Goal: Task Accomplishment & Management: Complete application form

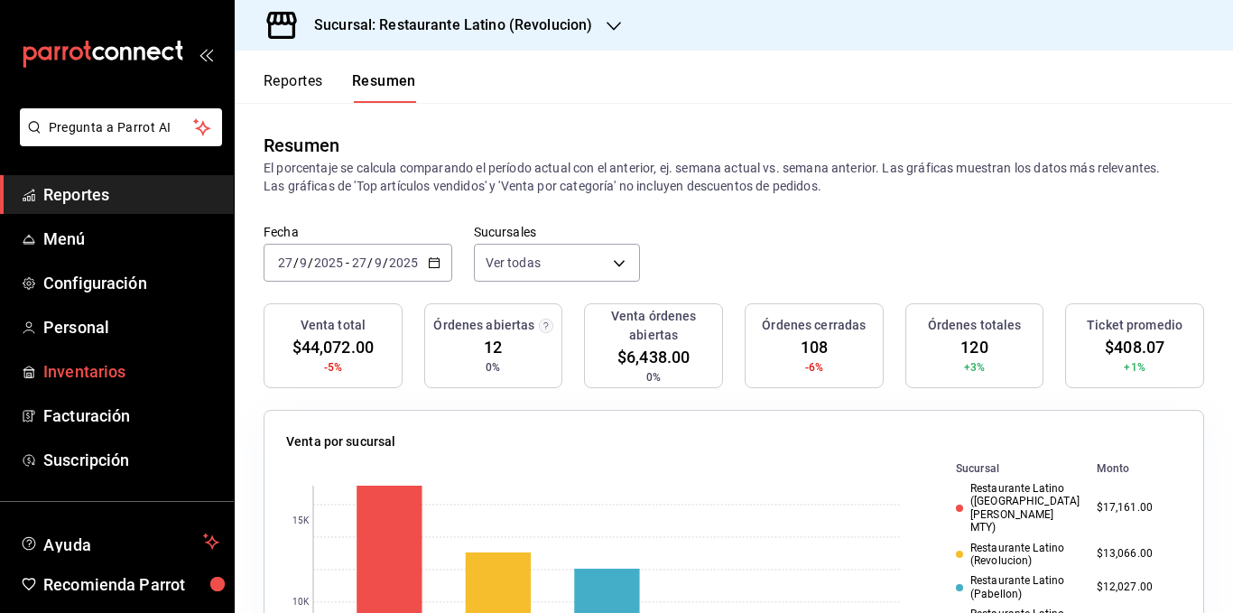
scroll to position [181, 0]
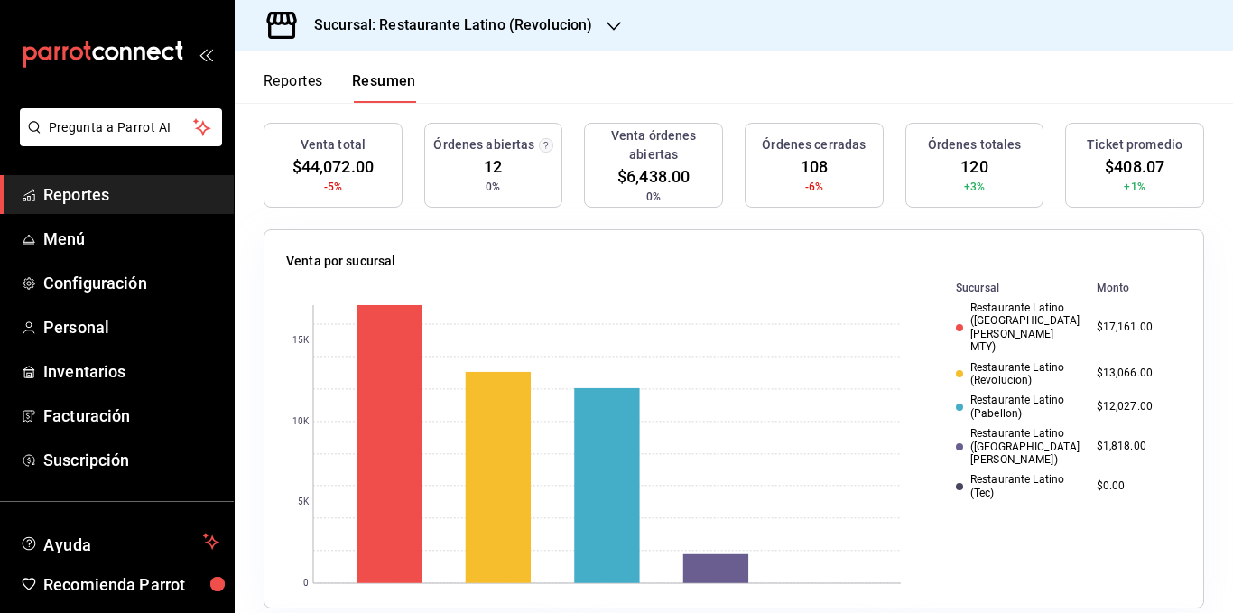
click at [126, 186] on span "Reportes" at bounding box center [131, 194] width 176 height 24
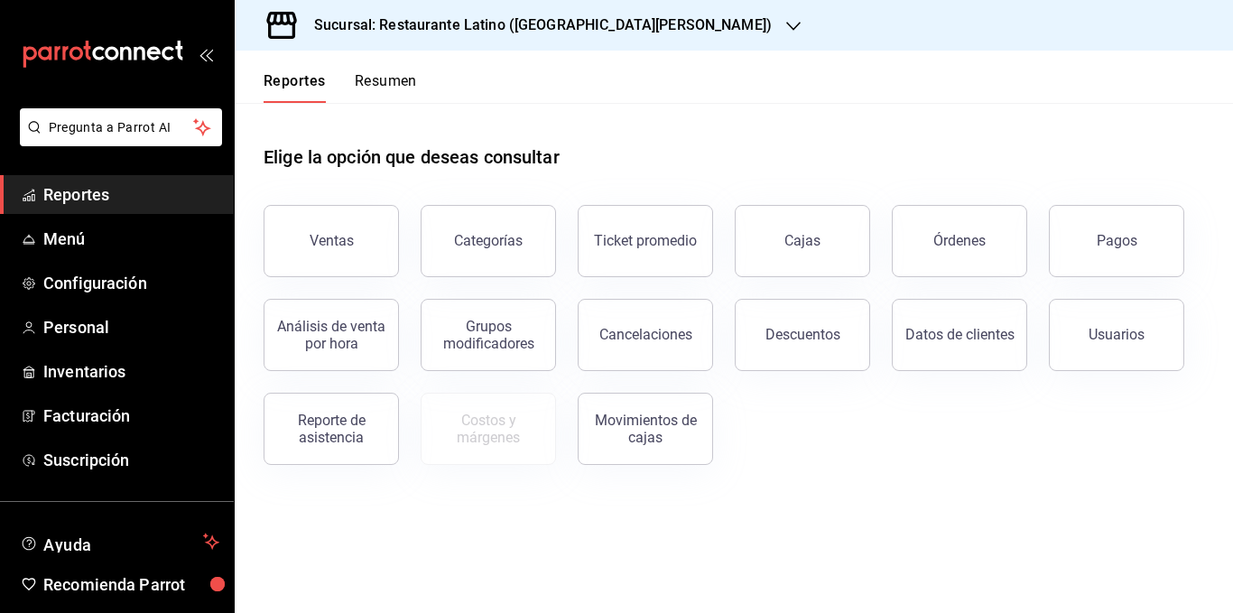
click at [387, 76] on button "Resumen" at bounding box center [386, 87] width 62 height 31
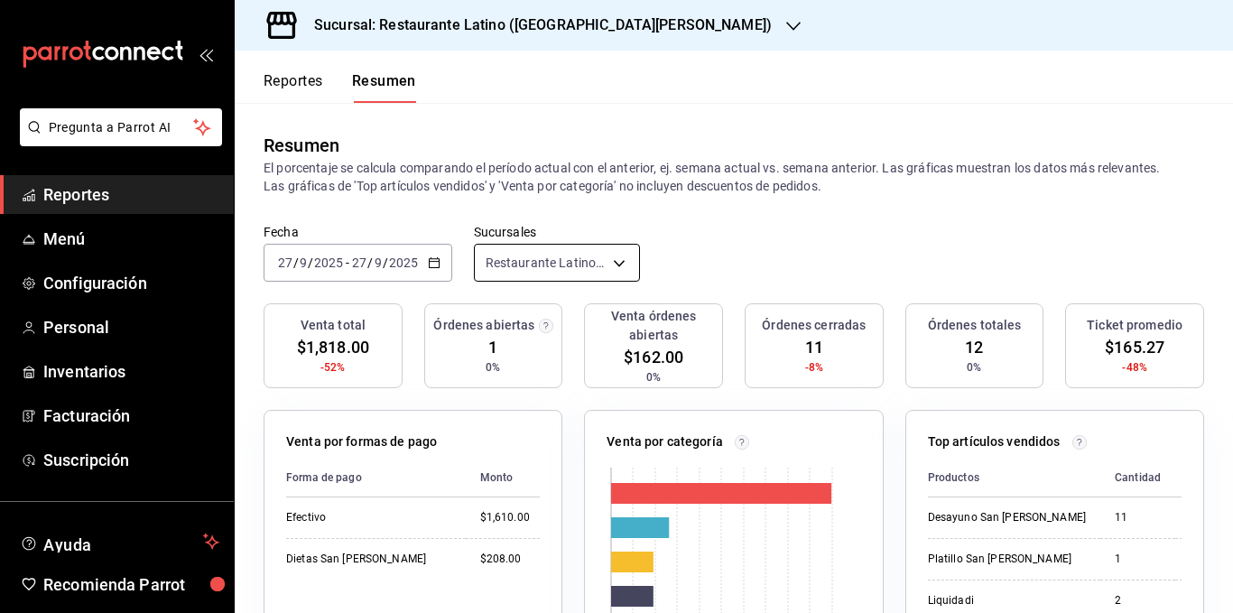
click at [561, 250] on body "Pregunta a Parrot AI Reportes Menú Configuración Personal Inventarios Facturaci…" at bounding box center [616, 306] width 1233 height 613
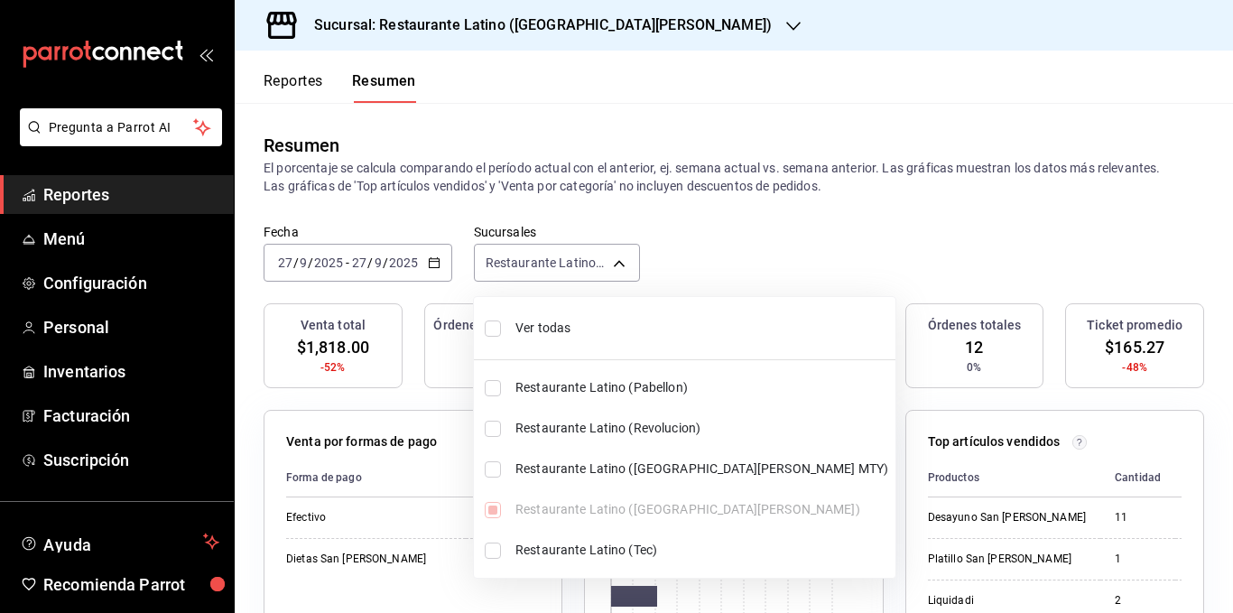
click at [556, 328] on span "Ver todas" at bounding box center [702, 328] width 373 height 19
type input "[object Object],[object Object],[object Object],[object Object],[object Object]"
checkbox input "true"
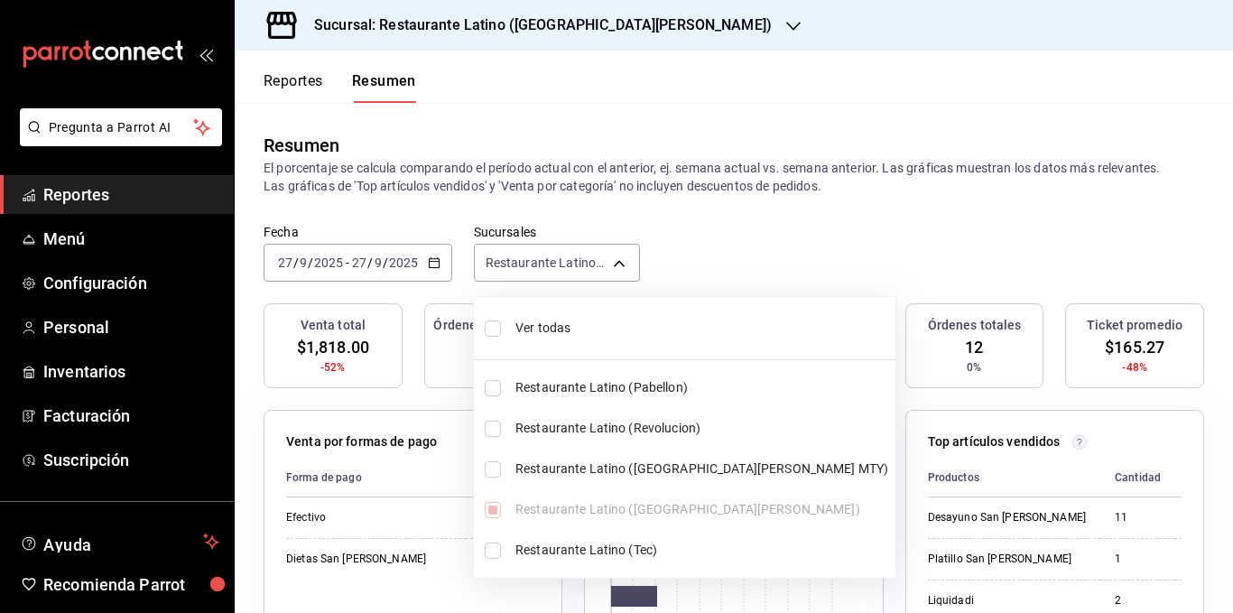
checkbox input "true"
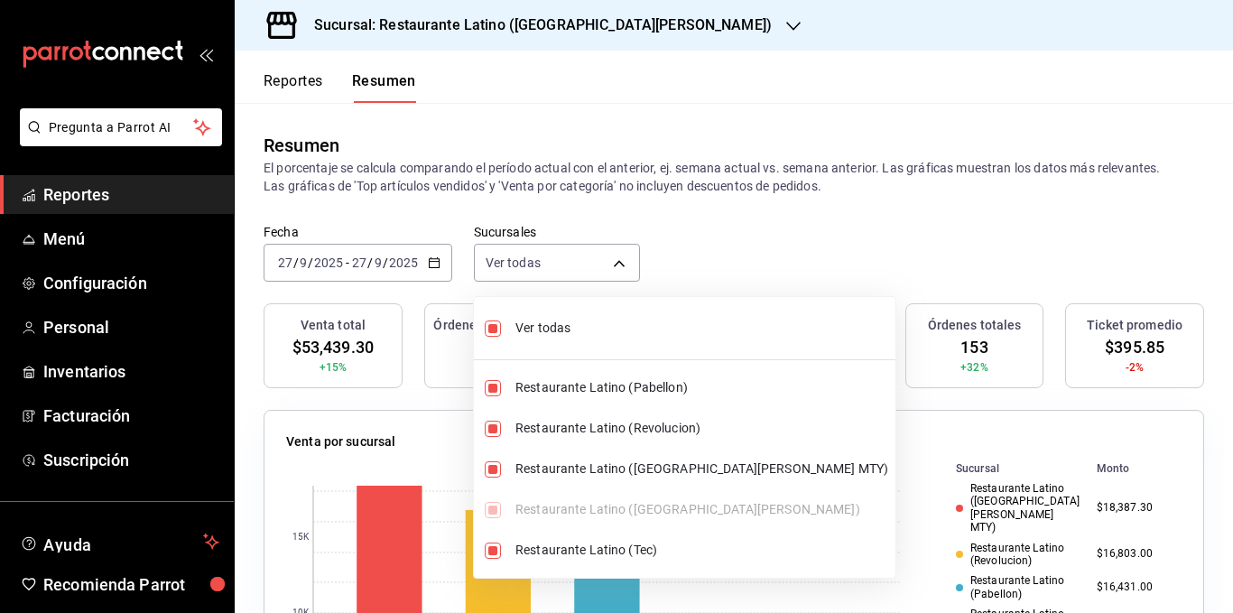
click at [564, 168] on div at bounding box center [616, 306] width 1233 height 613
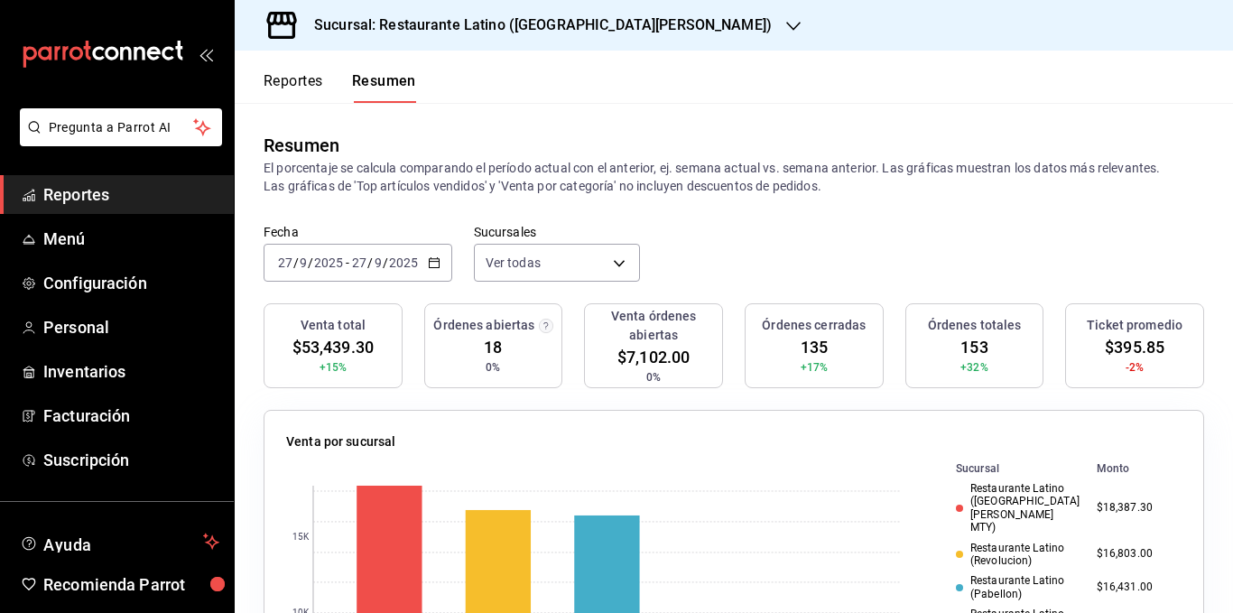
click at [489, 181] on p "El porcentaje se calcula comparando el período actual con el anterior, ej. sema…" at bounding box center [734, 177] width 941 height 36
click at [646, 181] on p "El porcentaje se calcula comparando el período actual con el anterior, ej. sema…" at bounding box center [734, 177] width 941 height 36
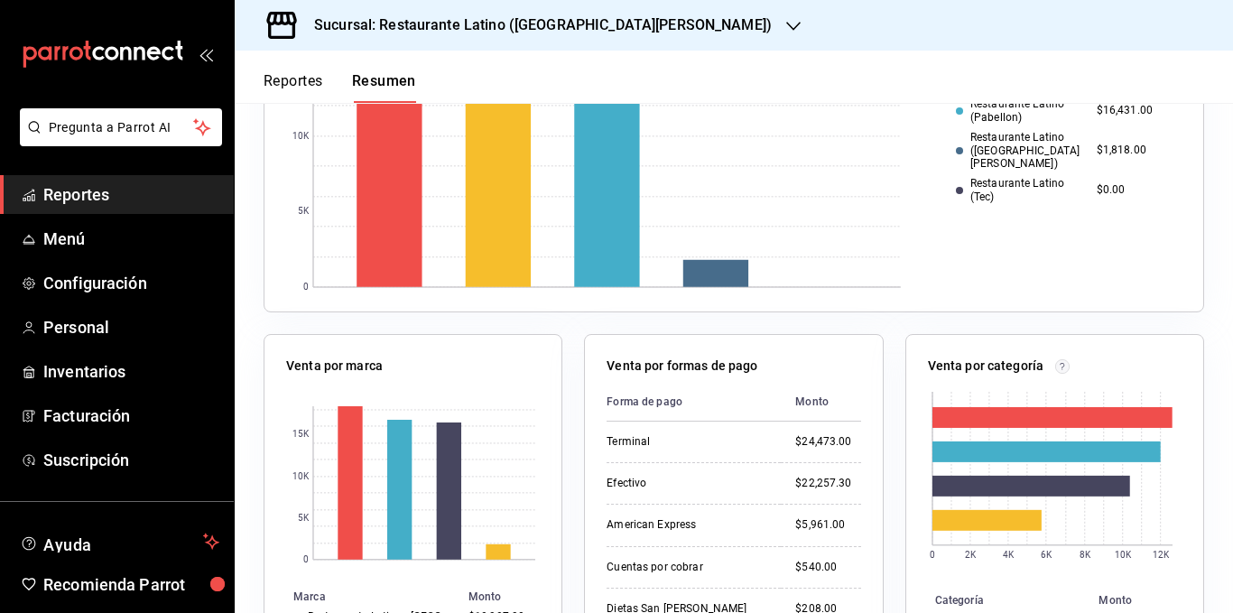
scroll to position [465, 0]
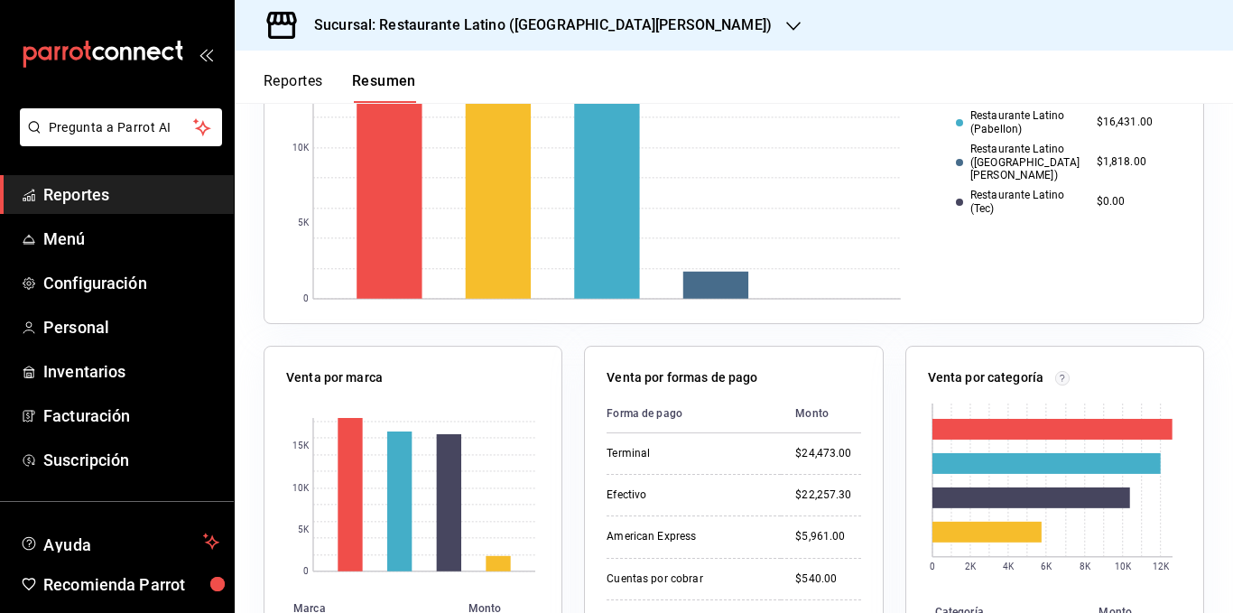
click at [567, 363] on div "Venta por formas de pago Forma de pago Monto Terminal $24,473.00 Efectivo $22,2…" at bounding box center [723, 524] width 321 height 401
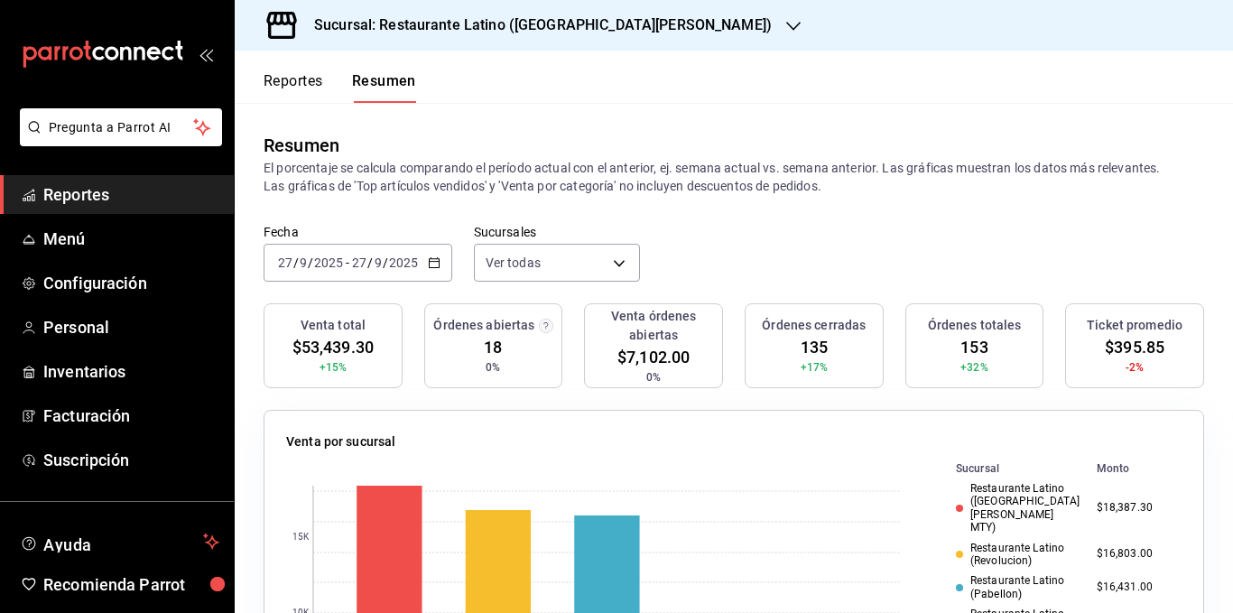
scroll to position [271, 0]
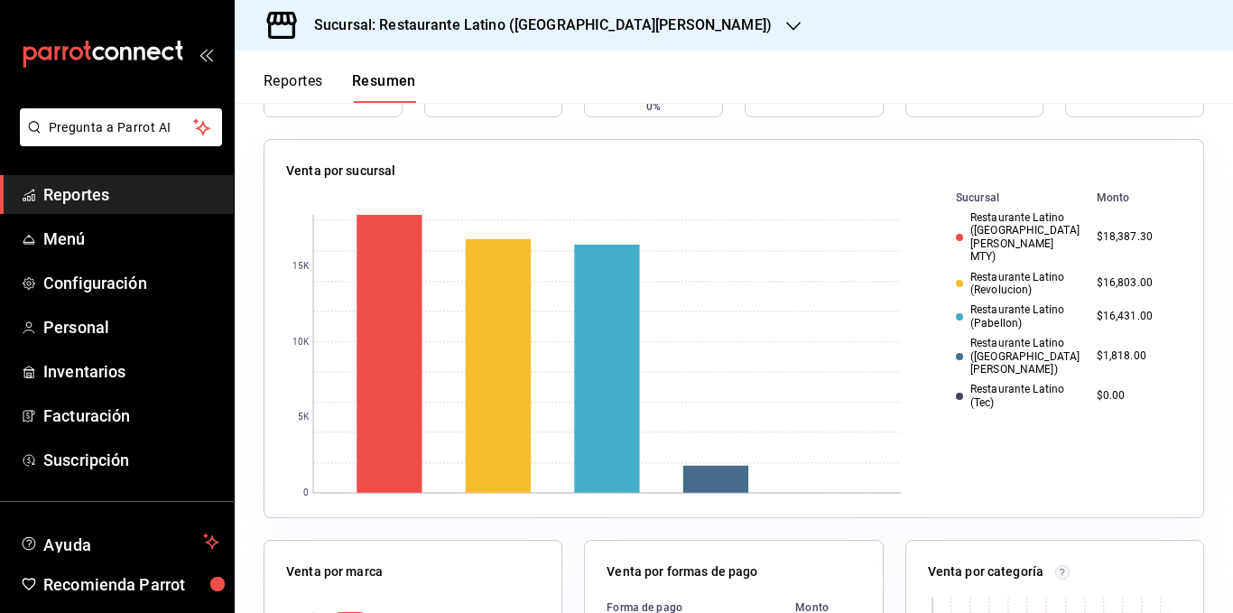
click at [995, 303] on div "Restaurante Latino (Pabellon)" at bounding box center [1019, 316] width 126 height 26
click at [1011, 271] on div "Restaurante Latino (Revolucion)" at bounding box center [1019, 284] width 126 height 26
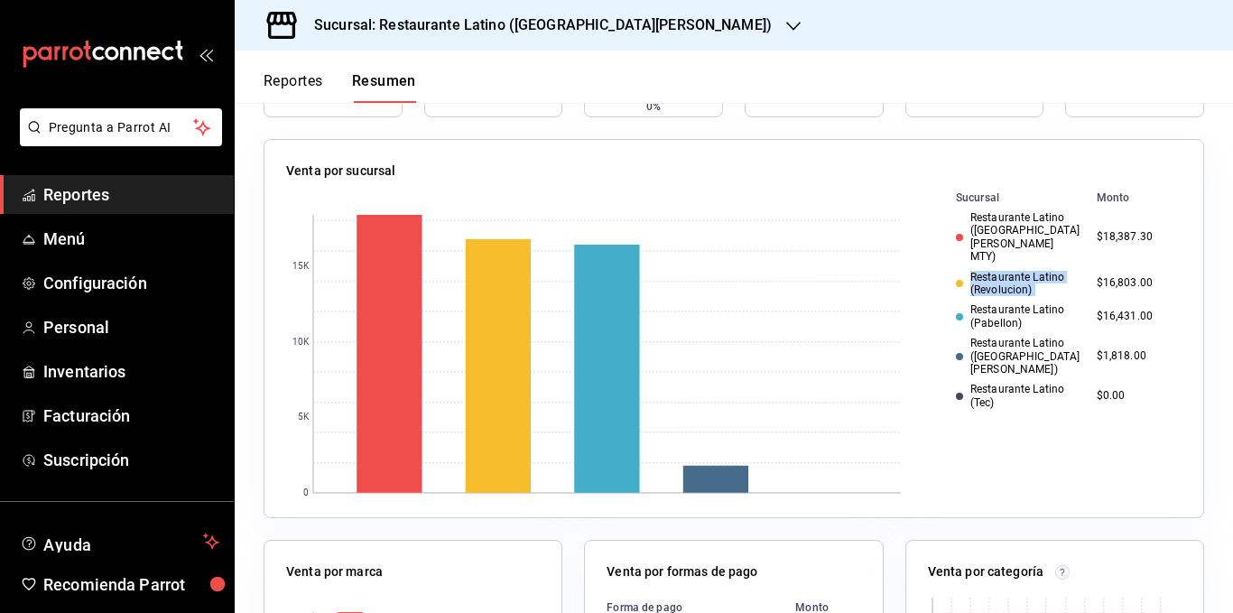
click at [1011, 271] on div "Restaurante Latino (Revolucion)" at bounding box center [1019, 284] width 126 height 26
click at [1106, 267] on td "$16,803.00" at bounding box center [1136, 283] width 92 height 33
click at [1090, 300] on td "$16,431.00" at bounding box center [1136, 316] width 92 height 33
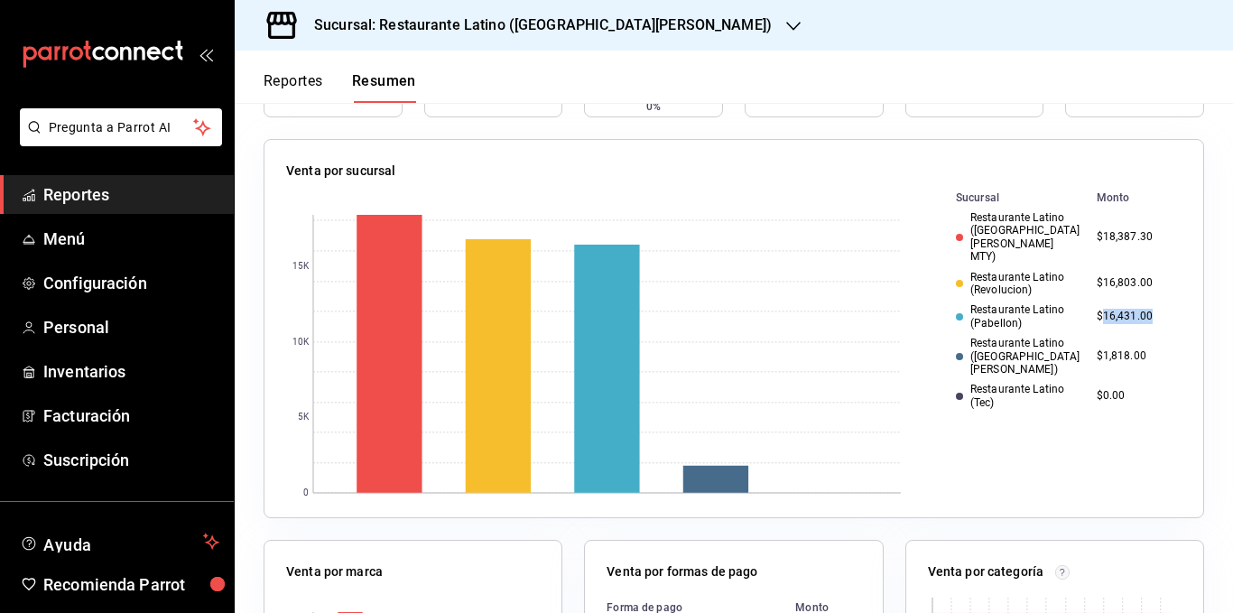
click at [1090, 300] on td "$16,431.00" at bounding box center [1136, 316] width 92 height 33
click at [983, 337] on div "Restaurante Latino ([GEOGRAPHIC_DATA][PERSON_NAME])" at bounding box center [1019, 356] width 126 height 39
click at [991, 303] on div "Restaurante Latino (Pabellon)" at bounding box center [1019, 316] width 126 height 26
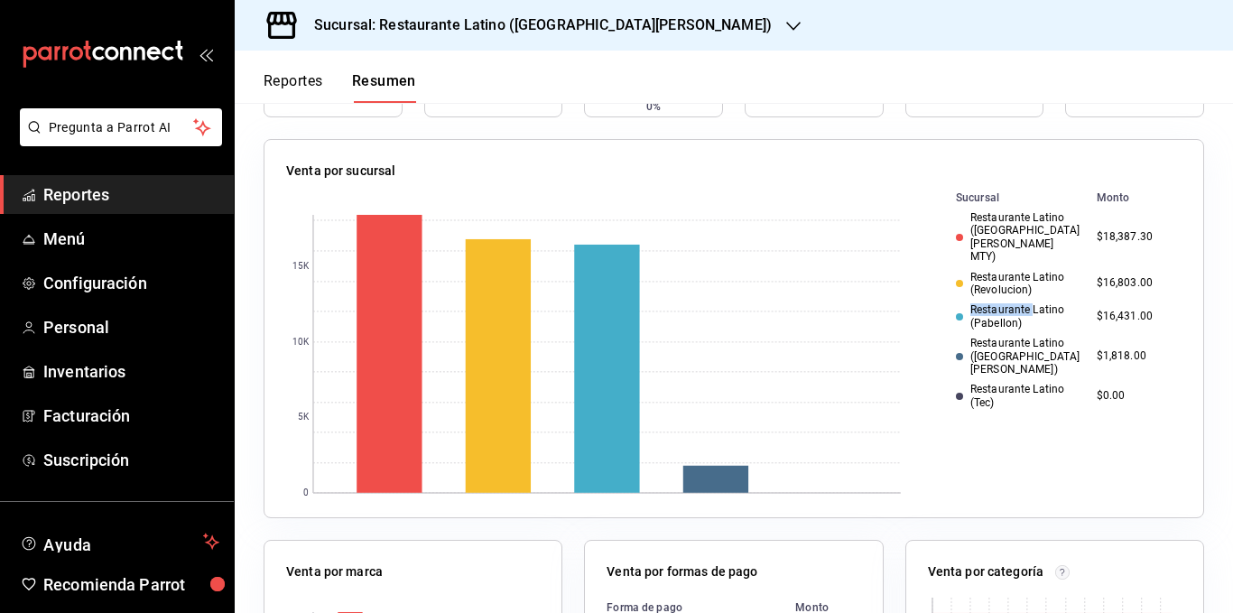
click at [991, 303] on div "Restaurante Latino (Pabellon)" at bounding box center [1019, 316] width 126 height 26
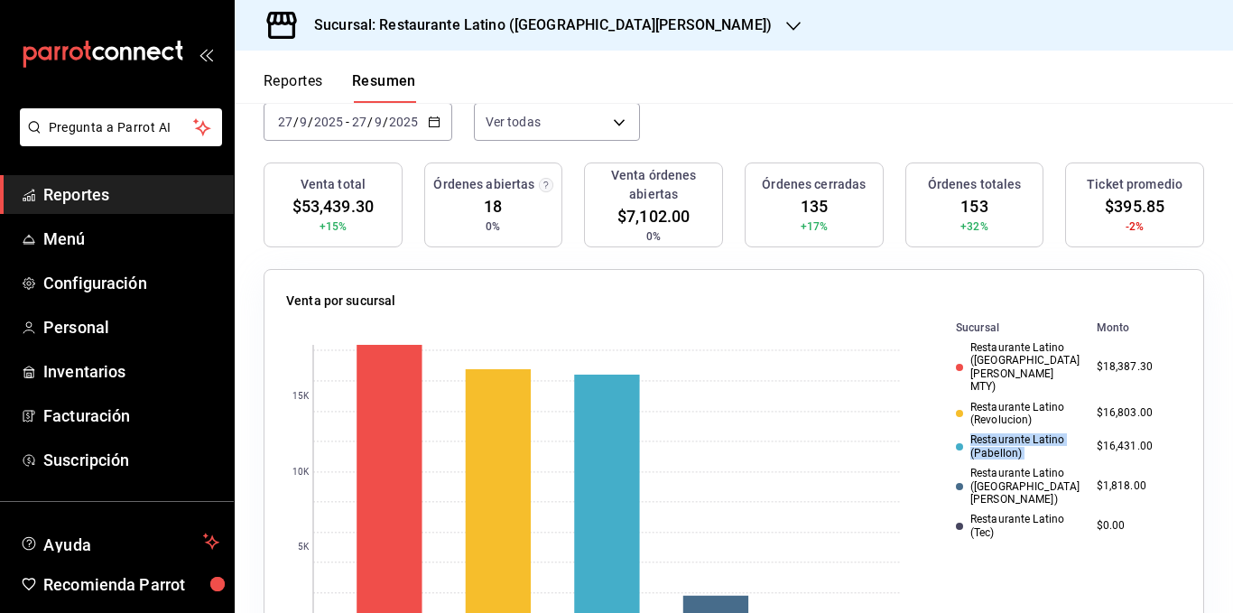
scroll to position [0, 0]
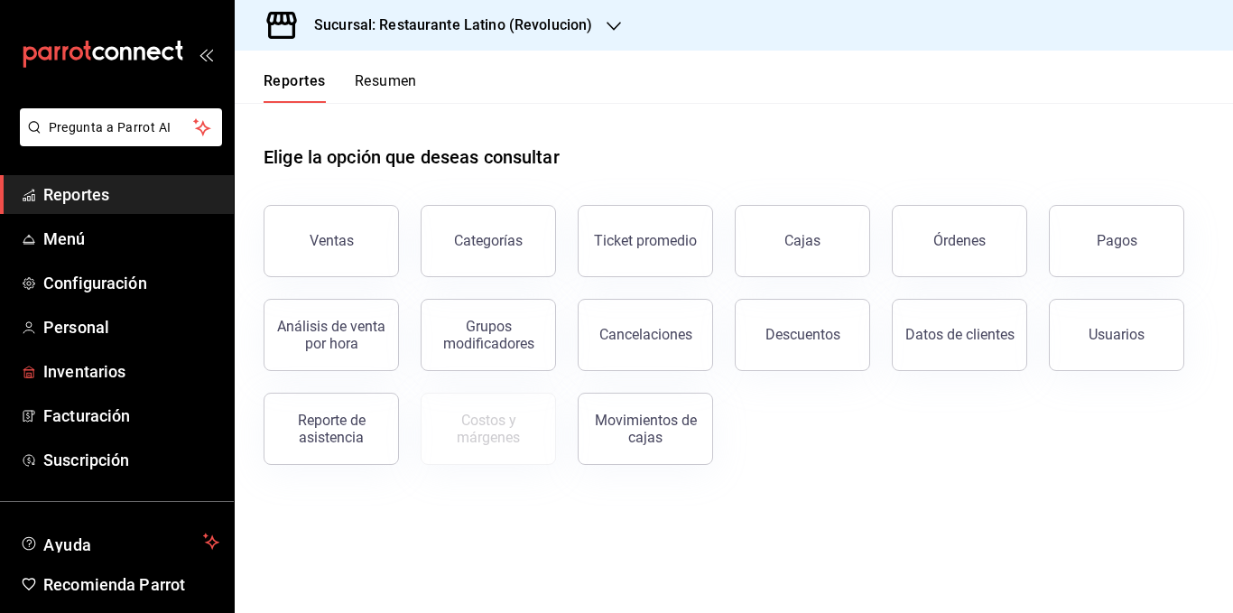
click at [94, 411] on span "Facturación" at bounding box center [131, 416] width 176 height 24
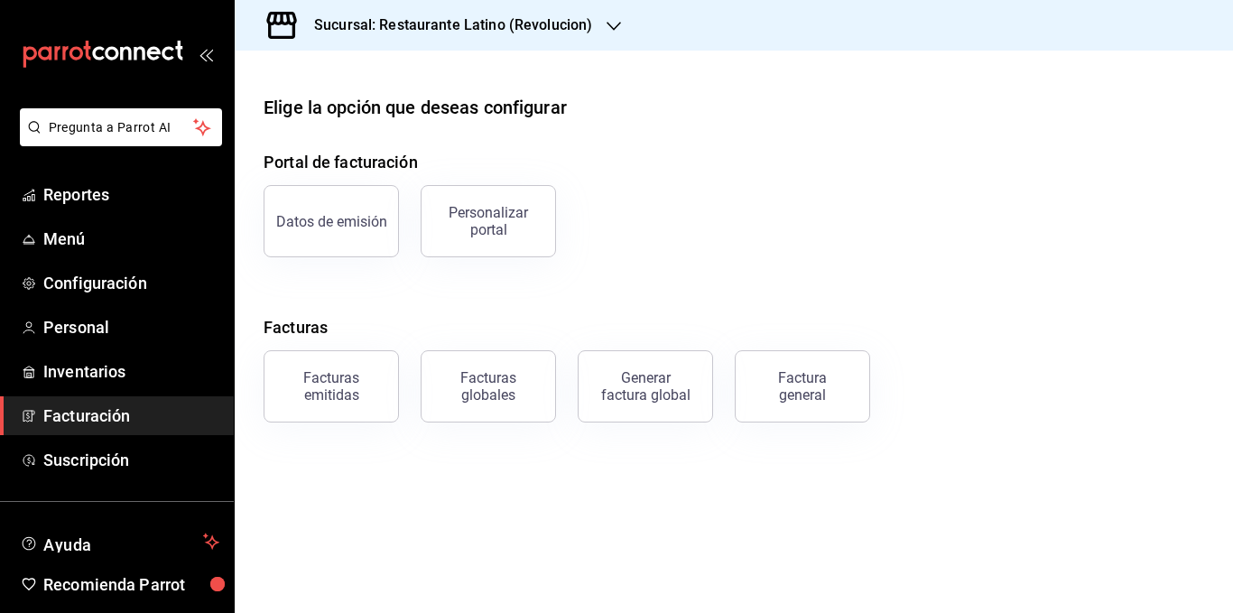
click at [533, 29] on h3 "Sucursal: Restaurante Latino (Revolucion)" at bounding box center [446, 25] width 293 height 22
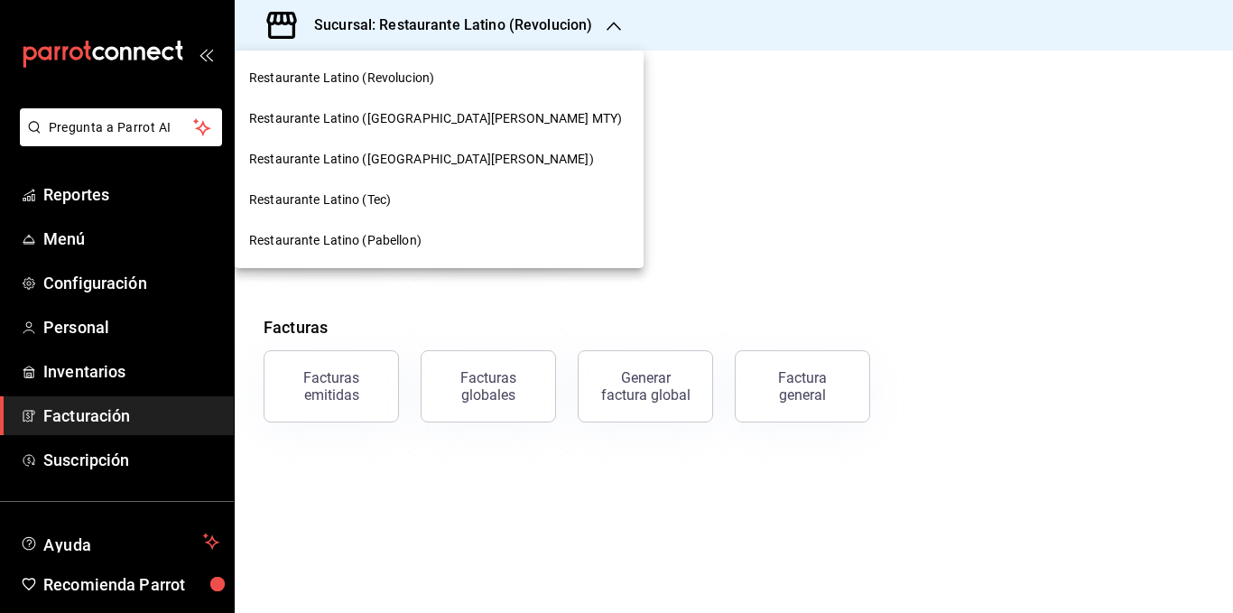
click at [396, 163] on span "Restaurante Latino ([GEOGRAPHIC_DATA][PERSON_NAME])" at bounding box center [421, 159] width 345 height 19
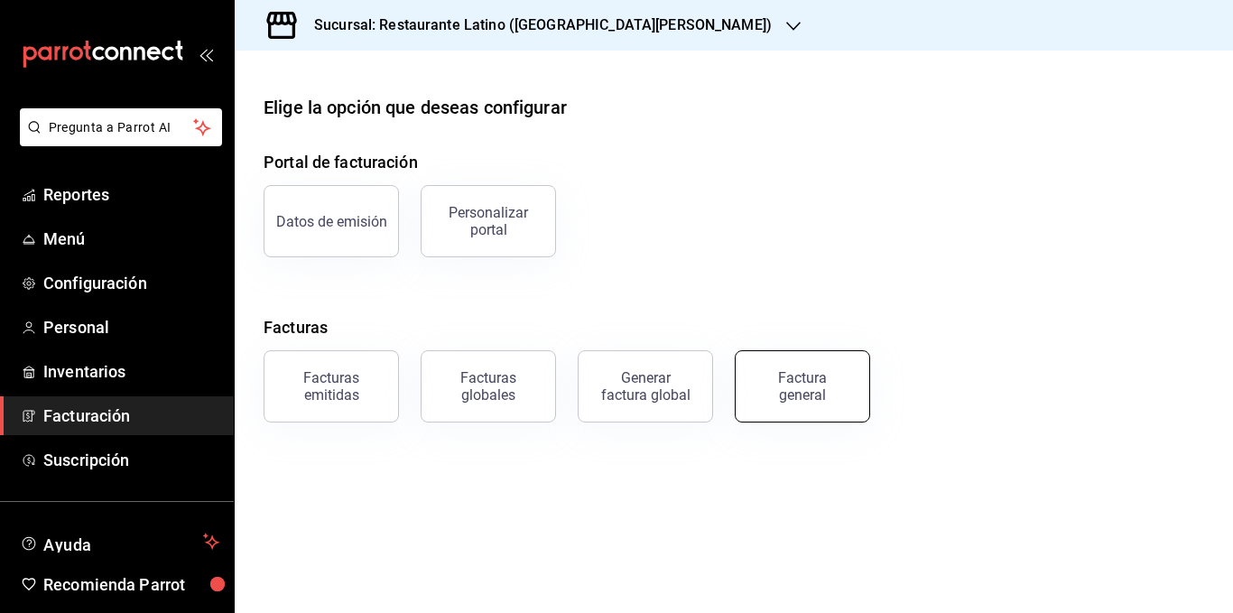
click at [781, 382] on div "Factura general" at bounding box center [803, 386] width 90 height 34
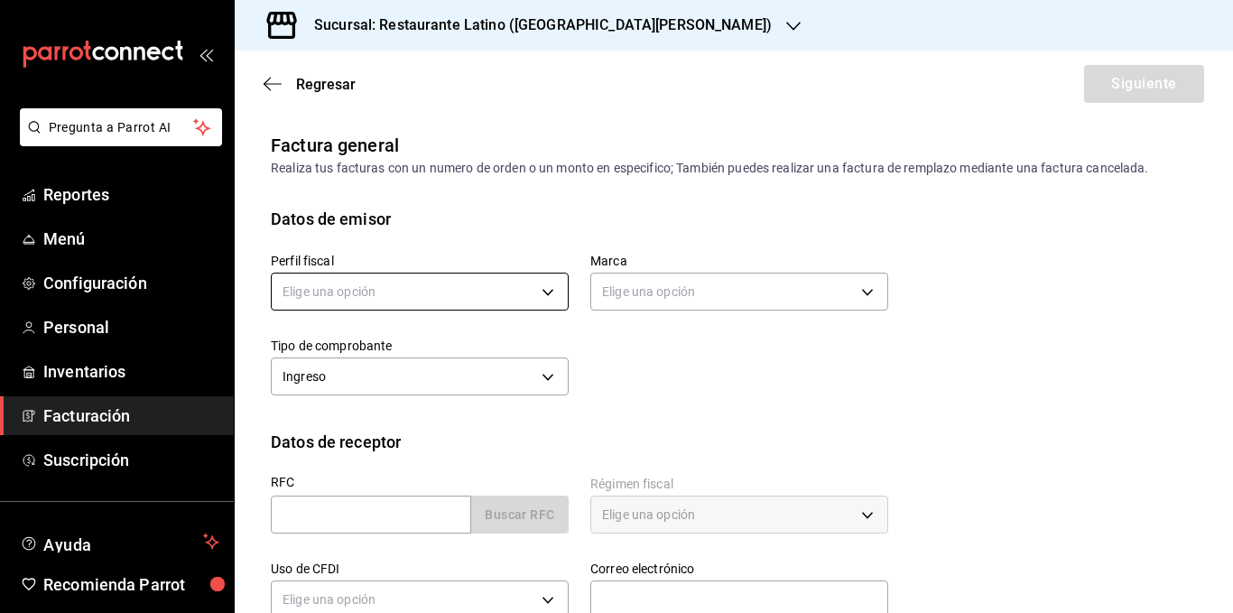
click at [459, 291] on body "Pregunta a Parrot AI Reportes Menú Configuración Personal Inventarios Facturaci…" at bounding box center [616, 306] width 1233 height 613
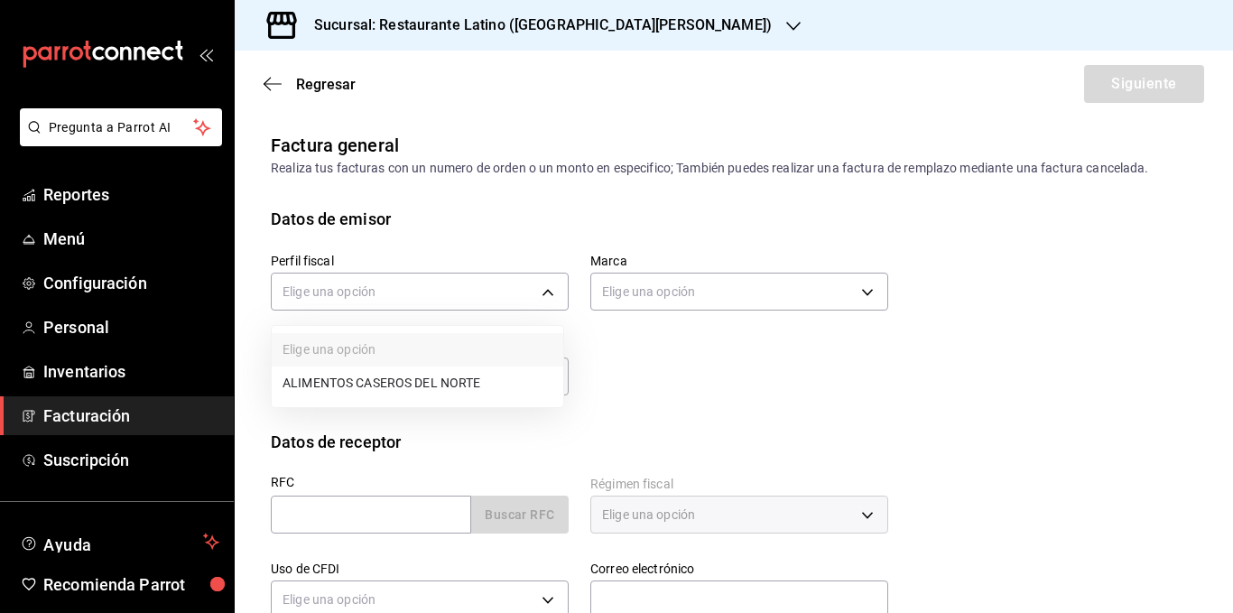
click at [436, 377] on li "ALIMENTOS CASEROS DEL NORTE" at bounding box center [418, 383] width 292 height 33
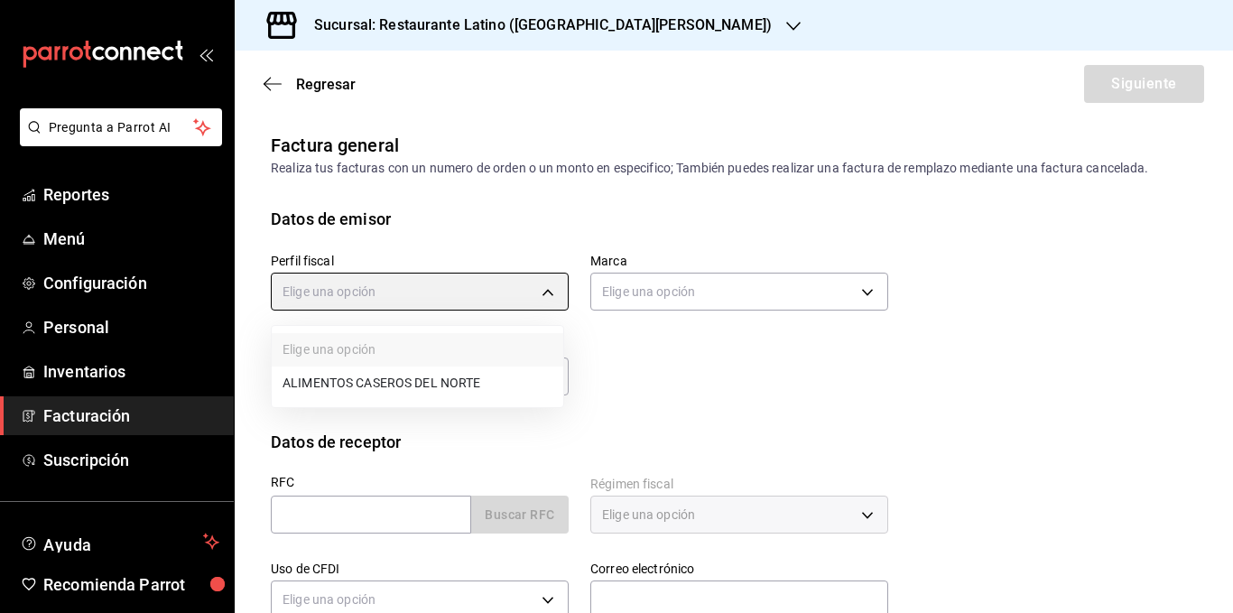
type input "53bbfcf9-0f91-42db-8658-3b9821d5e7d7"
type input "7c870fc0-9a51-44b5-8a82-f050cd4d5c0a"
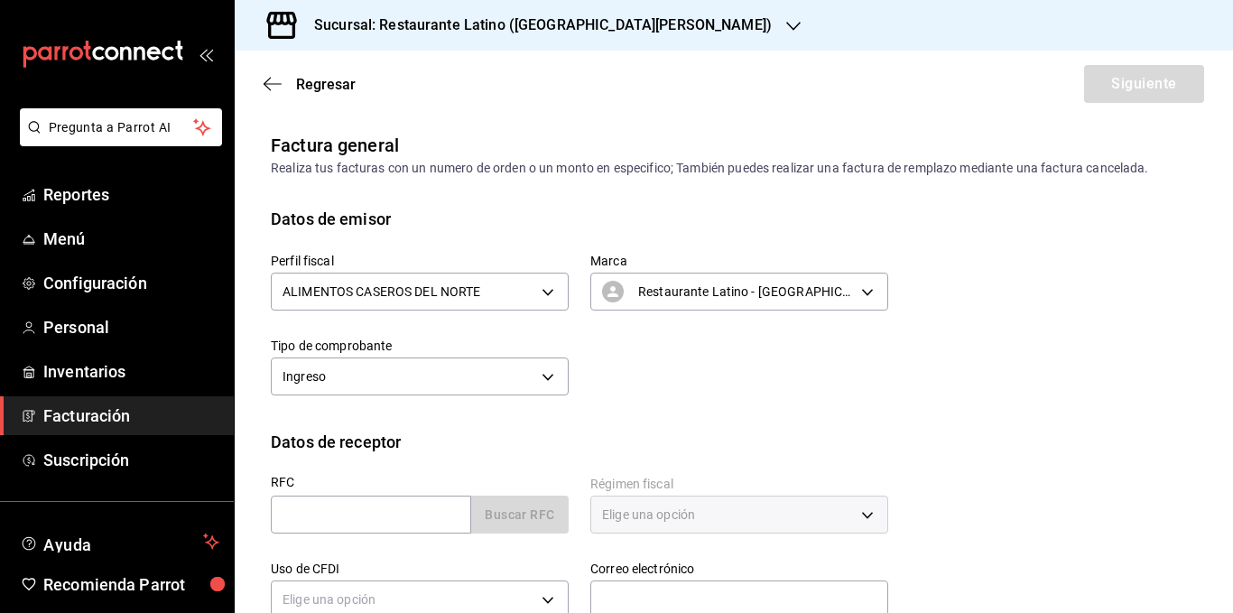
click at [424, 415] on div "Perfil fiscal ALIMENTOS CASEROS DEL NORTE 53bbfcf9-0f91-42db-8658-3b9821d5e7d7 …" at bounding box center [734, 330] width 926 height 199
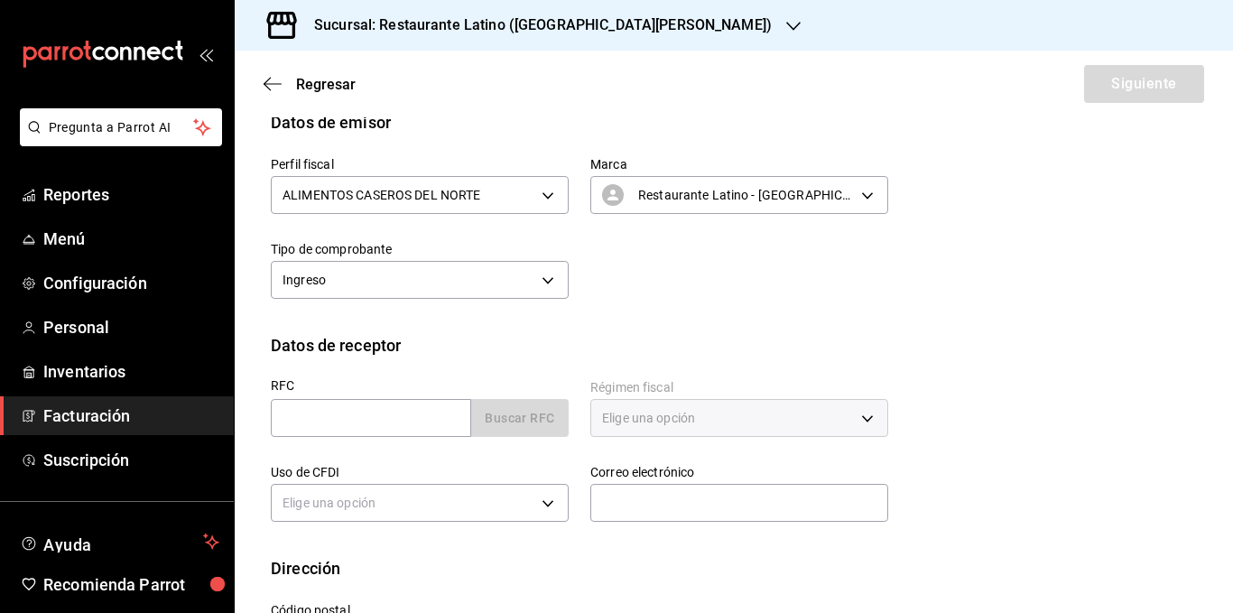
scroll to position [175, 0]
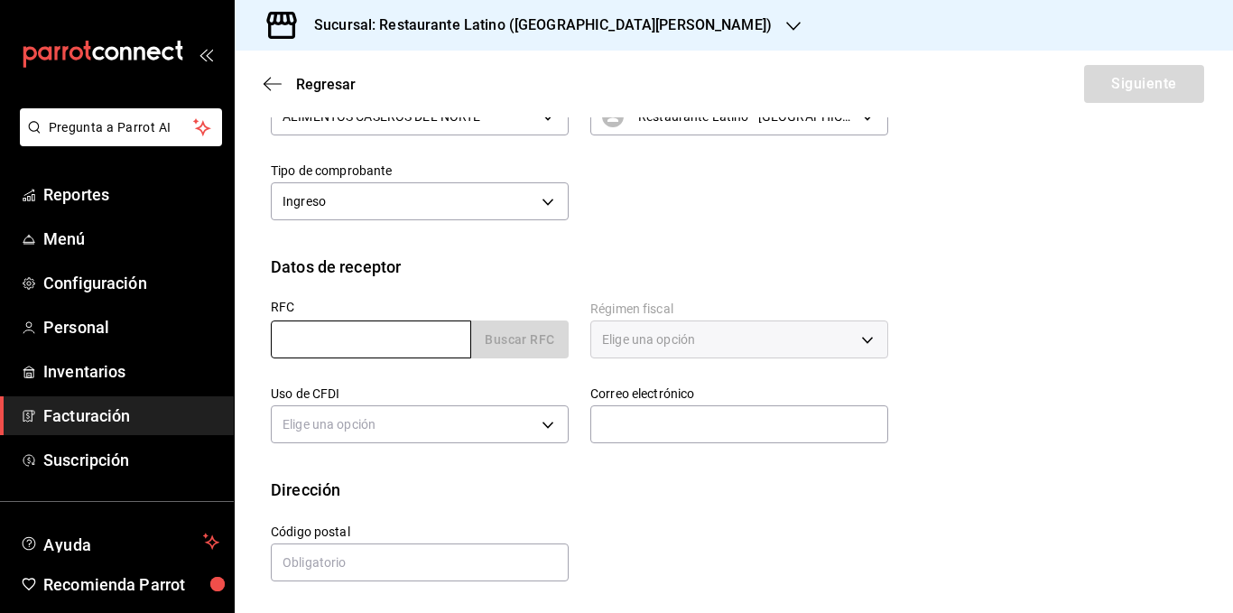
click at [356, 335] on input "text" at bounding box center [371, 340] width 200 height 38
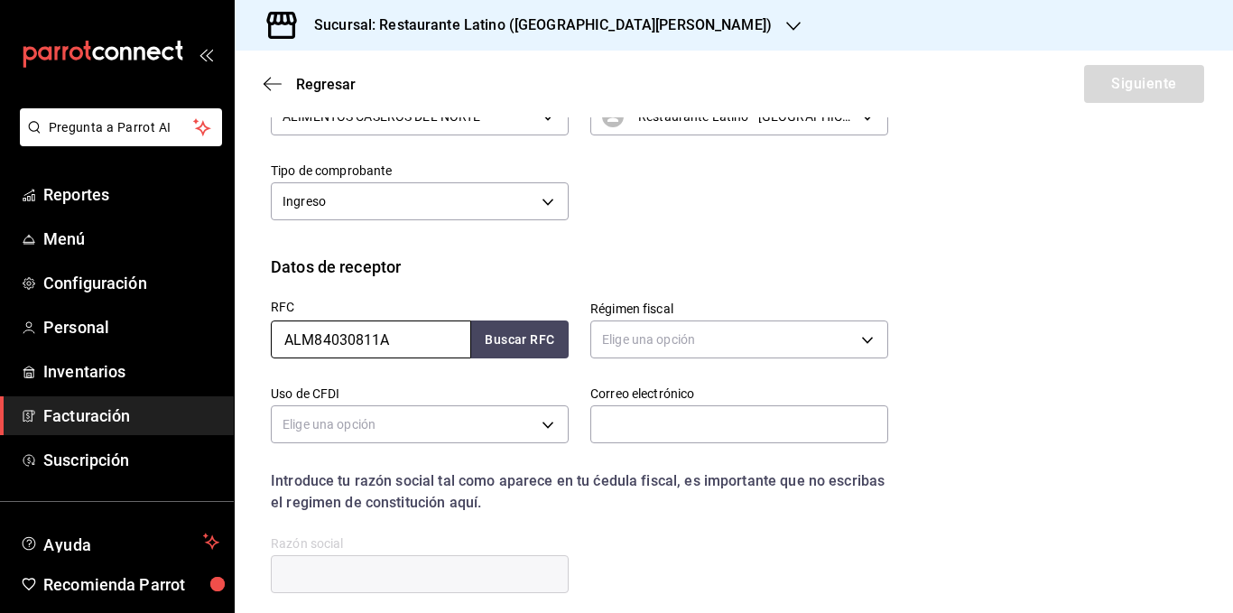
type input "ALM84030811A"
click at [471, 321] on button "Buscar RFC" at bounding box center [520, 340] width 98 height 38
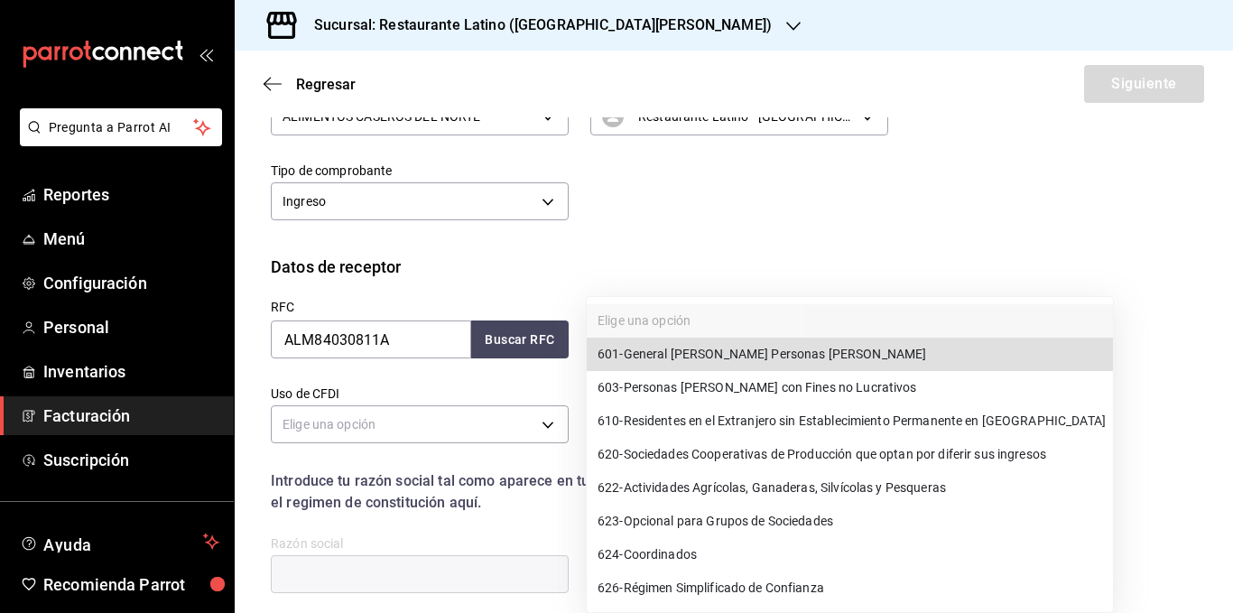
click at [652, 334] on body "Pregunta a Parrot AI Reportes Menú Configuración Personal Inventarios Facturaci…" at bounding box center [616, 306] width 1233 height 613
click at [702, 363] on span "601 - General [PERSON_NAME] Personas [PERSON_NAME]" at bounding box center [762, 354] width 329 height 19
type input "601"
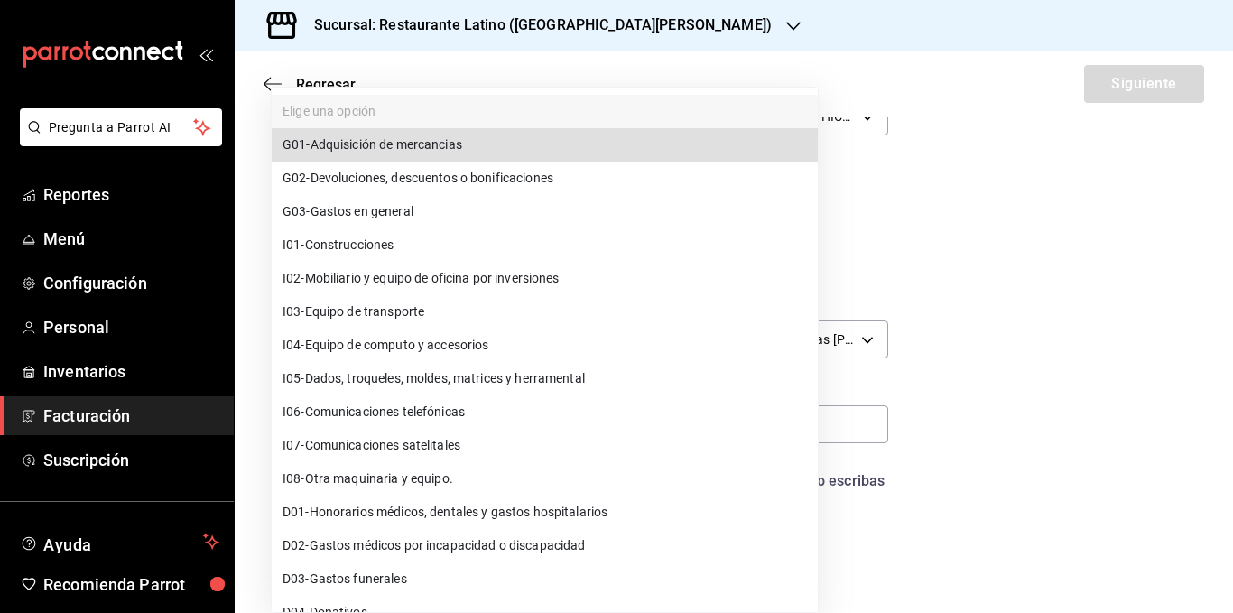
click at [388, 418] on body "Pregunta a Parrot AI Reportes Menú Configuración Personal Inventarios Facturaci…" at bounding box center [616, 306] width 1233 height 613
click at [442, 216] on li "G03 - Gastos en general" at bounding box center [545, 211] width 546 height 33
type input "G03"
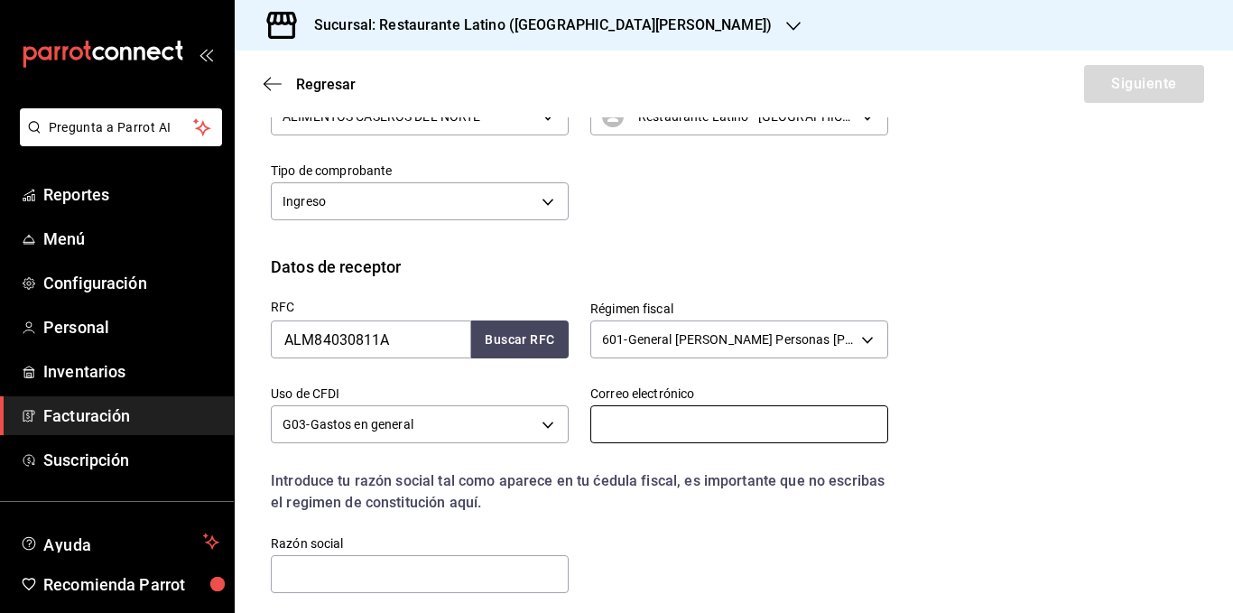
click at [701, 429] on input "text" at bounding box center [740, 424] width 298 height 38
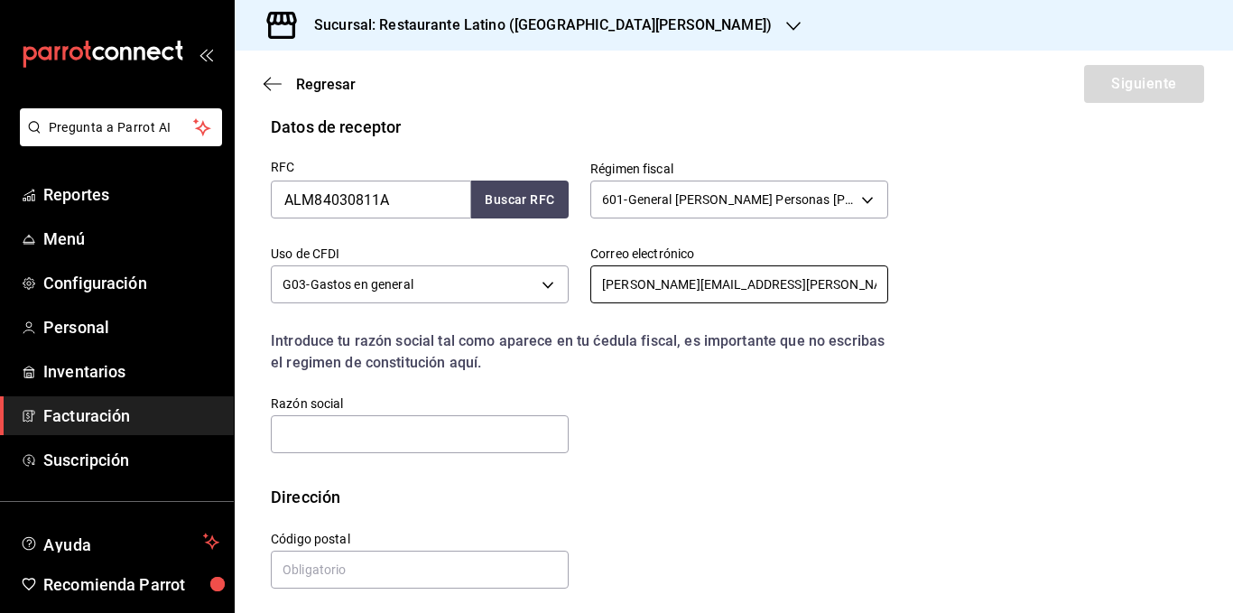
scroll to position [322, 0]
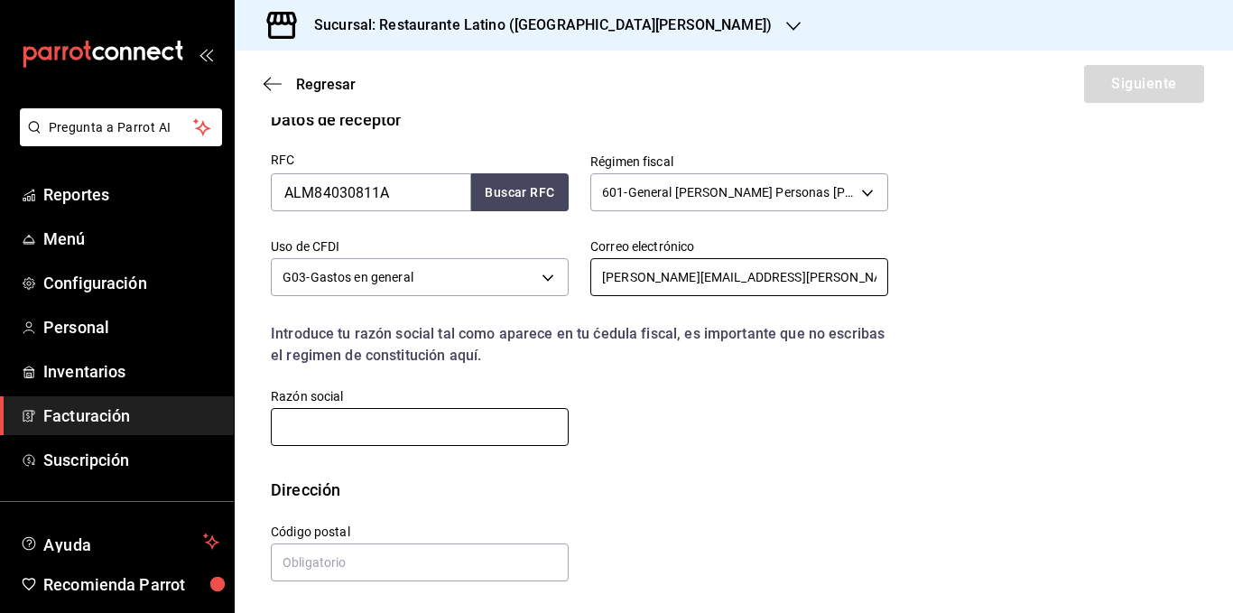
type input "[PERSON_NAME][EMAIL_ADDRESS][PERSON_NAME][DOMAIN_NAME]"
click at [429, 427] on input "text" at bounding box center [420, 427] width 298 height 38
type input "[PERSON_NAME] LABORATORIES DE [GEOGRAPHIC_DATA]"
click at [361, 563] on input "text" at bounding box center [420, 563] width 298 height 38
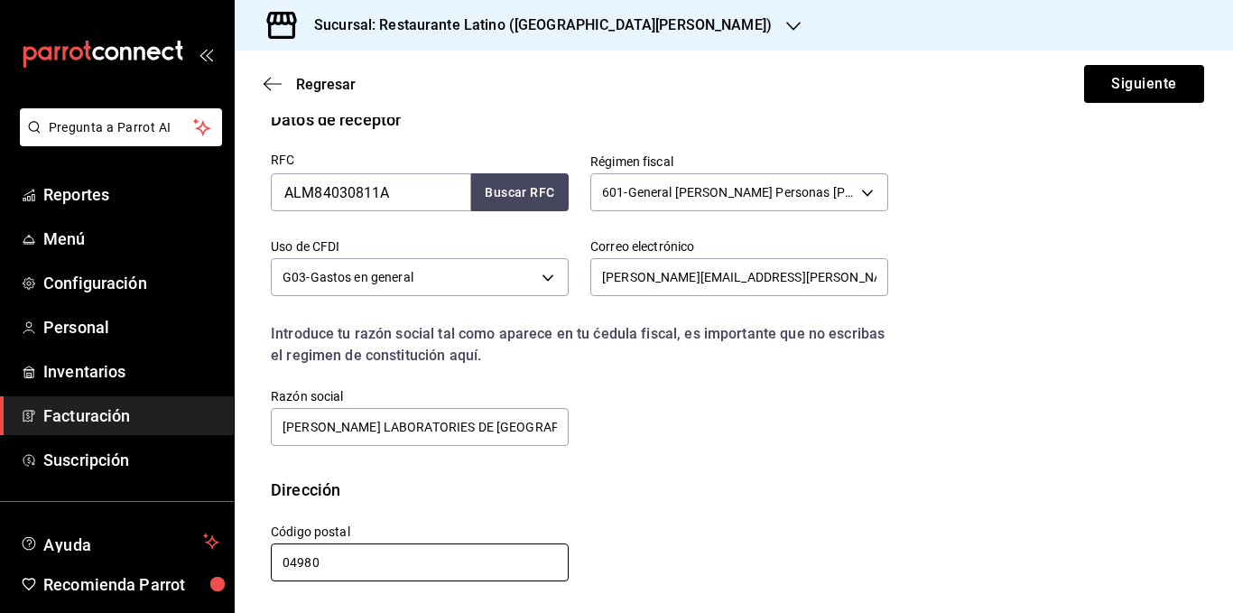
type input "04980"
click at [618, 457] on div "RFC ALM84030811A Buscar RFC Régimen fiscal 601 - General [PERSON_NAME] Personas…" at bounding box center [734, 305] width 926 height 346
click at [1102, 81] on button "Siguiente" at bounding box center [1144, 84] width 120 height 38
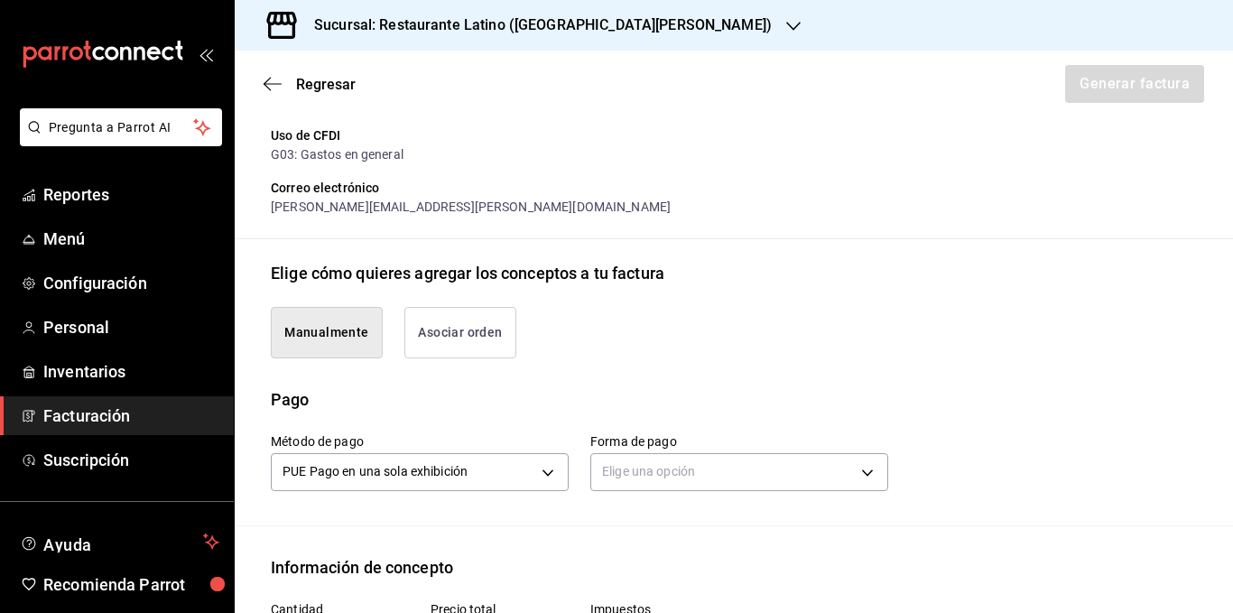
click at [447, 333] on button "Asociar orden" at bounding box center [461, 332] width 112 height 51
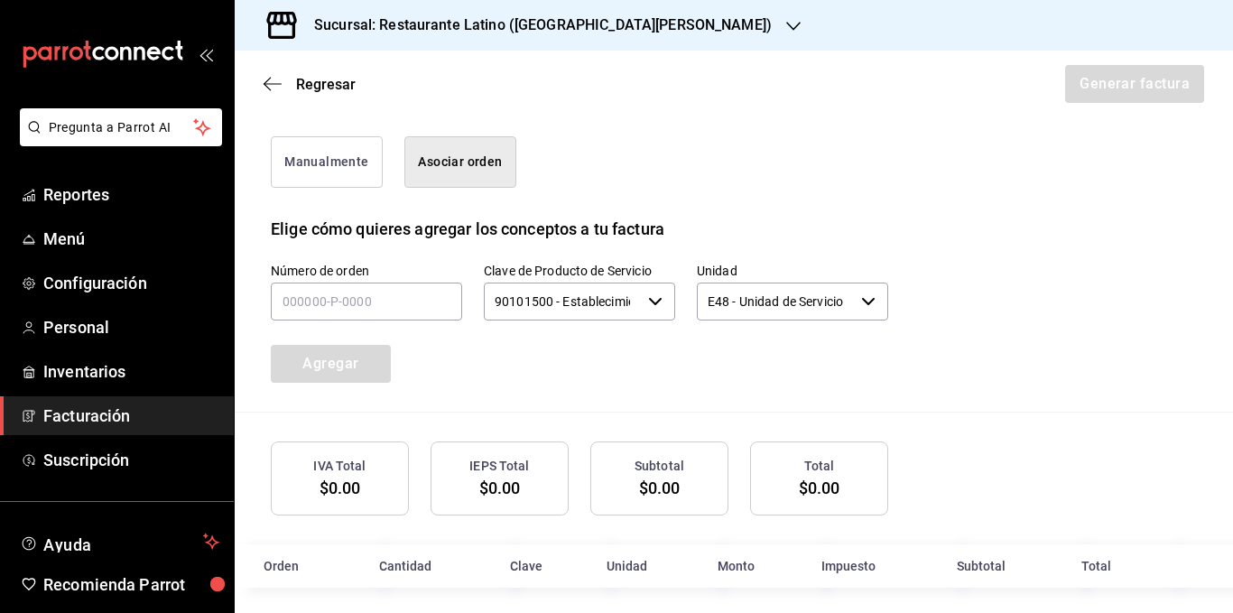
scroll to position [505, 0]
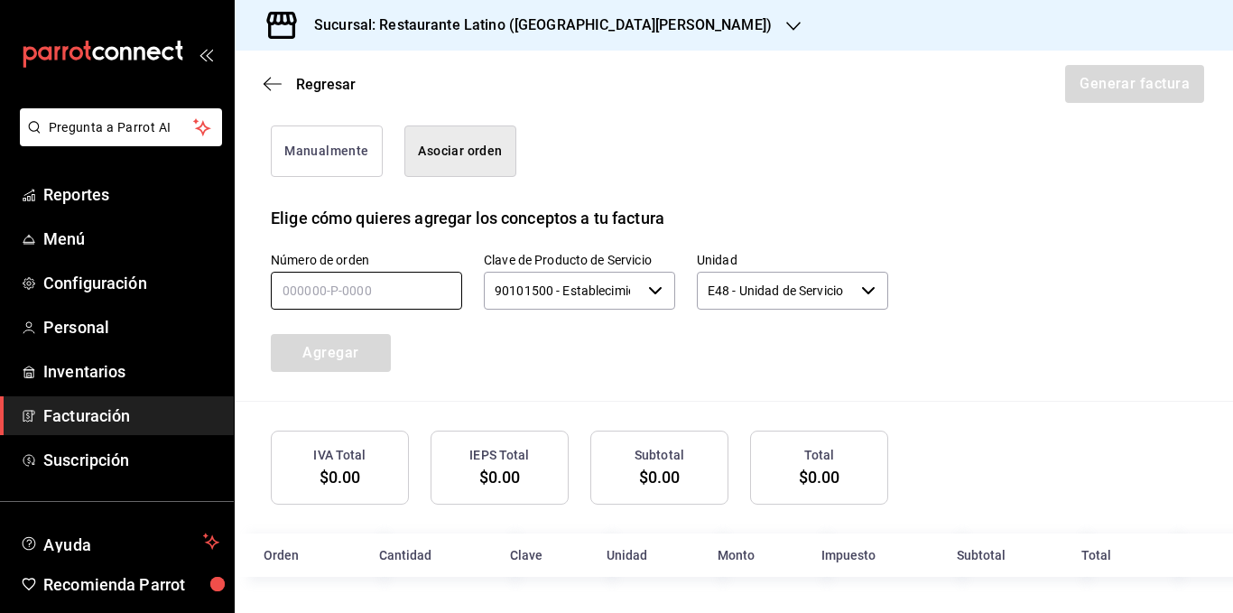
click at [406, 295] on input "text" at bounding box center [366, 291] width 191 height 38
type input "240925-p-0014"
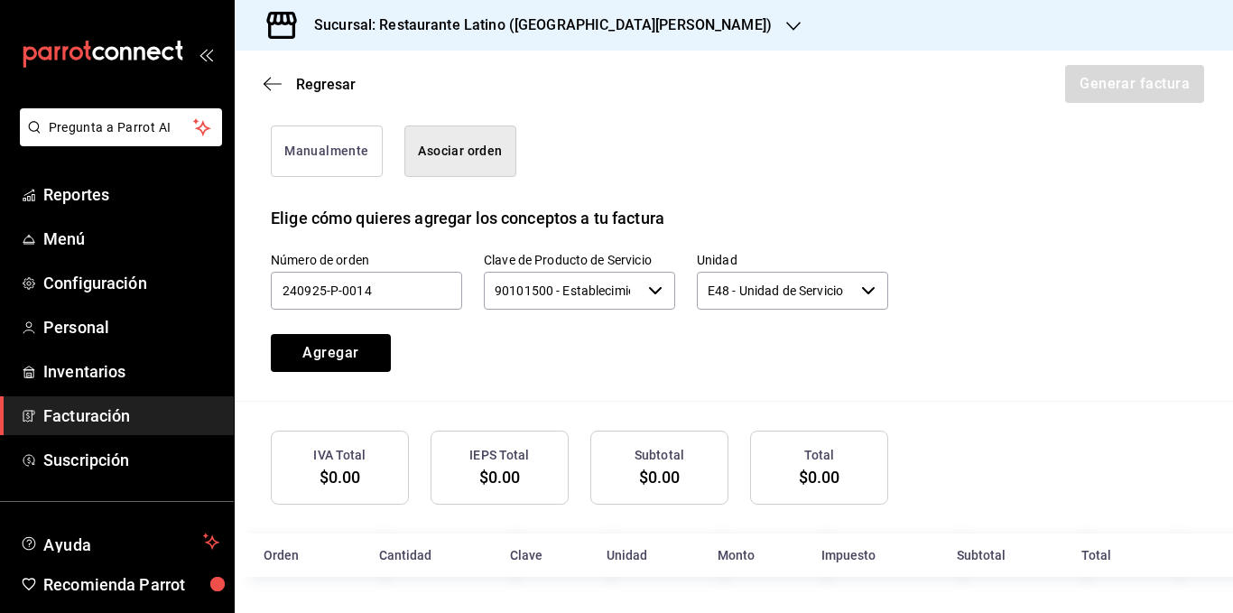
click at [449, 337] on div "Número de orden 240925-p-0014 Clave de Producto de Servicio 90101500 - Establec…" at bounding box center [558, 290] width 661 height 163
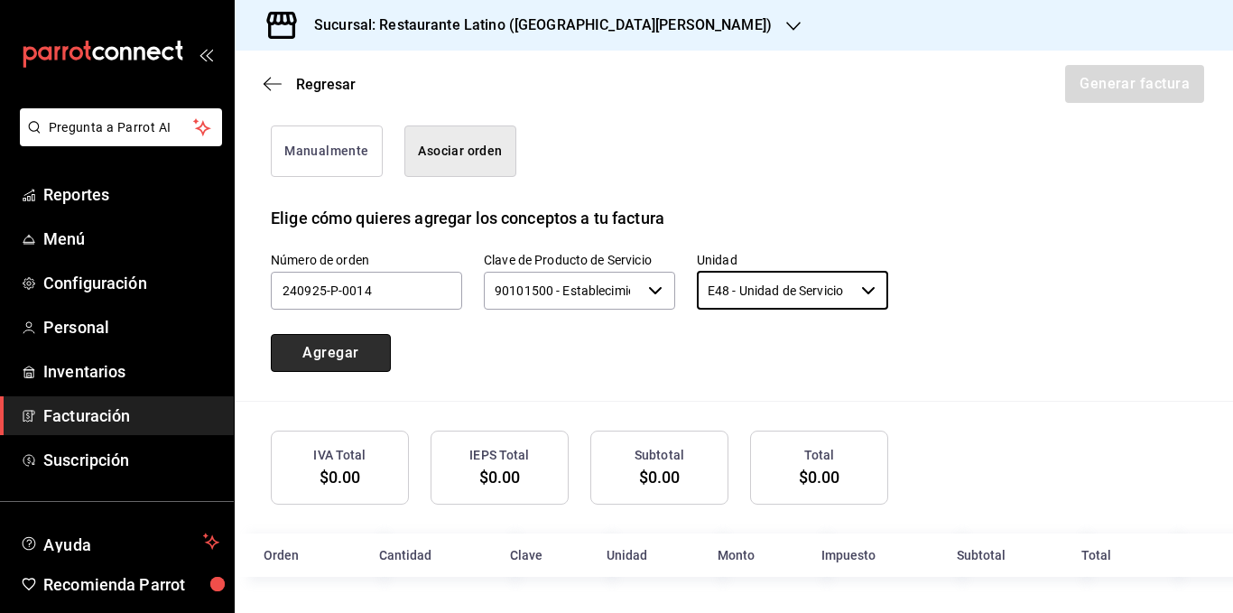
click at [354, 355] on button "Agregar" at bounding box center [331, 353] width 120 height 38
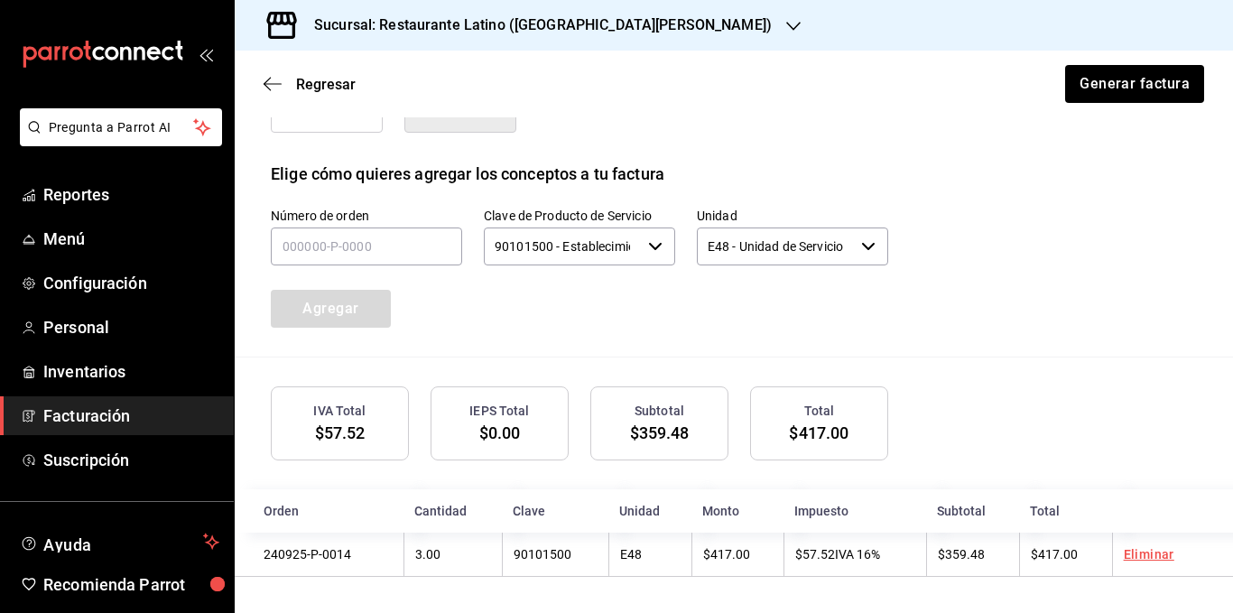
scroll to position [550, 0]
click at [327, 82] on span "Regresar" at bounding box center [326, 84] width 60 height 17
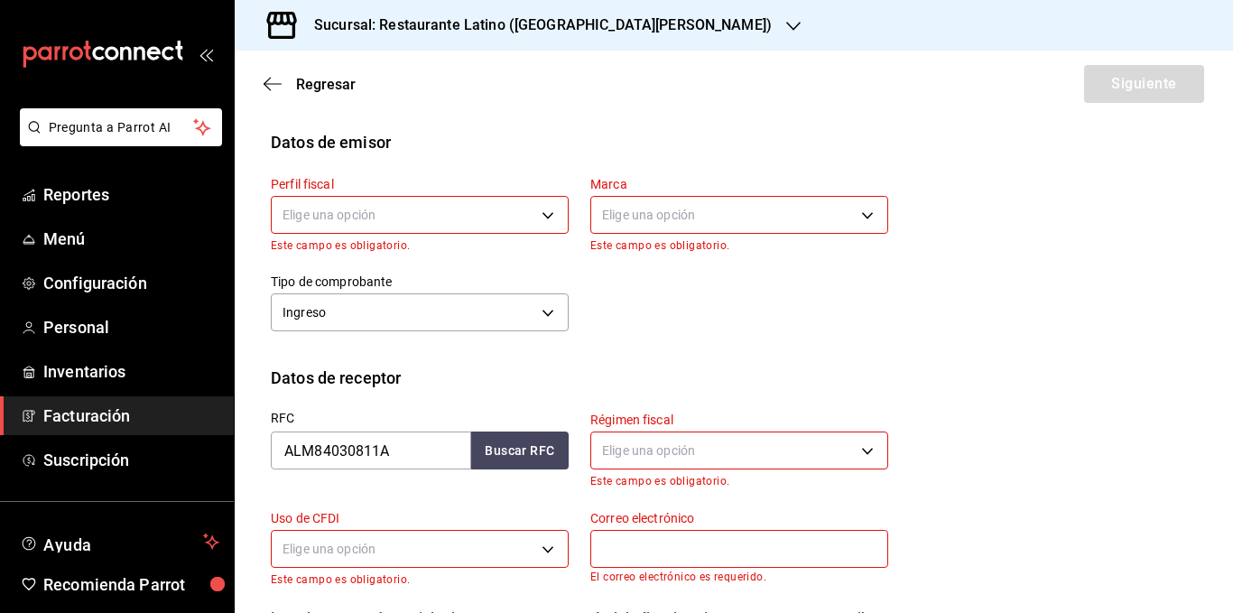
scroll to position [0, 0]
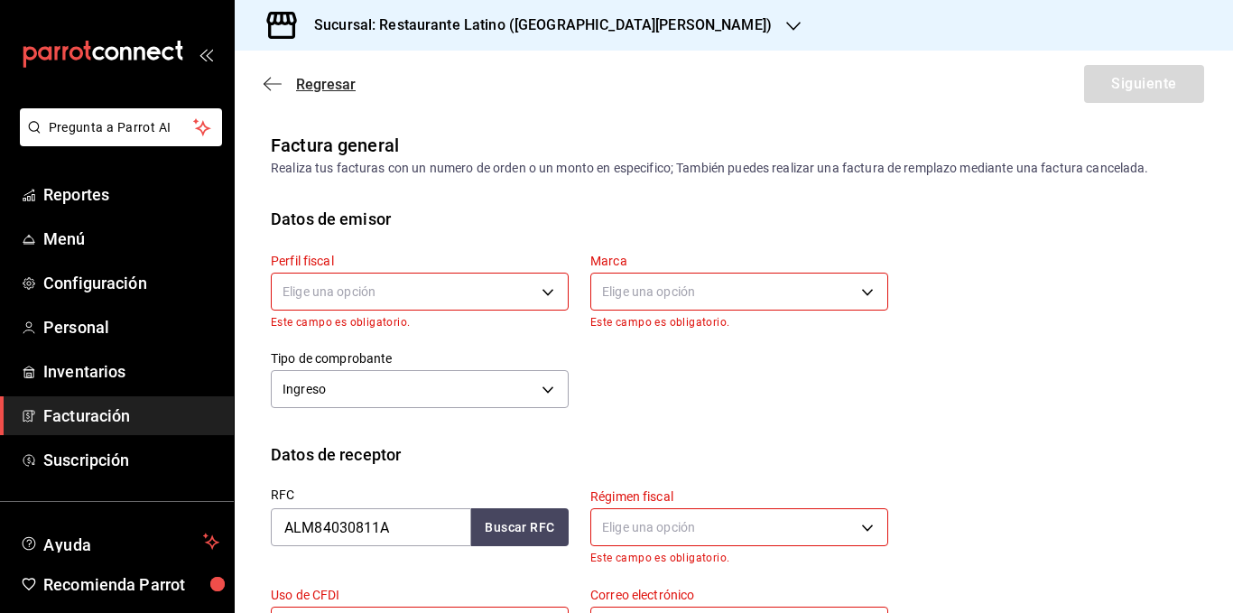
click at [321, 85] on span "Regresar" at bounding box center [326, 84] width 60 height 17
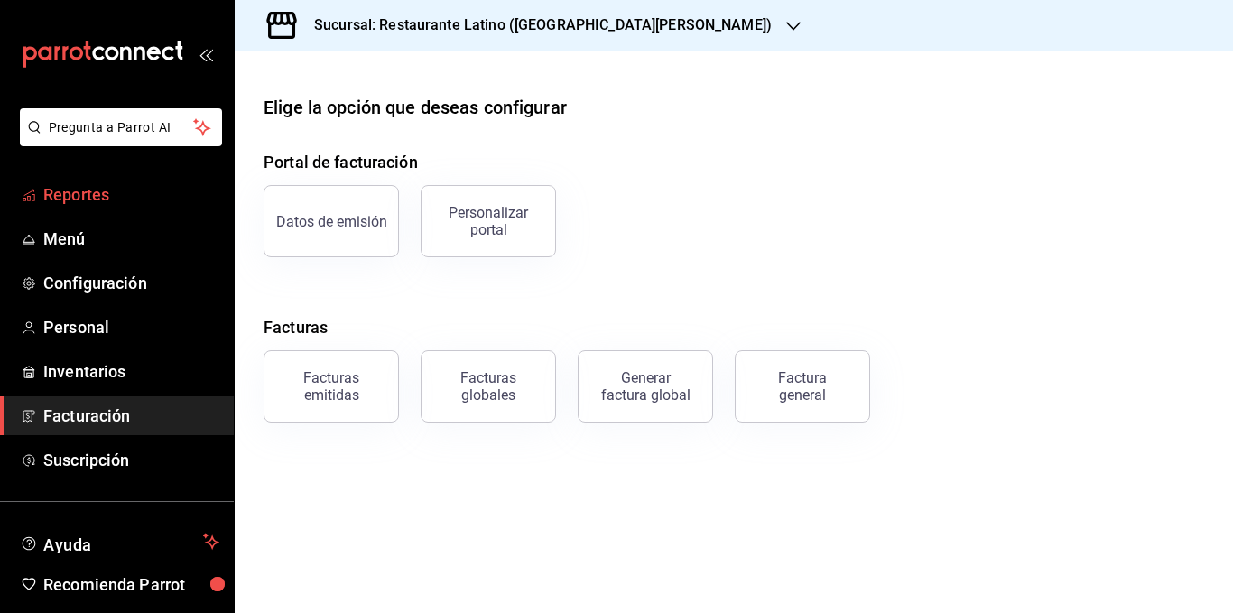
click at [131, 190] on span "Reportes" at bounding box center [131, 194] width 176 height 24
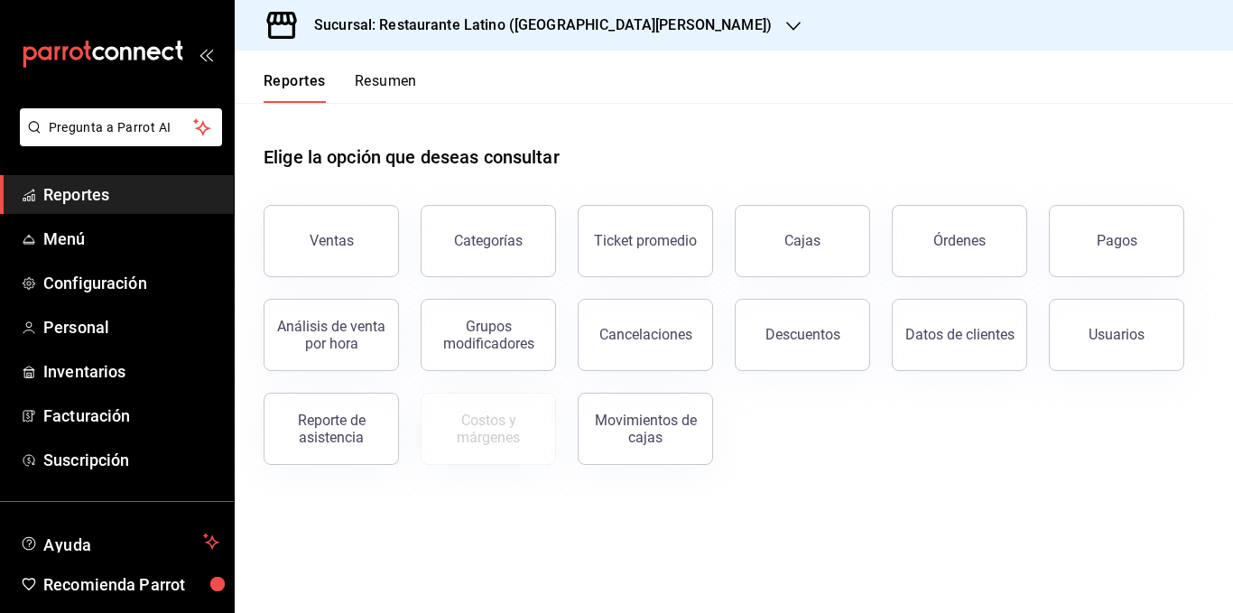
click at [395, 83] on button "Resumen" at bounding box center [386, 87] width 62 height 31
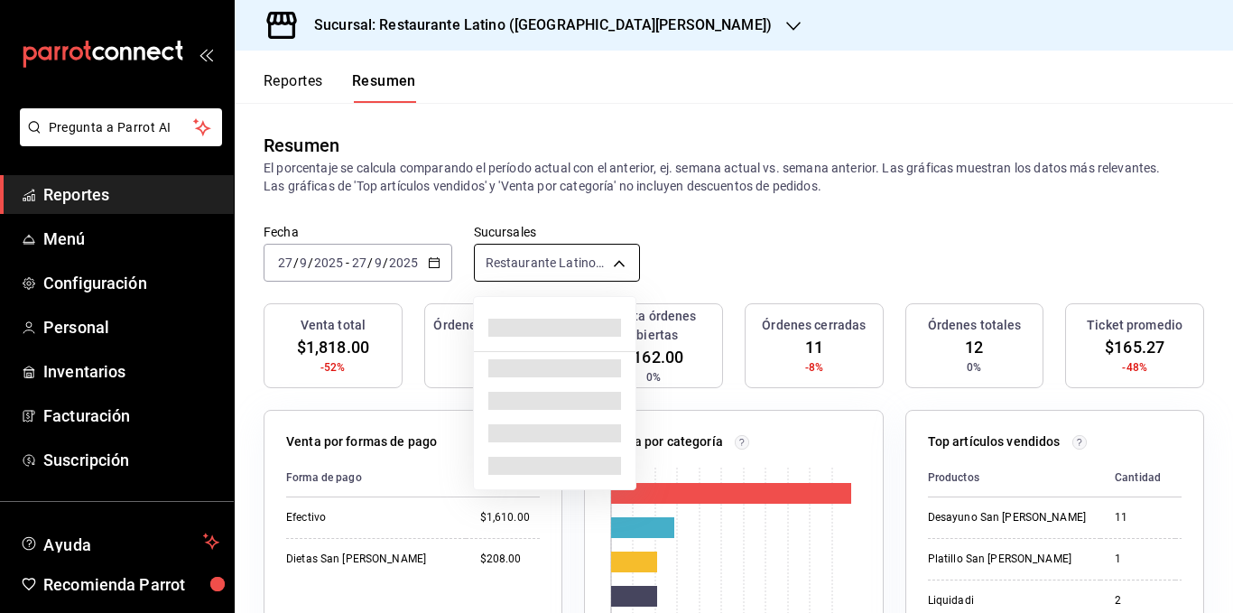
click at [544, 259] on body "Pregunta a Parrot AI Reportes Menú Configuración Personal Inventarios Facturaci…" at bounding box center [616, 306] width 1233 height 613
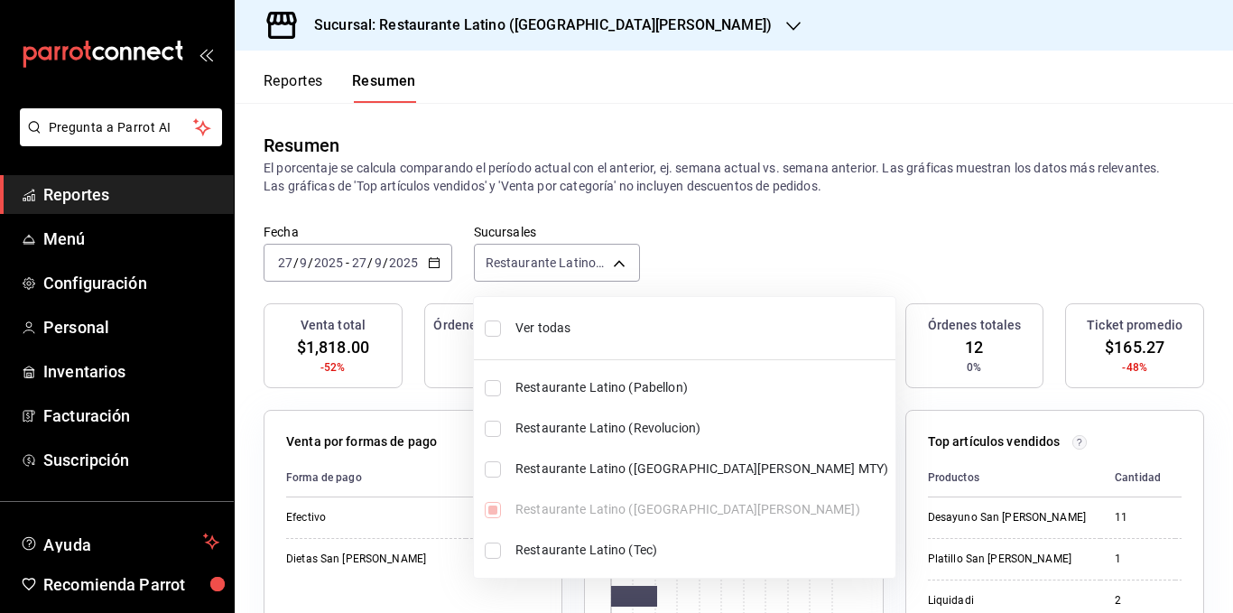
click at [553, 328] on span "Ver todas" at bounding box center [702, 328] width 373 height 19
type input "[object Object],[object Object],[object Object],[object Object],[object Object]"
checkbox input "true"
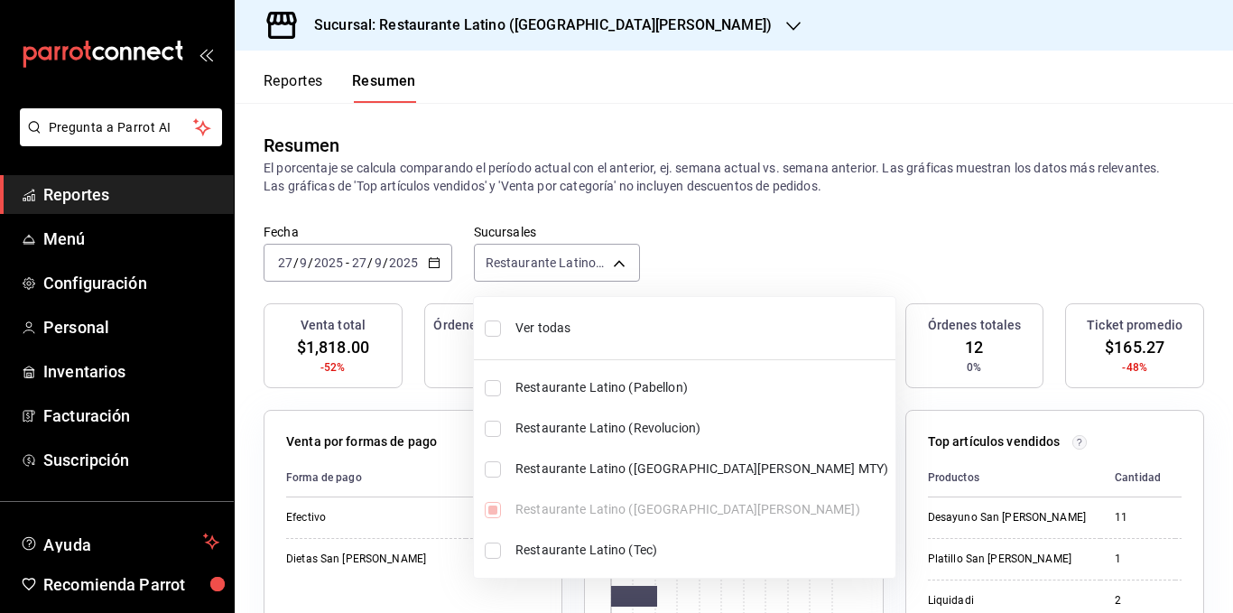
checkbox input "true"
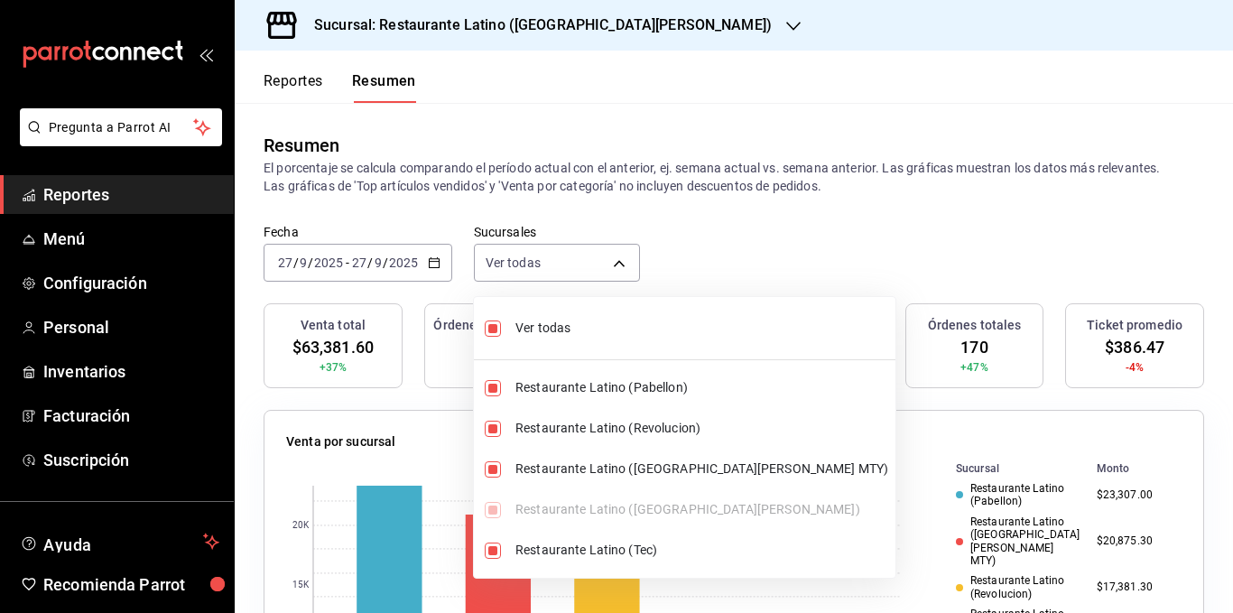
click at [667, 172] on div at bounding box center [616, 306] width 1233 height 613
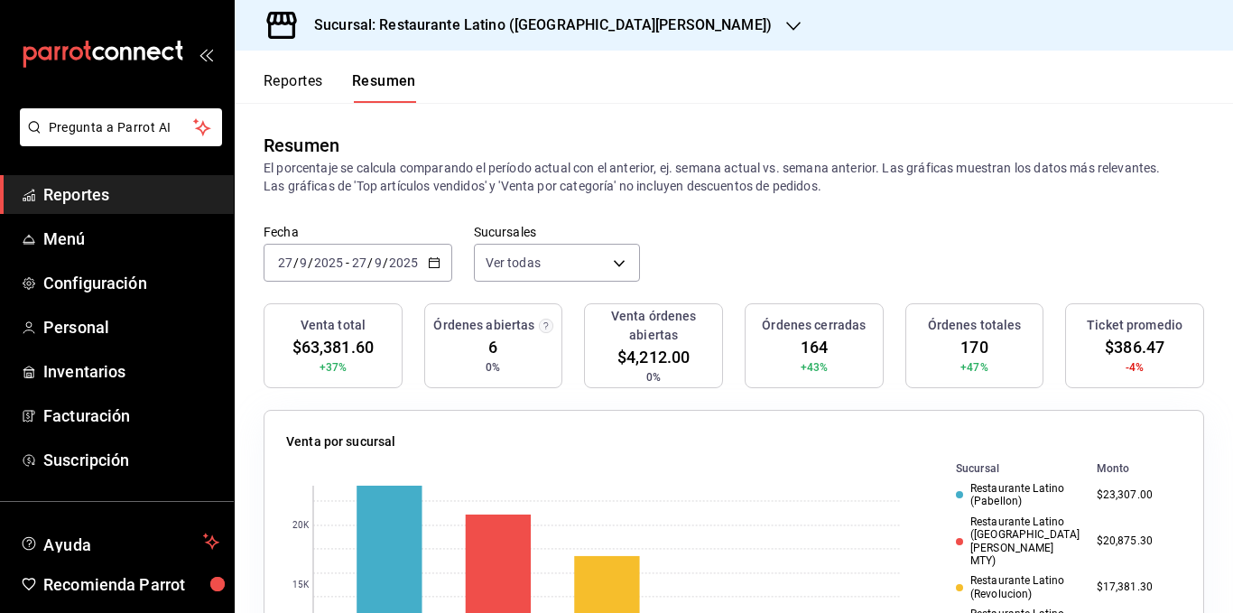
click at [701, 169] on p "El porcentaje se calcula comparando el período actual con el anterior, ej. sema…" at bounding box center [734, 177] width 941 height 36
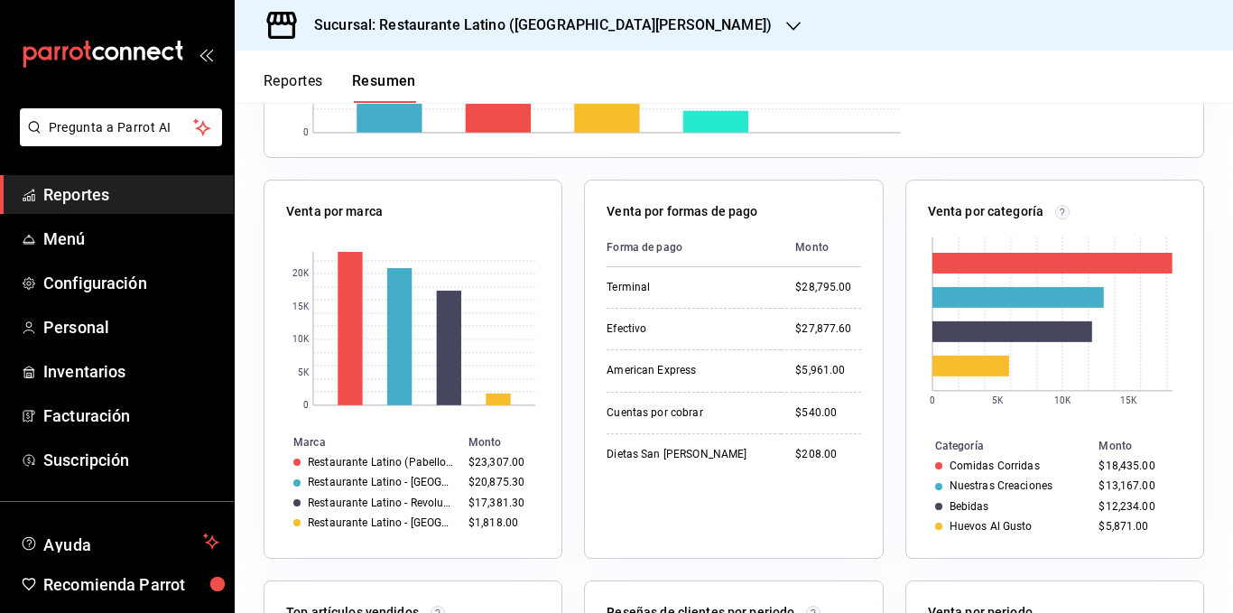
scroll to position [632, 0]
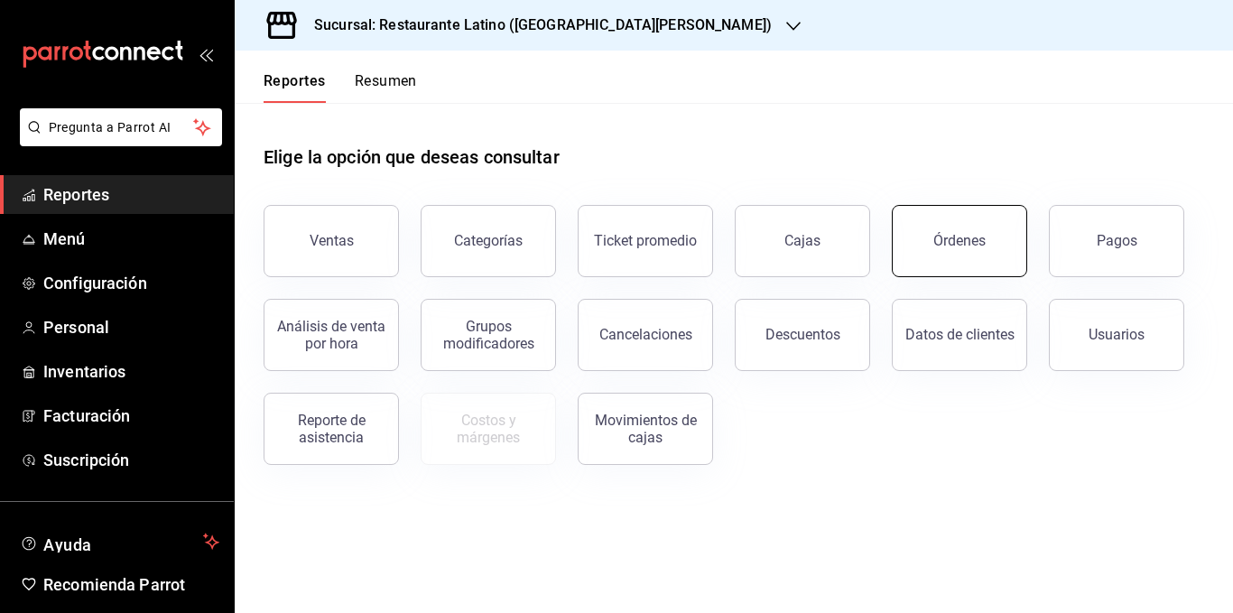
click at [965, 250] on button "Órdenes" at bounding box center [959, 241] width 135 height 72
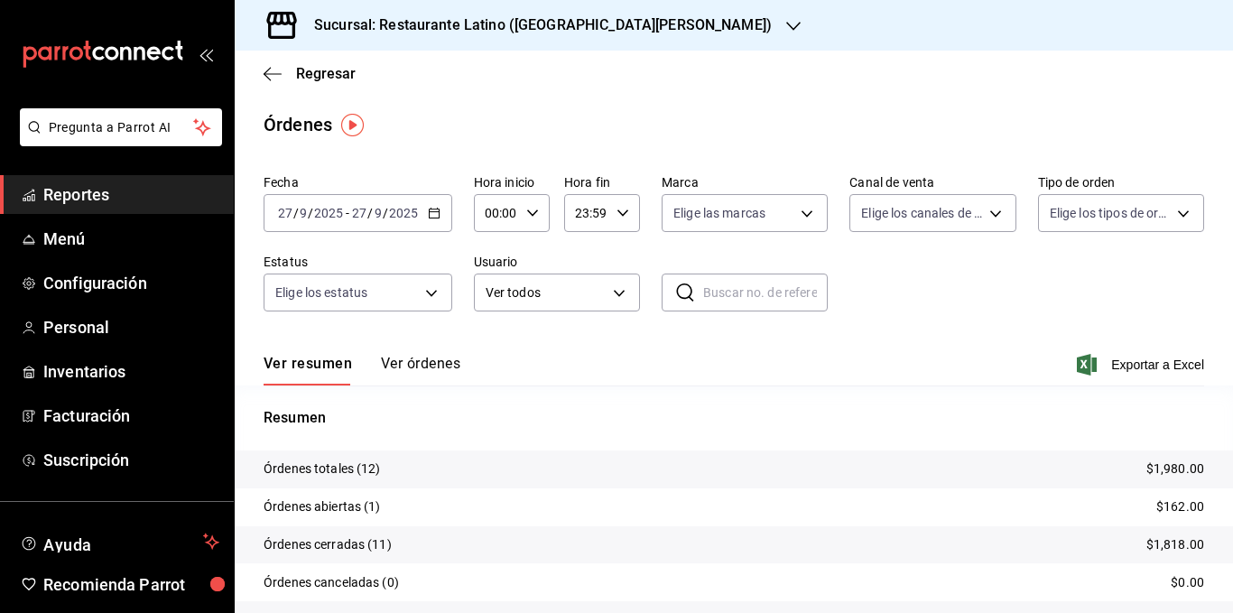
click at [405, 364] on button "Ver órdenes" at bounding box center [420, 370] width 79 height 31
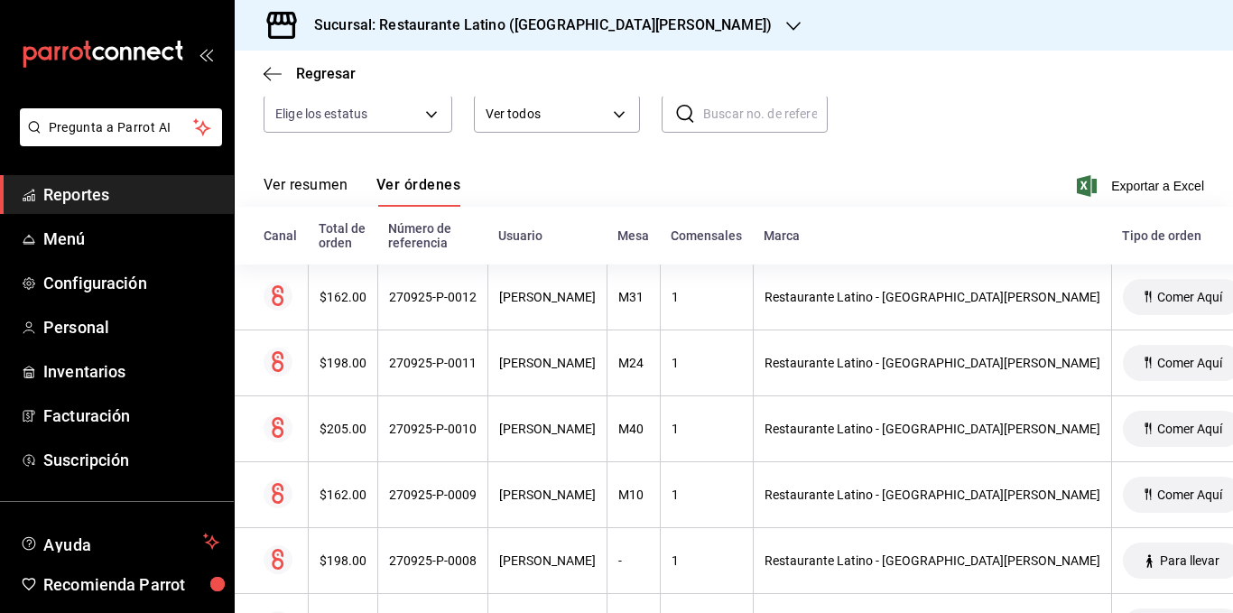
scroll to position [271, 0]
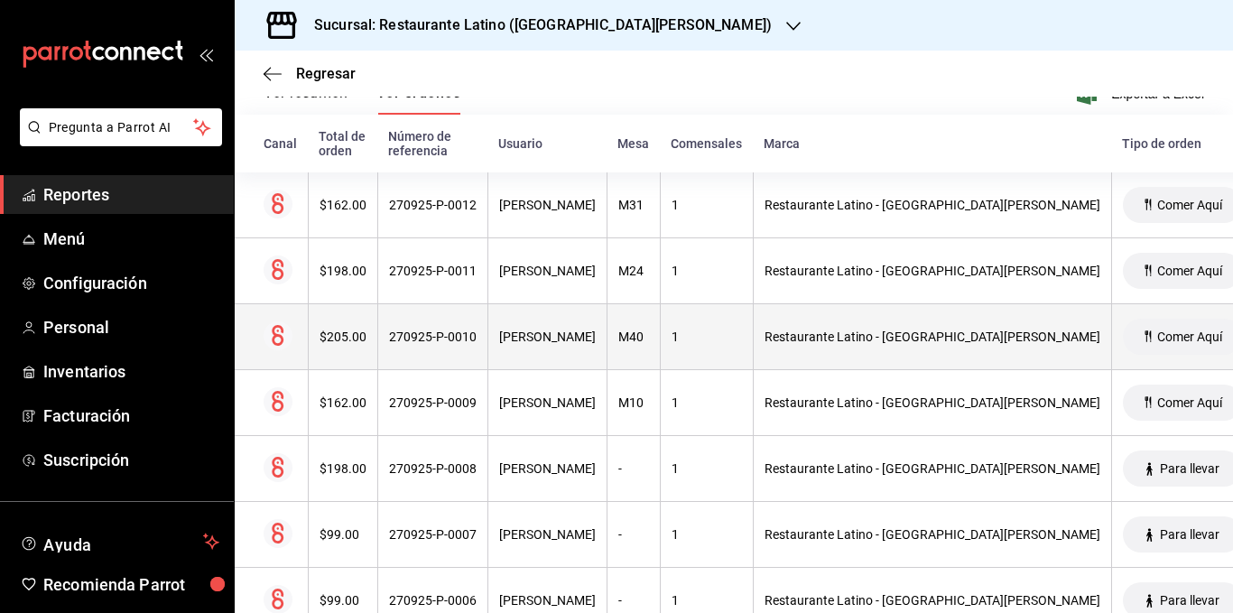
click at [355, 344] on div "$205.00" at bounding box center [343, 337] width 47 height 14
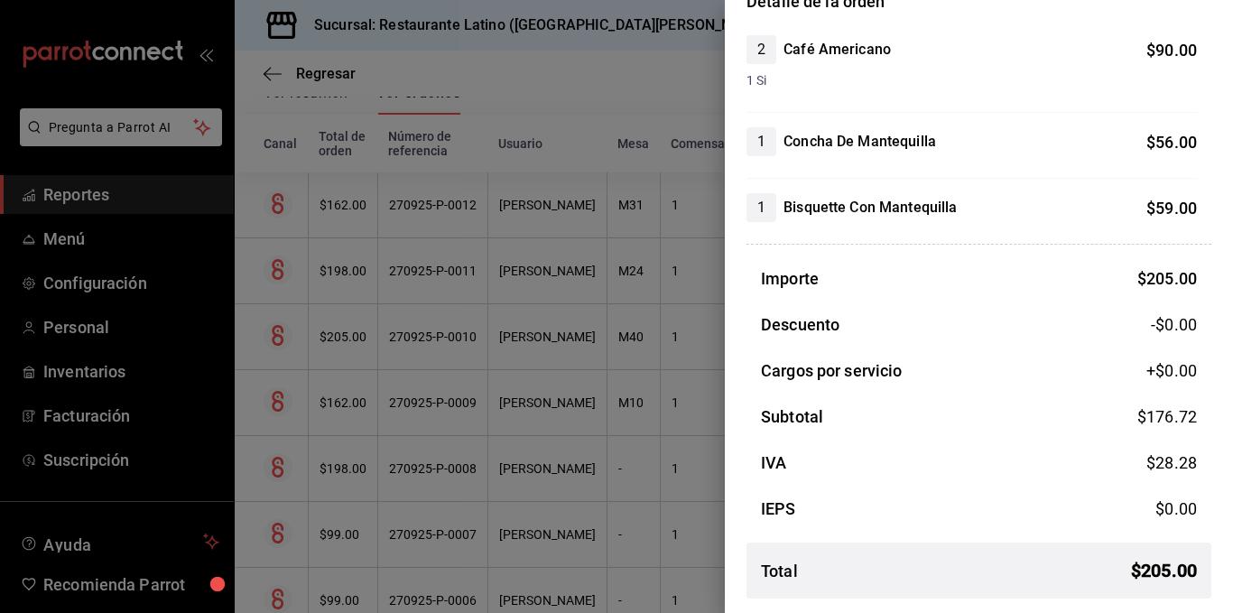
scroll to position [0, 0]
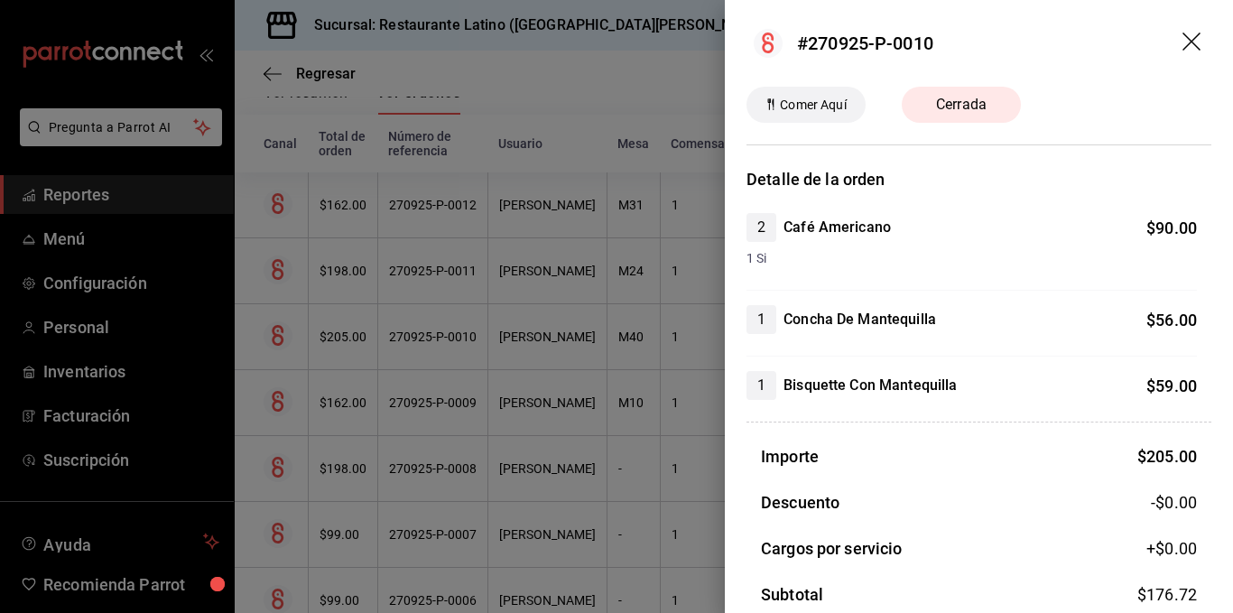
click at [1189, 39] on icon "drag" at bounding box center [1194, 44] width 22 height 22
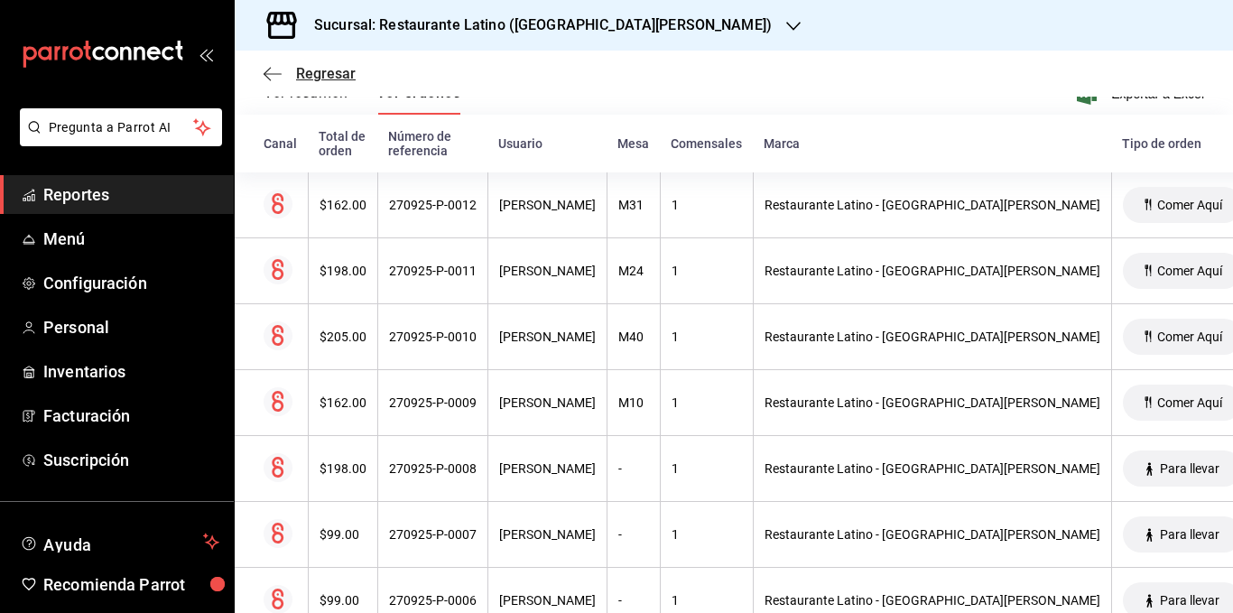
click at [312, 71] on span "Regresar" at bounding box center [326, 73] width 60 height 17
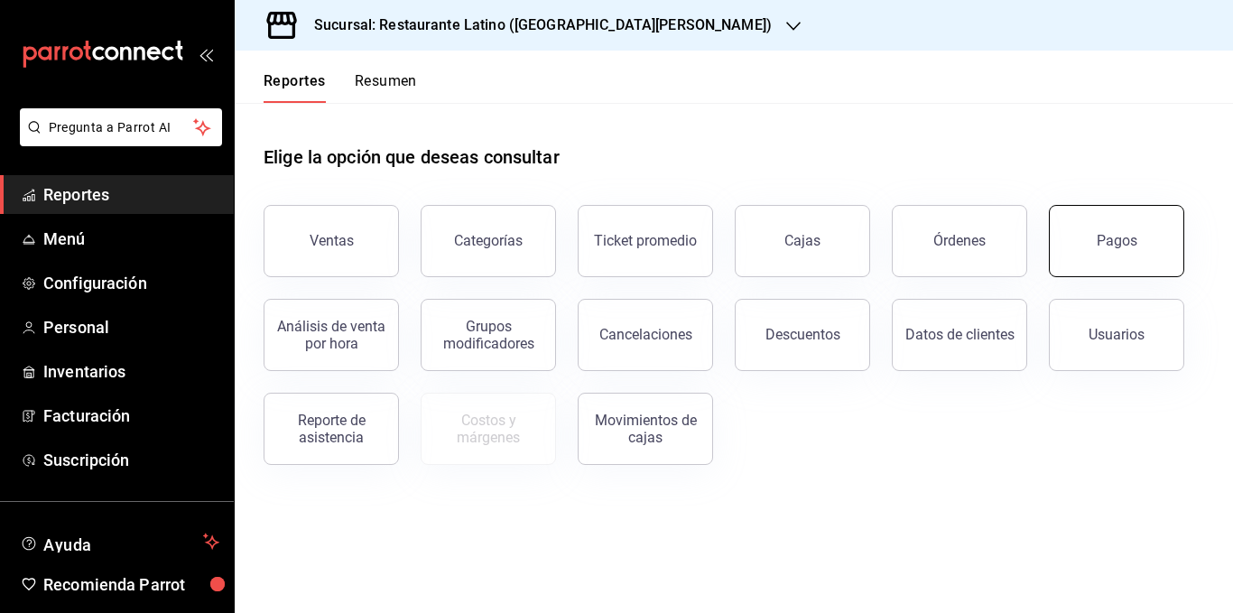
click at [1067, 239] on button "Pagos" at bounding box center [1116, 241] width 135 height 72
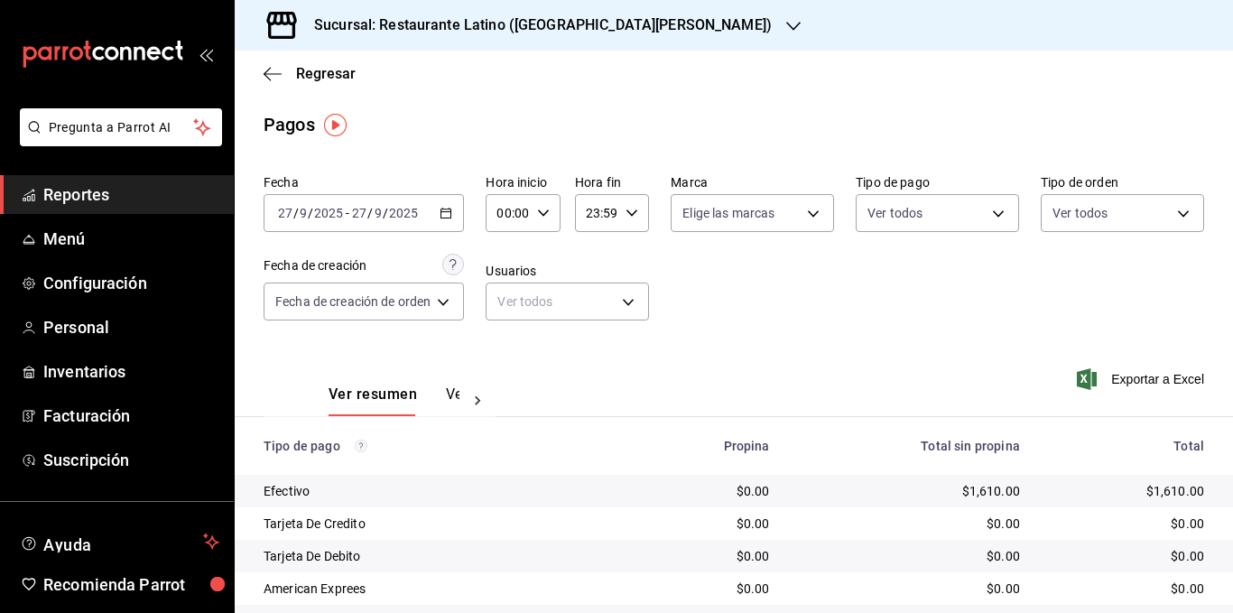
click at [443, 217] on \(Stroke\) "button" at bounding box center [446, 214] width 11 height 10
click at [451, 211] on icon "button" at bounding box center [446, 213] width 13 height 13
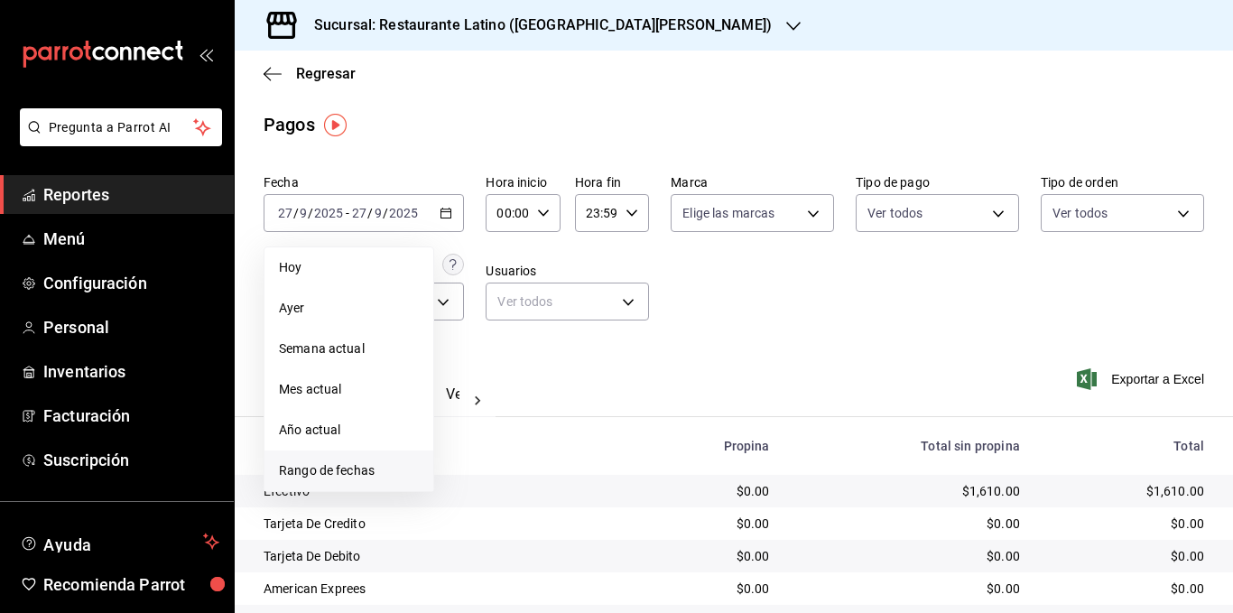
click at [368, 464] on span "Rango de fechas" at bounding box center [349, 470] width 140 height 19
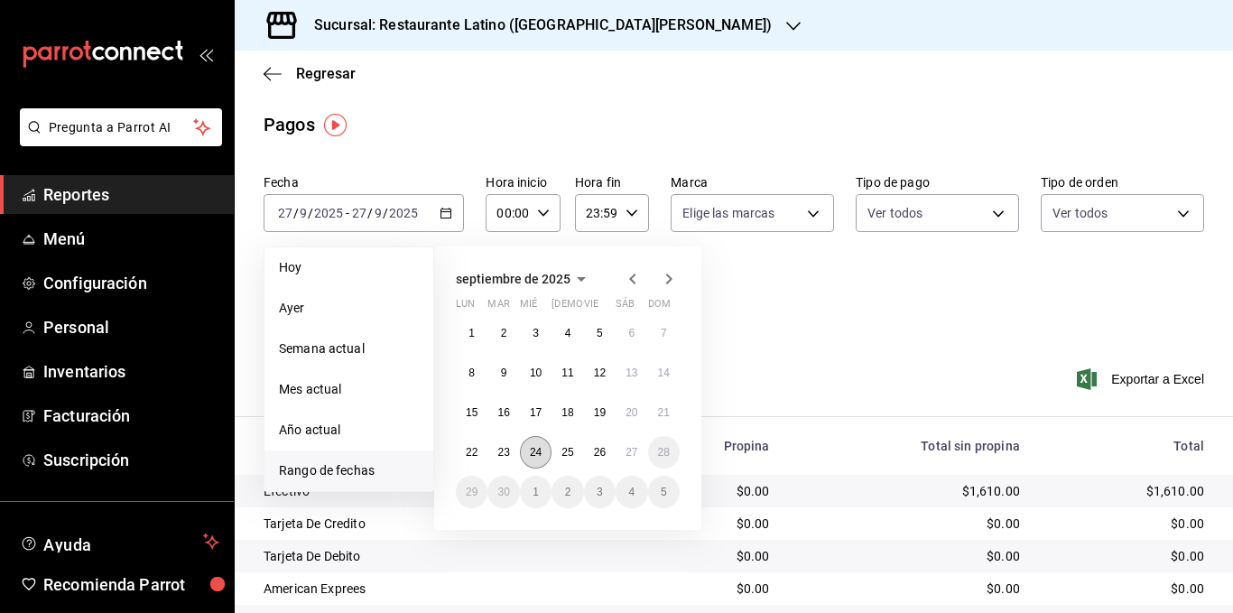
click at [541, 451] on abbr "24" at bounding box center [536, 452] width 12 height 13
click at [535, 446] on abbr "24" at bounding box center [536, 452] width 12 height 13
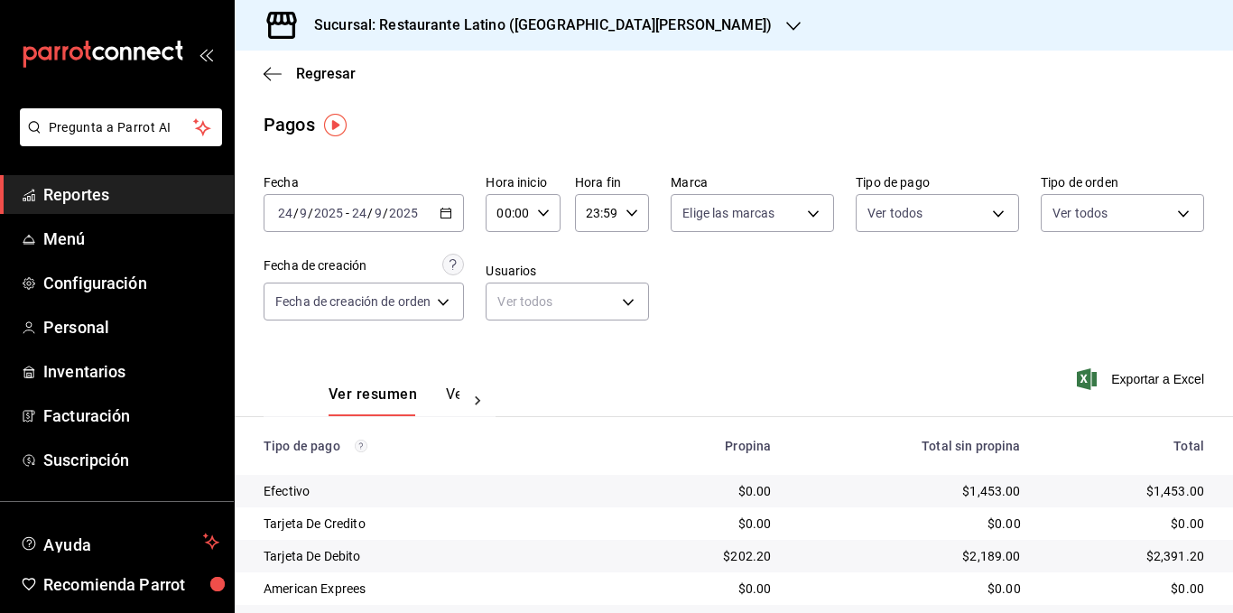
click at [718, 323] on div "Fecha 2025-09-24 24 / 9 / 2025 - 2025-09-24 24 / 9 / 2025 Hora inicio 00:00 Hor…" at bounding box center [734, 254] width 941 height 175
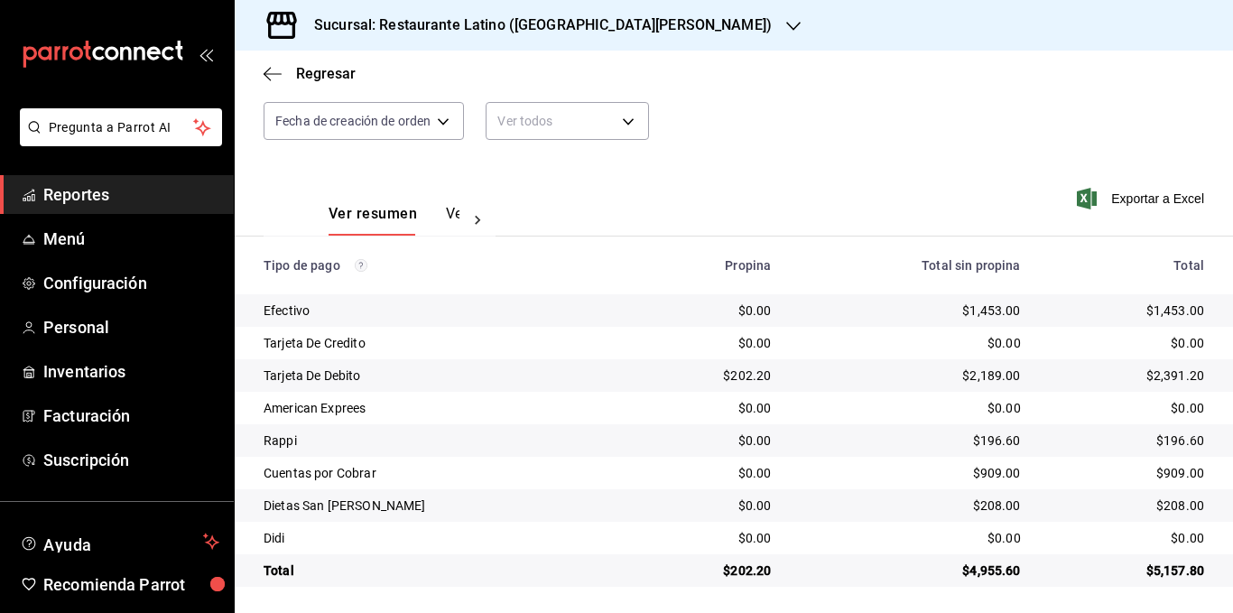
click at [460, 216] on div at bounding box center [478, 220] width 36 height 31
click at [443, 216] on button "Ver pagos" at bounding box center [426, 220] width 68 height 31
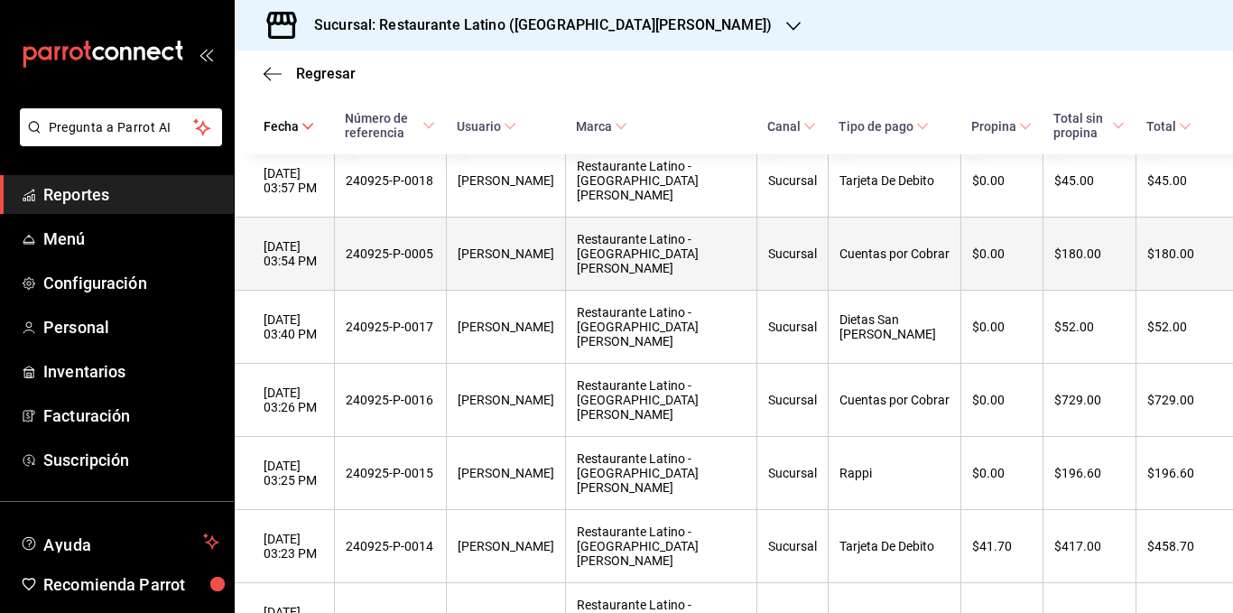
scroll to position [451, 0]
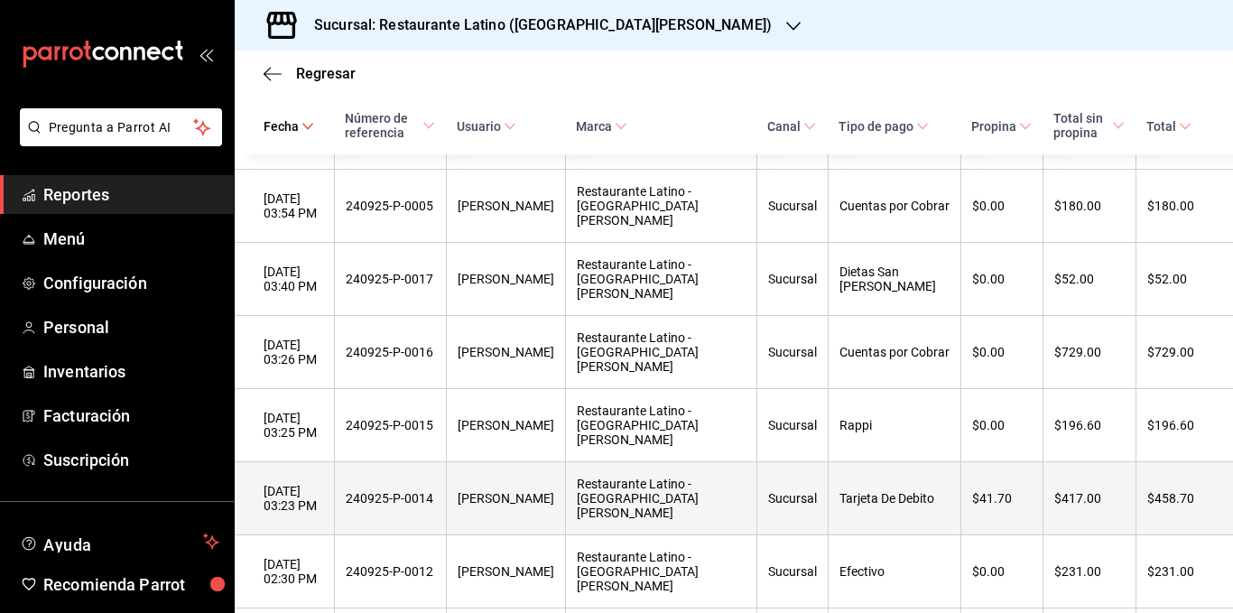
click at [434, 491] on div "240925-P-0014" at bounding box center [390, 498] width 88 height 14
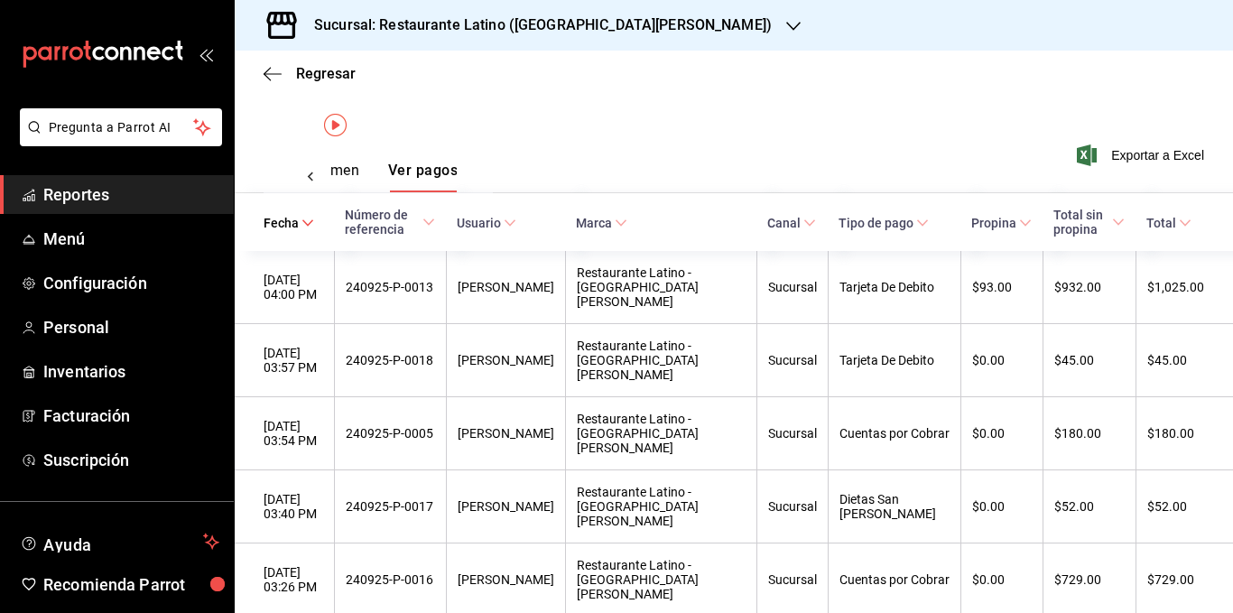
scroll to position [0, 0]
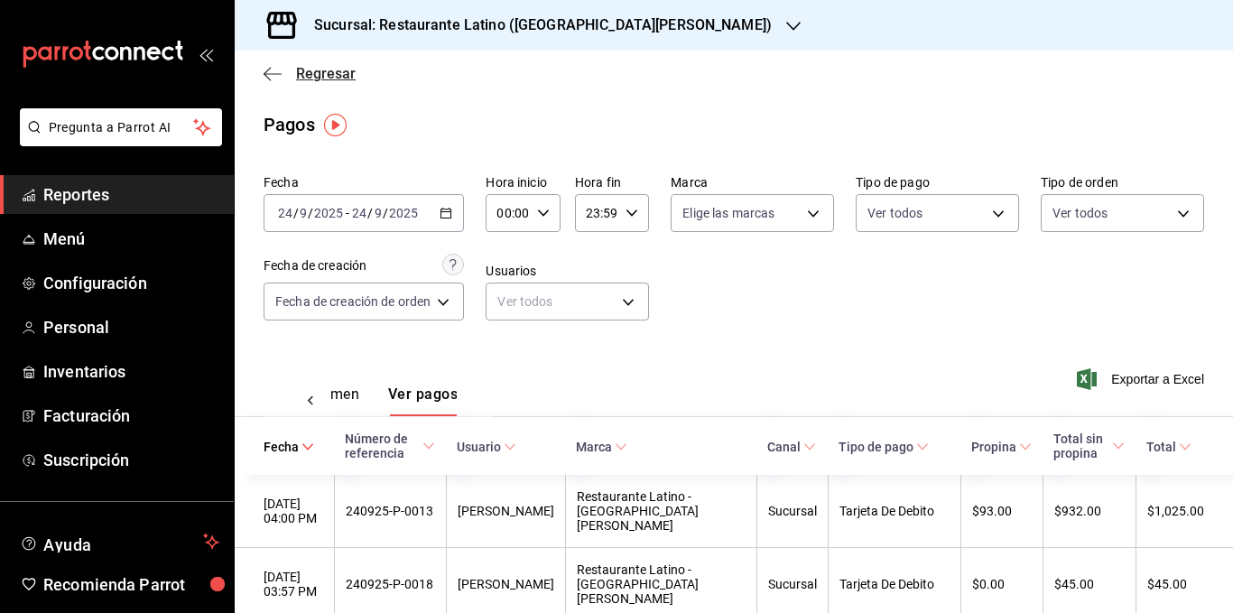
click at [333, 74] on span "Regresar" at bounding box center [326, 73] width 60 height 17
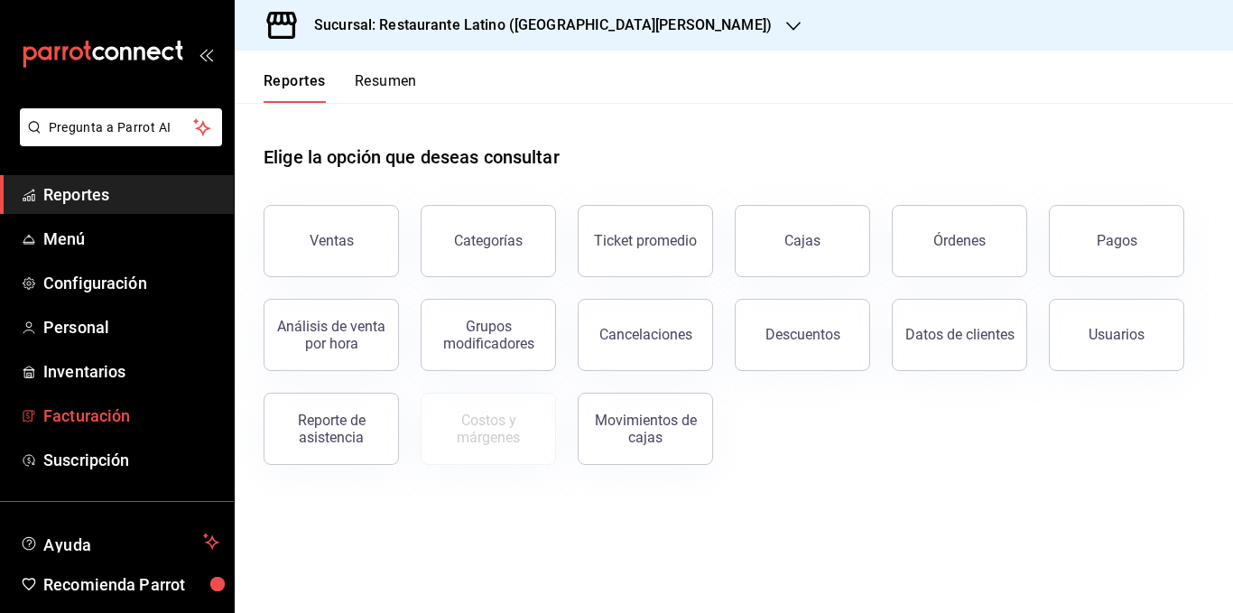
click at [87, 415] on span "Facturación" at bounding box center [131, 416] width 176 height 24
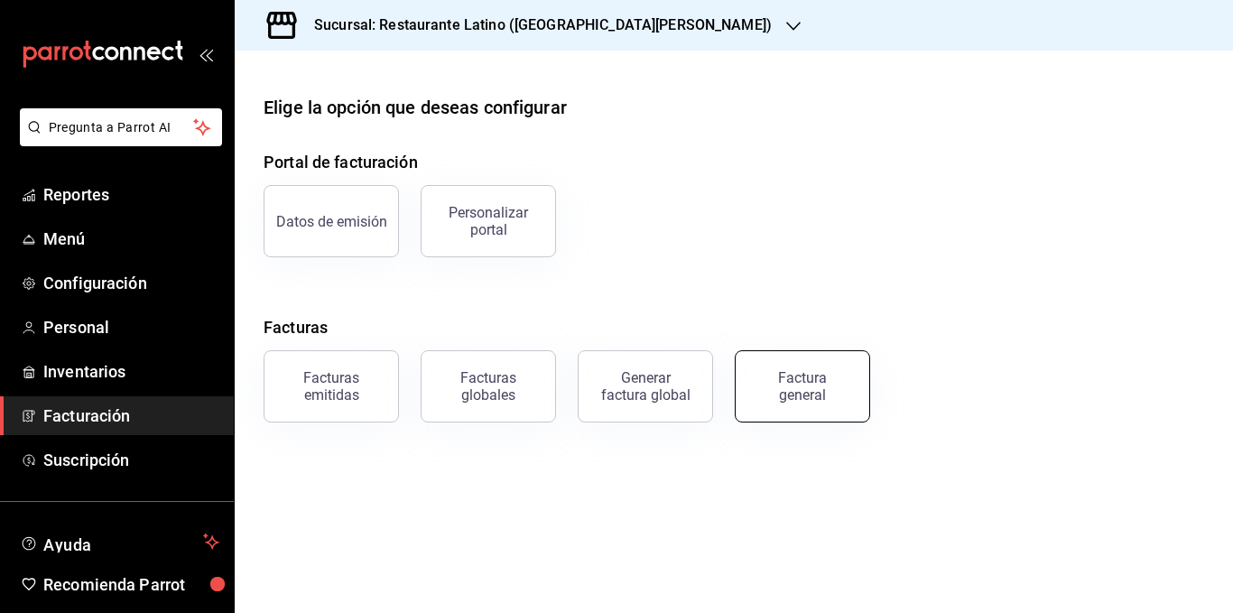
click at [767, 367] on button "Factura general" at bounding box center [802, 386] width 135 height 72
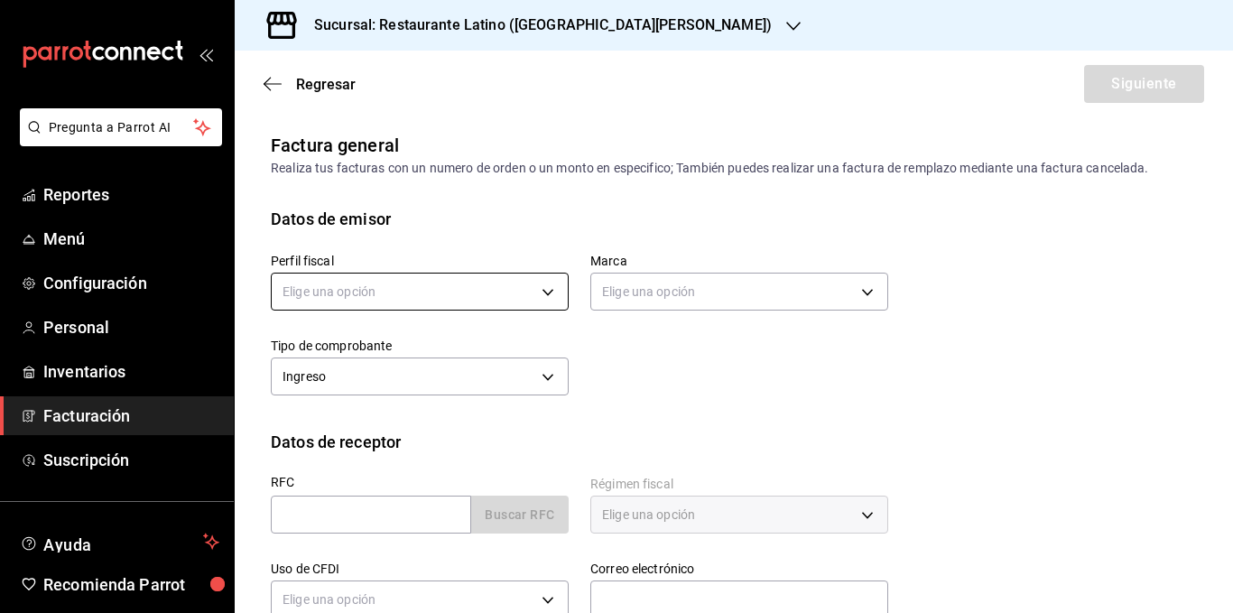
click at [444, 292] on body "Pregunta a Parrot AI Reportes Menú Configuración Personal Inventarios Facturaci…" at bounding box center [616, 306] width 1233 height 613
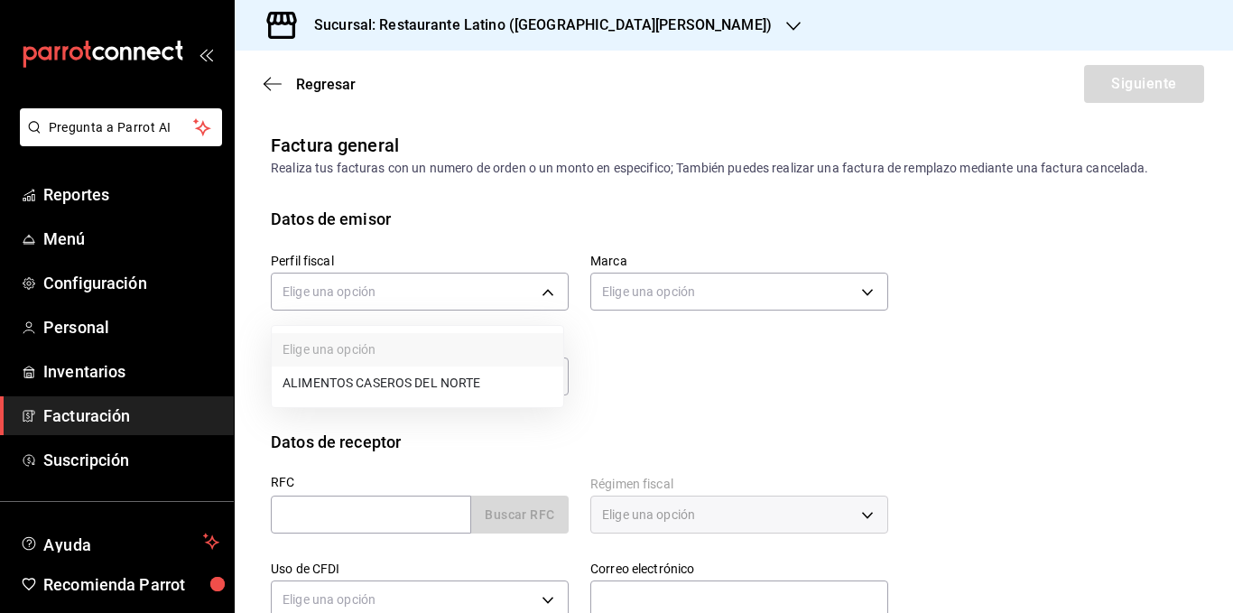
click at [367, 388] on li "ALIMENTOS CASEROS DEL NORTE" at bounding box center [418, 383] width 292 height 33
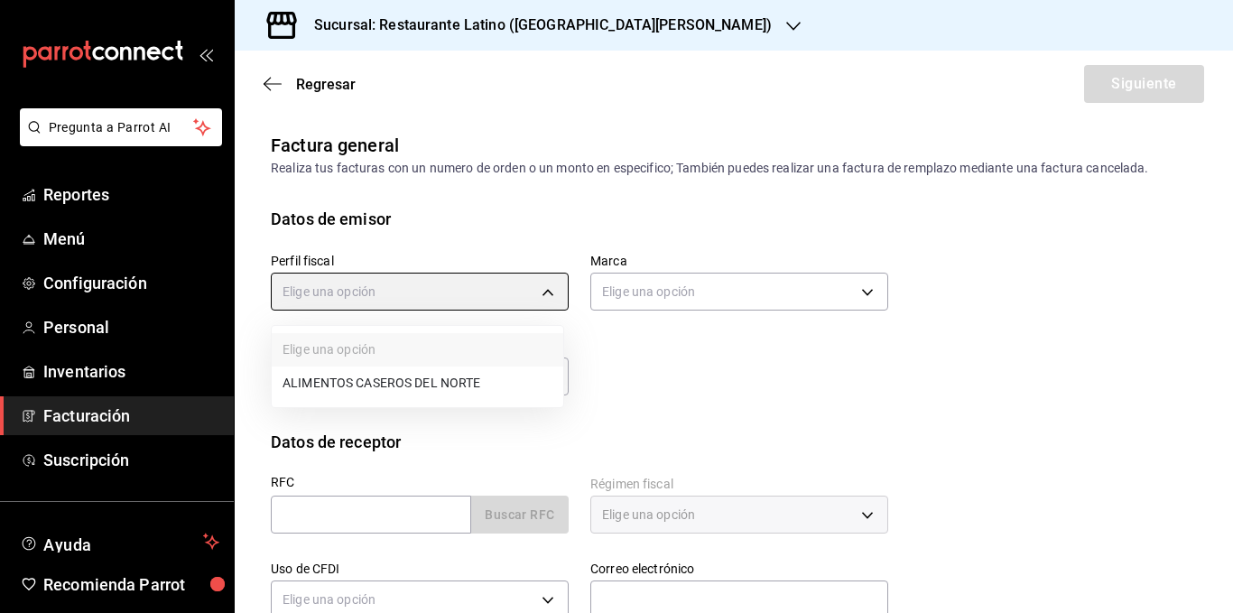
type input "53bbfcf9-0f91-42db-8658-3b9821d5e7d7"
type input "7c870fc0-9a51-44b5-8a82-f050cd4d5c0a"
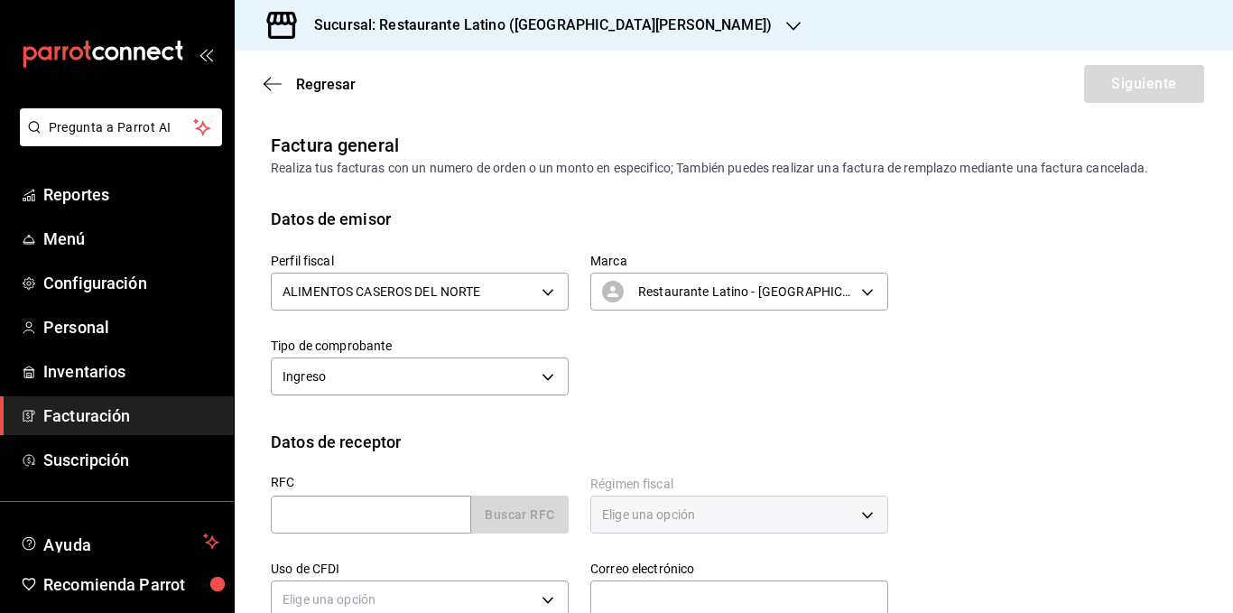
click at [386, 460] on div "RFC Buscar RFC" at bounding box center [409, 496] width 320 height 85
click at [358, 517] on input "text" at bounding box center [371, 515] width 200 height 38
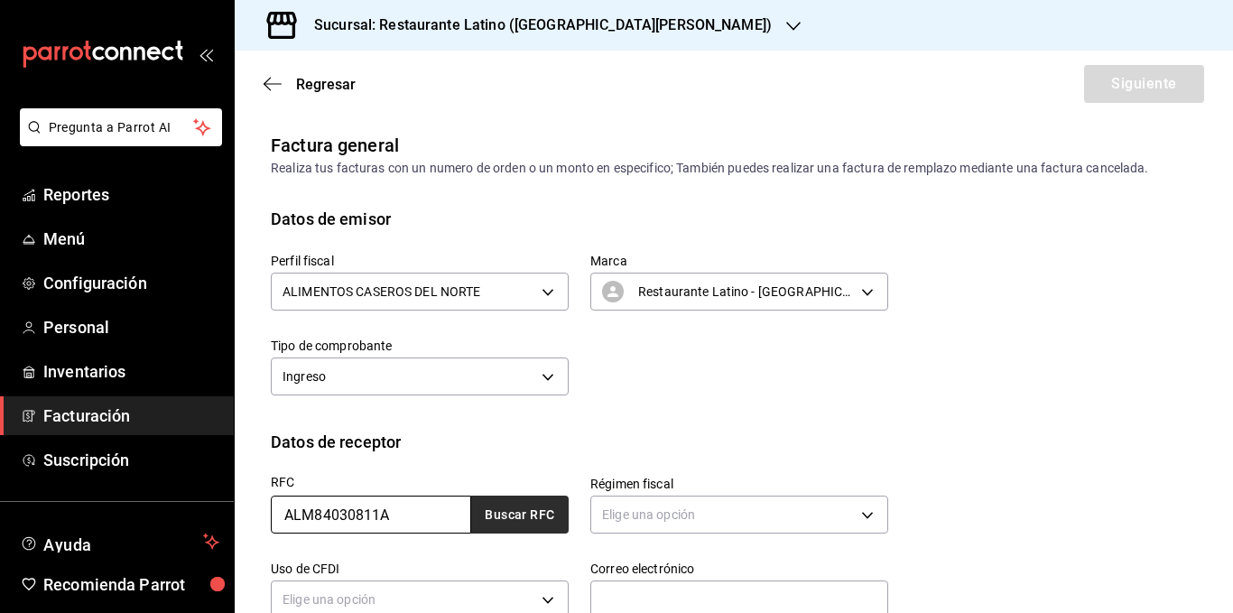
type input "ALM84030811A"
click at [493, 506] on button "Buscar RFC" at bounding box center [520, 515] width 98 height 38
click at [506, 441] on div "Datos de receptor" at bounding box center [734, 442] width 926 height 24
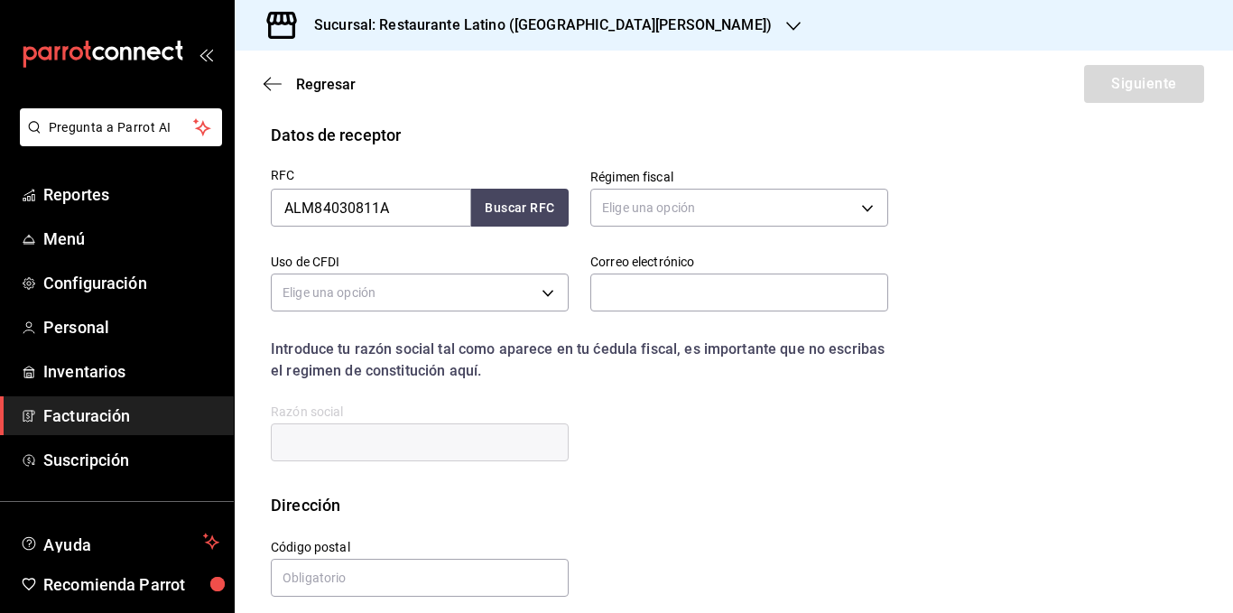
scroll to position [322, 0]
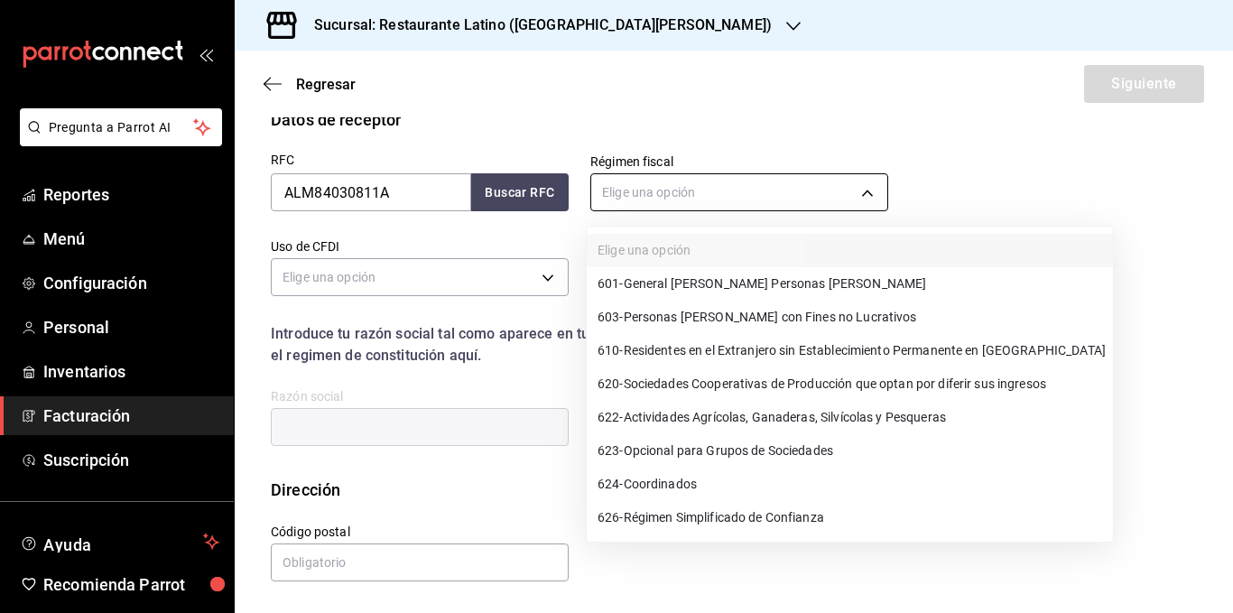
click at [712, 193] on body "Pregunta a Parrot AI Reportes Menú Configuración Personal Inventarios Facturaci…" at bounding box center [616, 306] width 1233 height 613
click at [698, 284] on span "601 - General [PERSON_NAME] Personas [PERSON_NAME]" at bounding box center [762, 283] width 329 height 19
type input "601"
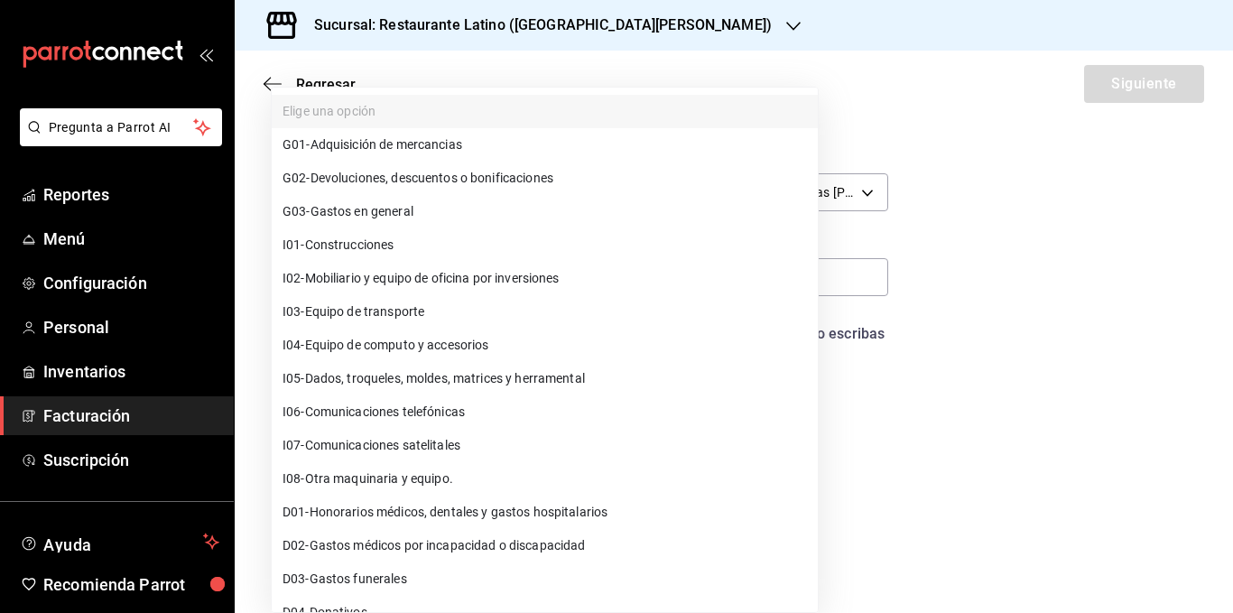
click at [415, 287] on body "Pregunta a Parrot AI Reportes Menú Configuración Personal Inventarios Facturaci…" at bounding box center [616, 306] width 1233 height 613
click at [378, 219] on span "G03 - Gastos en general" at bounding box center [348, 211] width 131 height 19
type input "G03"
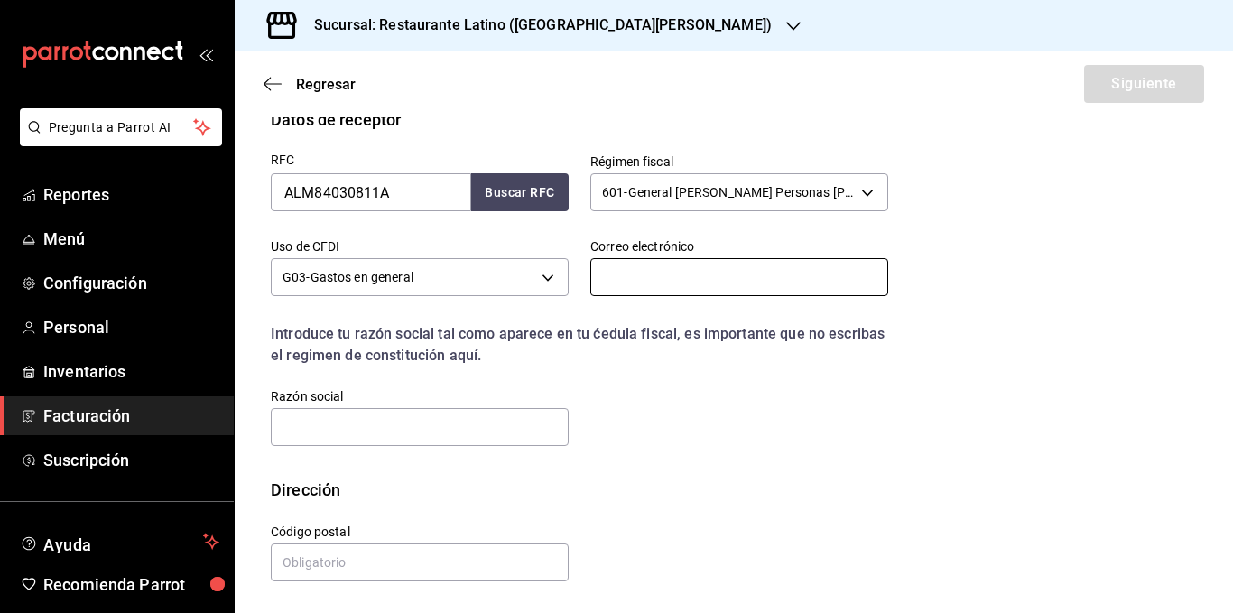
click at [695, 274] on input "text" at bounding box center [740, 277] width 298 height 38
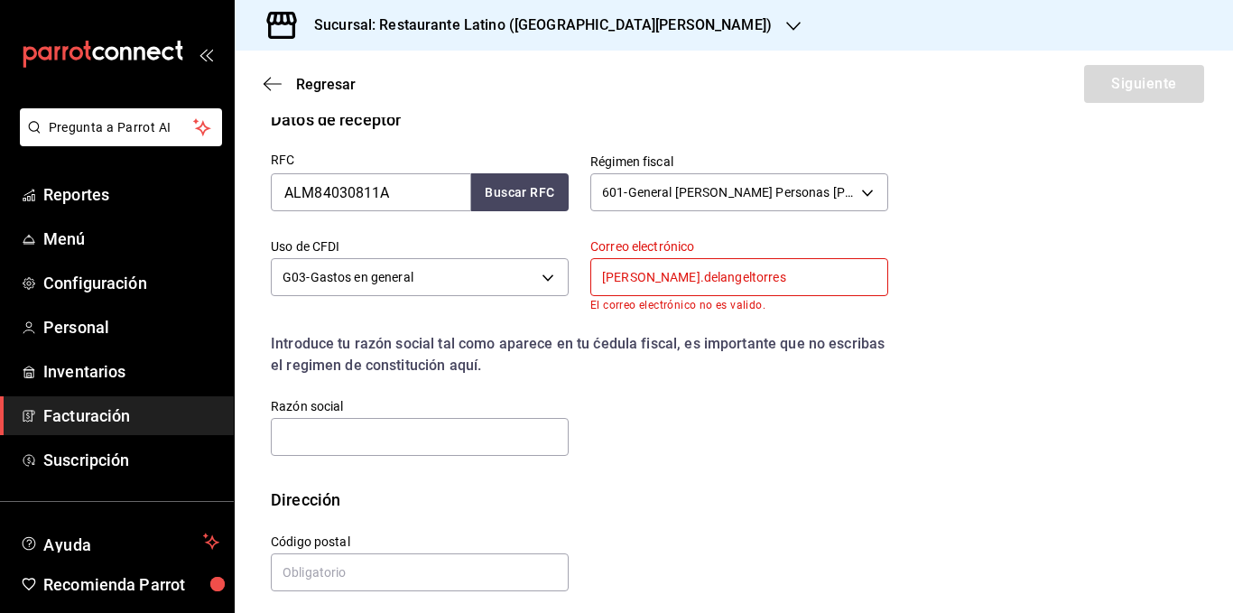
type input "[PERSON_NAME][EMAIL_ADDRESS][PERSON_NAME][DOMAIN_NAME]"
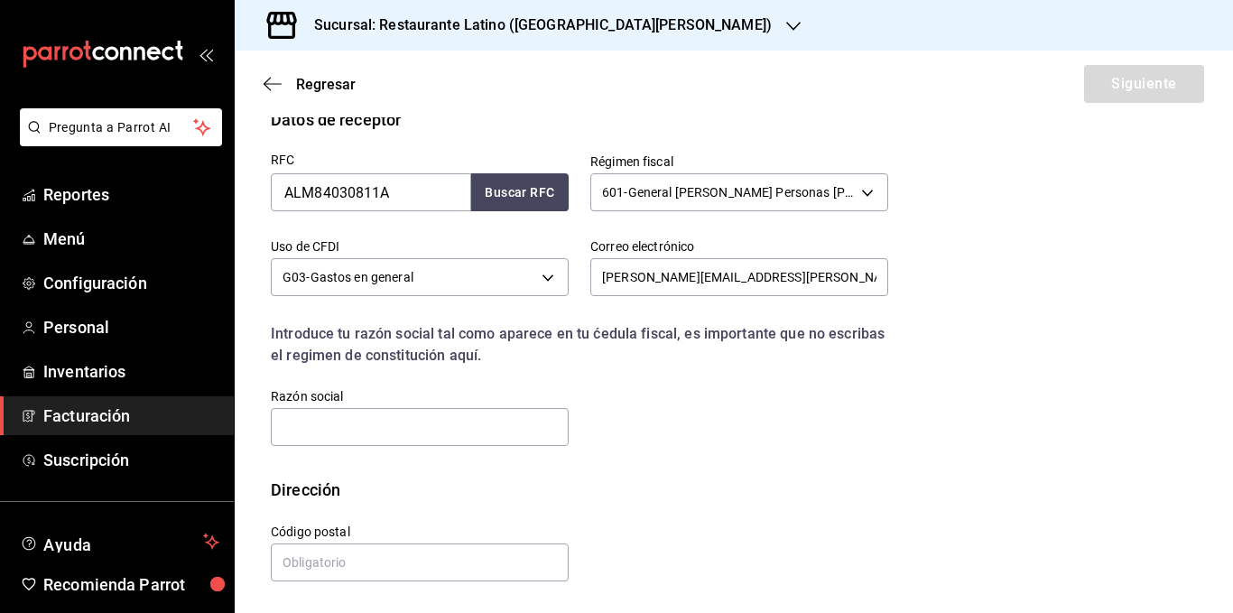
click at [706, 405] on div "RFC ALM84030811A Buscar RFC Régimen fiscal 601 - General de Ley Personas Morale…" at bounding box center [568, 290] width 639 height 317
click at [634, 394] on div "RFC ALM84030811A Buscar RFC Régimen fiscal 601 - General de Ley Personas Morale…" at bounding box center [568, 290] width 639 height 317
click at [468, 416] on input "text" at bounding box center [420, 427] width 298 height 38
click at [344, 428] on input "text" at bounding box center [420, 427] width 298 height 38
type input "[PERSON_NAME] LABORATORIES DE [GEOGRAPHIC_DATA]"
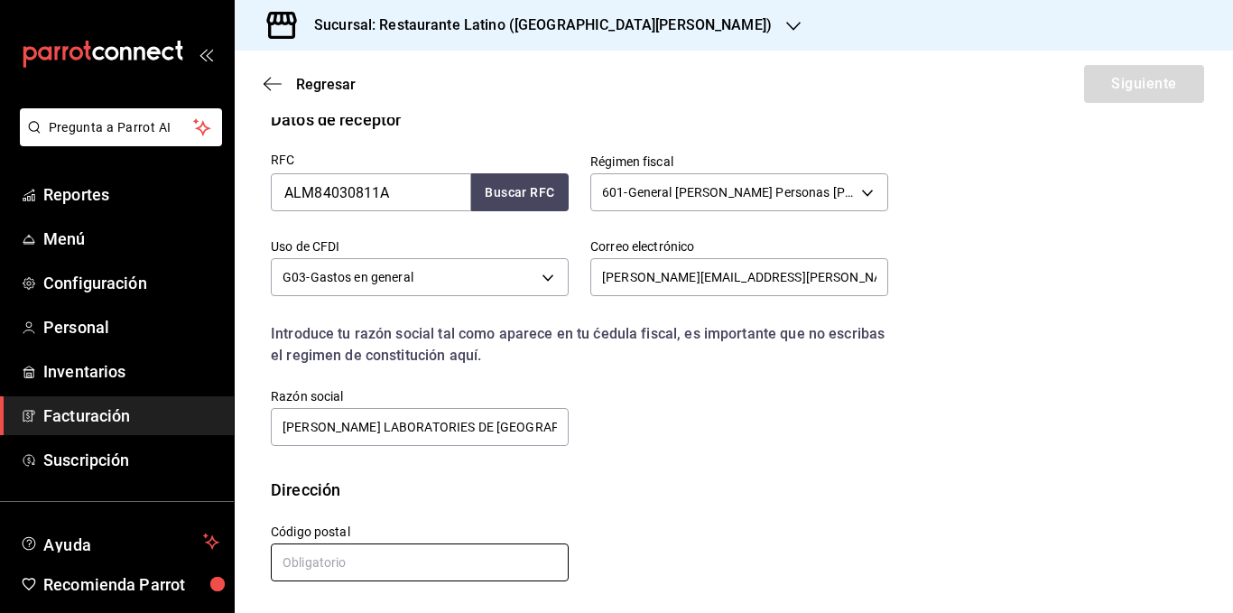
click at [322, 559] on input "text" at bounding box center [420, 563] width 298 height 38
type input "04980"
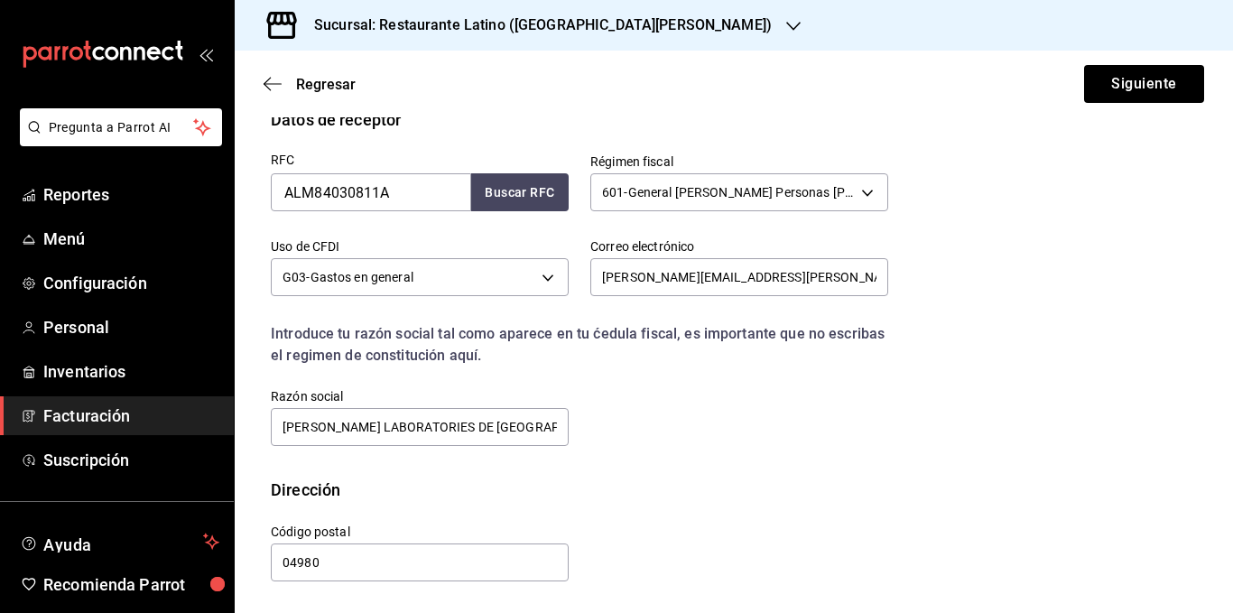
click at [664, 469] on div "RFC ALM84030811A Buscar RFC Régimen fiscal 601 - General [PERSON_NAME] Personas…" at bounding box center [734, 305] width 926 height 346
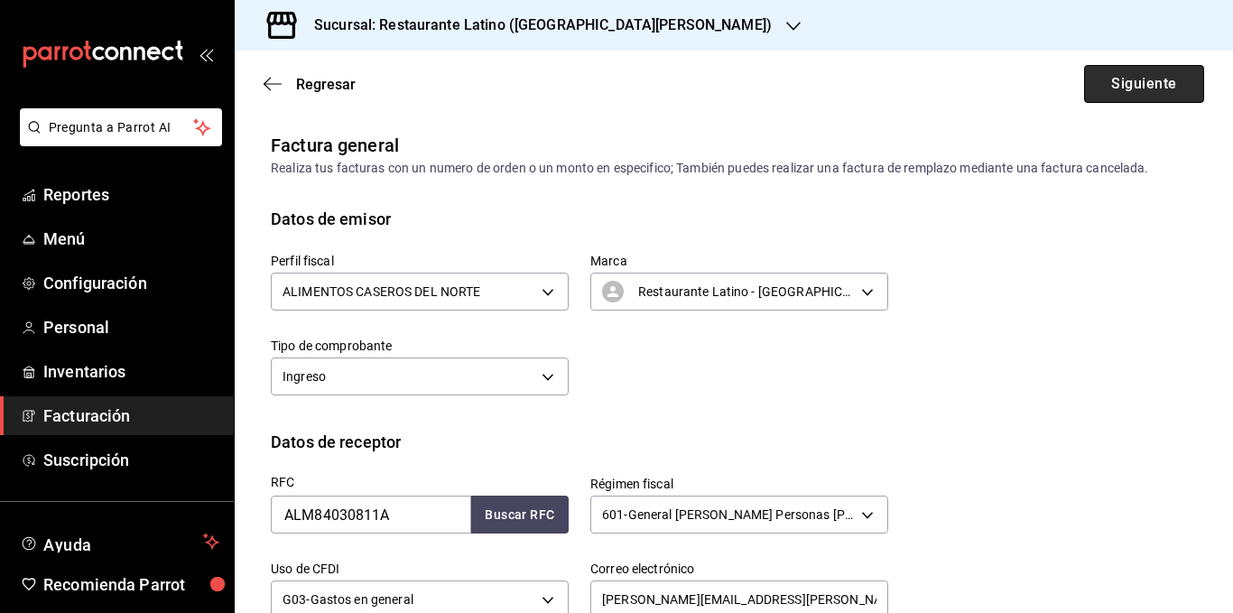
click at [1106, 89] on button "Siguiente" at bounding box center [1144, 84] width 120 height 38
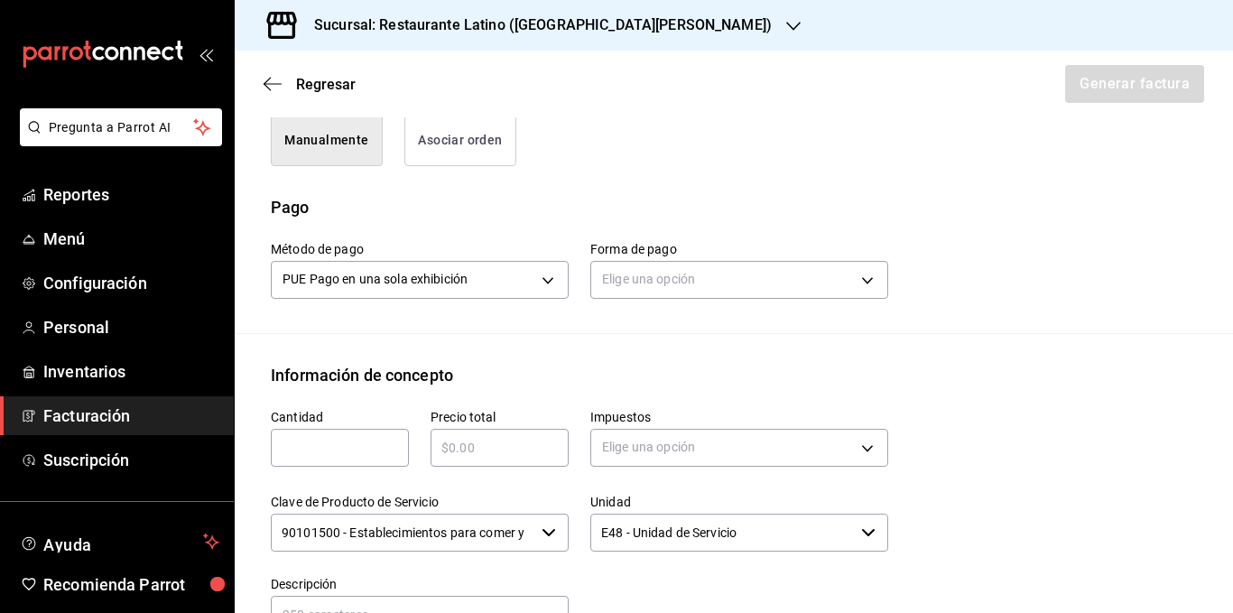
scroll to position [542, 0]
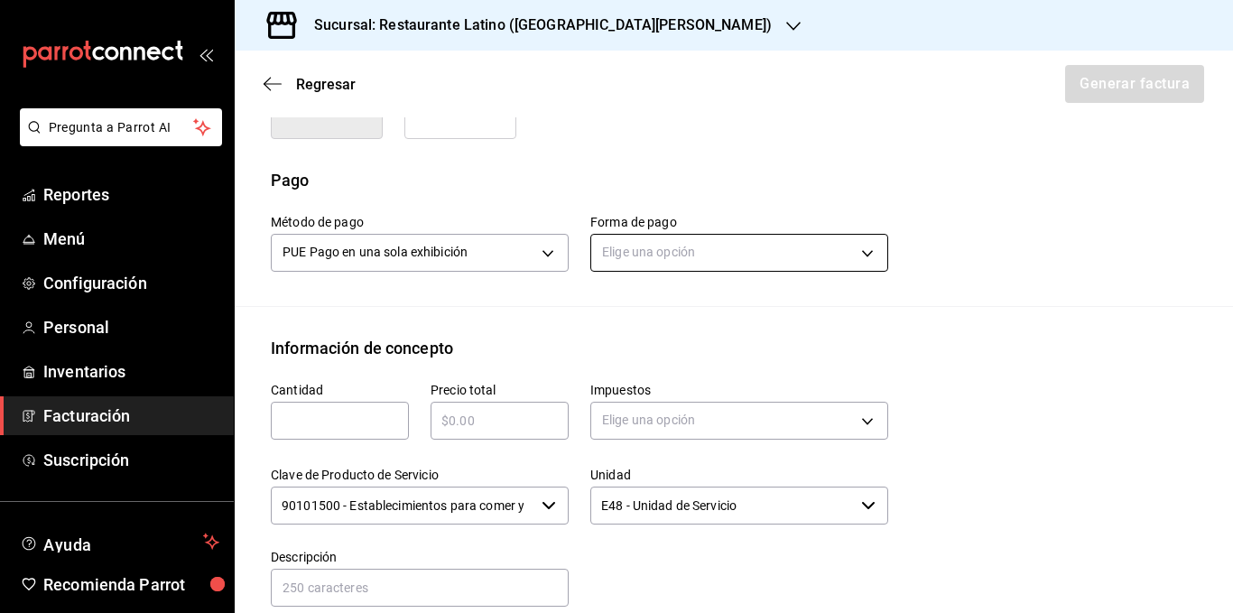
click at [675, 256] on body "Pregunta a Parrot AI Reportes Menú Configuración Personal Inventarios Facturaci…" at bounding box center [616, 306] width 1233 height 613
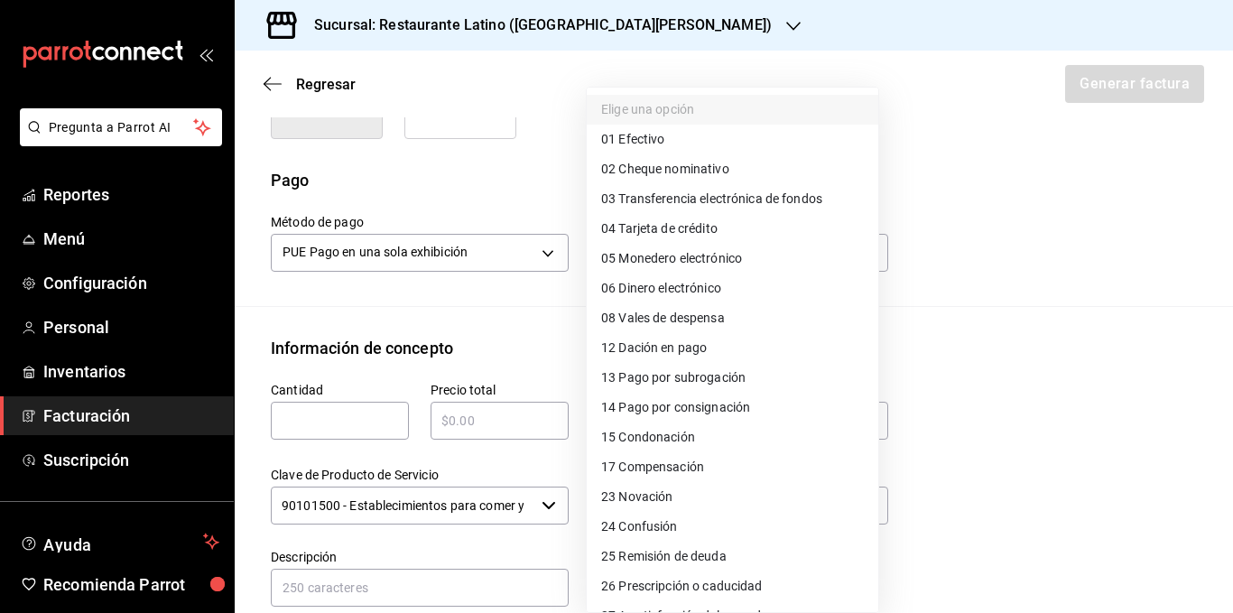
click at [680, 229] on span "04 Tarjeta de crédito" at bounding box center [659, 228] width 116 height 19
type input "04"
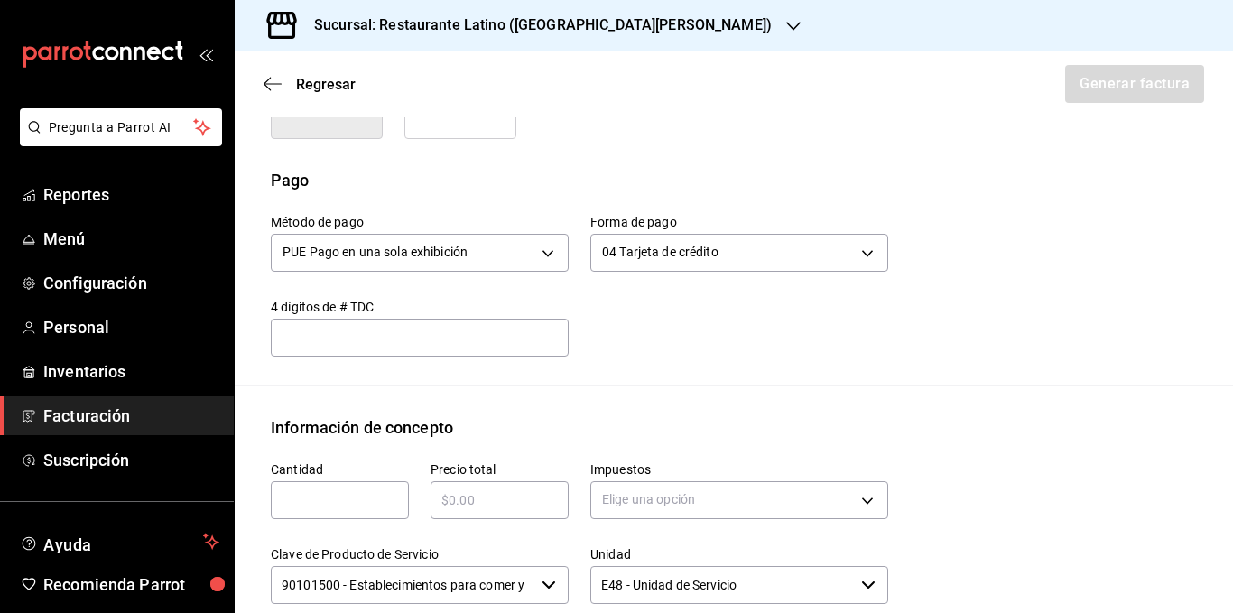
click at [644, 343] on div "Método de pago PUE Pago en una sola exhibición PUE Forma de pago 04 Tarjeta de …" at bounding box center [568, 274] width 639 height 164
click at [624, 319] on div "Método de pago PUE Pago en una sola exhibición PUE Forma de pago 04 Tarjeta de …" at bounding box center [568, 274] width 639 height 164
click at [485, 296] on div "4 dígitos de # TDC ​" at bounding box center [409, 316] width 320 height 79
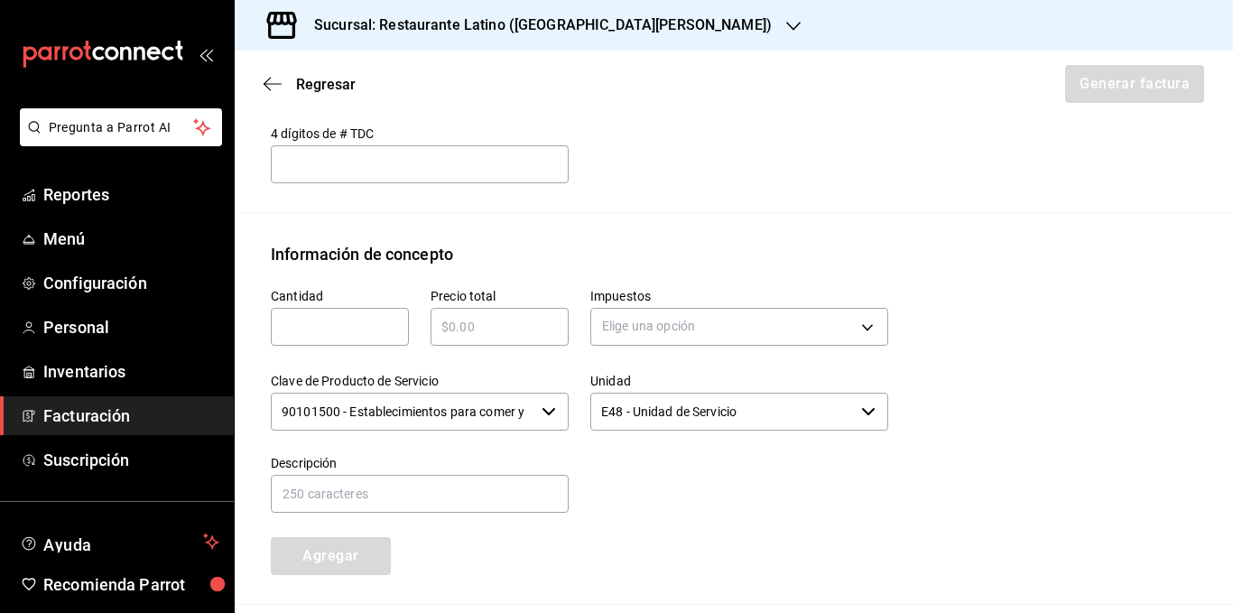
scroll to position [722, 0]
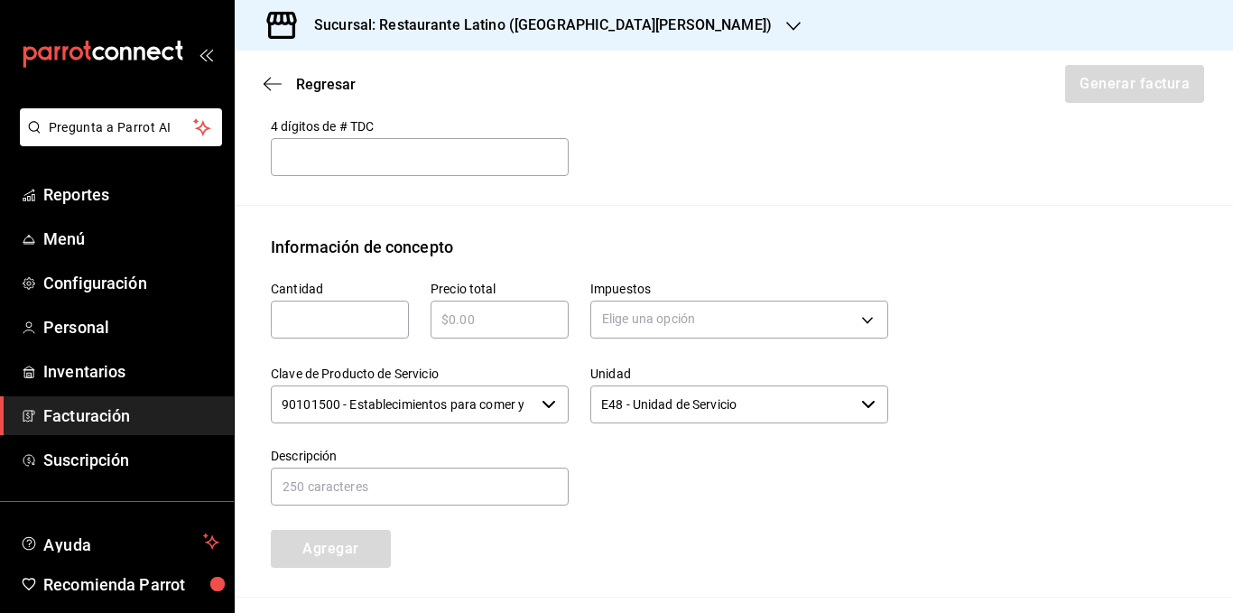
click at [329, 329] on input "text" at bounding box center [340, 320] width 138 height 22
type input "1"
type input "$417"
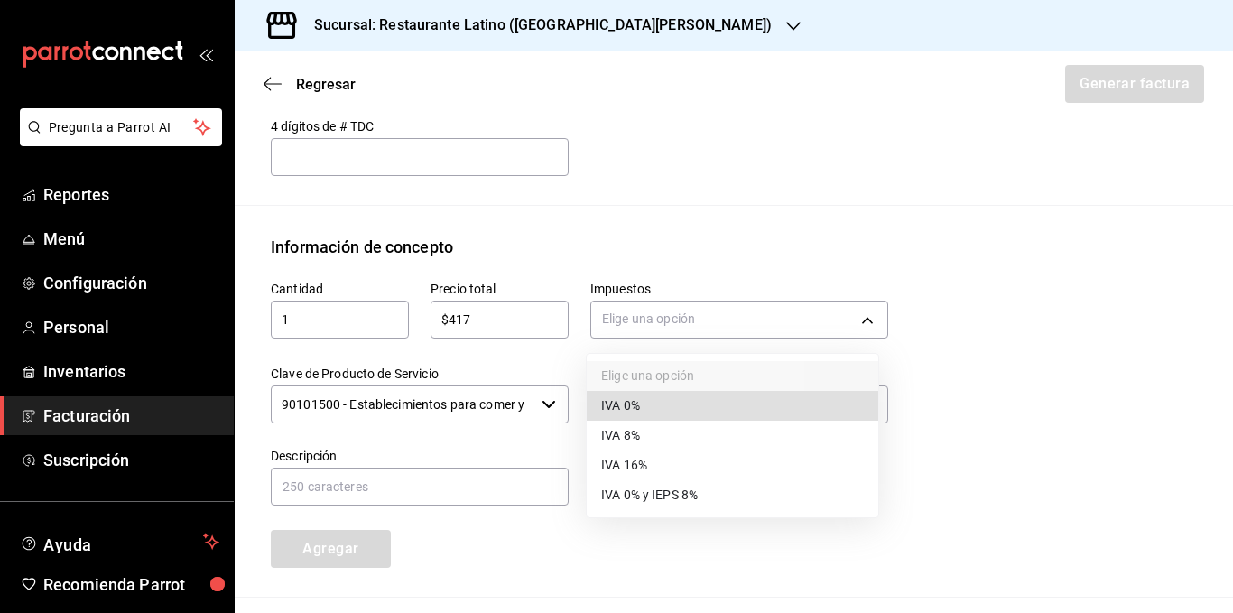
click at [662, 462] on li "IVA 16%" at bounding box center [733, 466] width 292 height 30
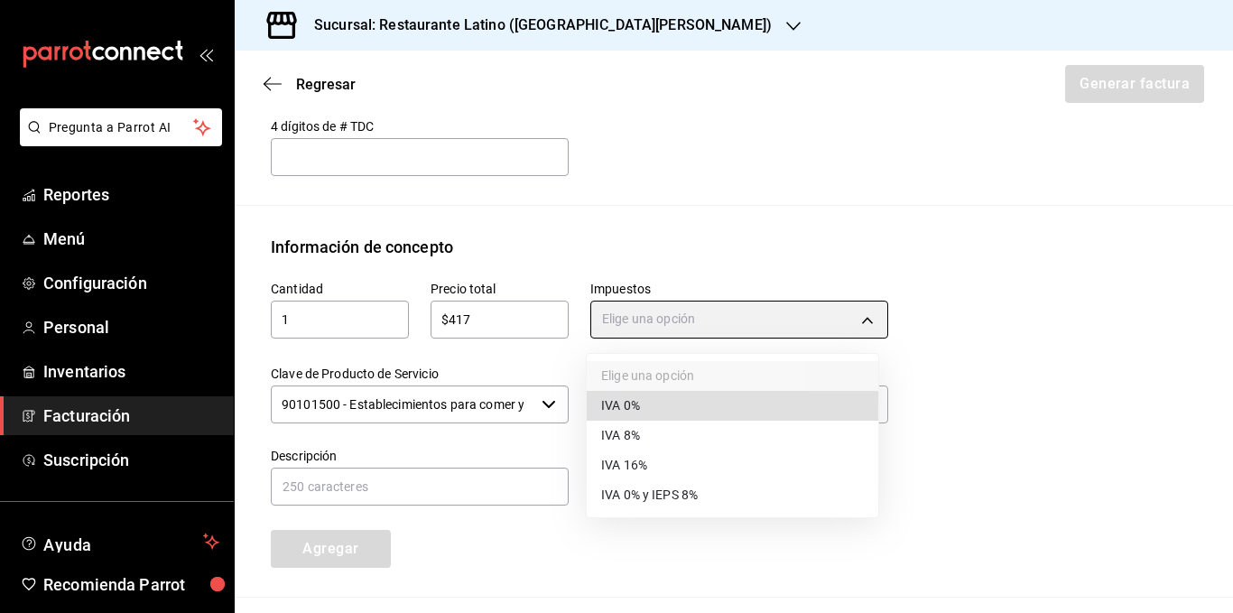
type input "IVA_16"
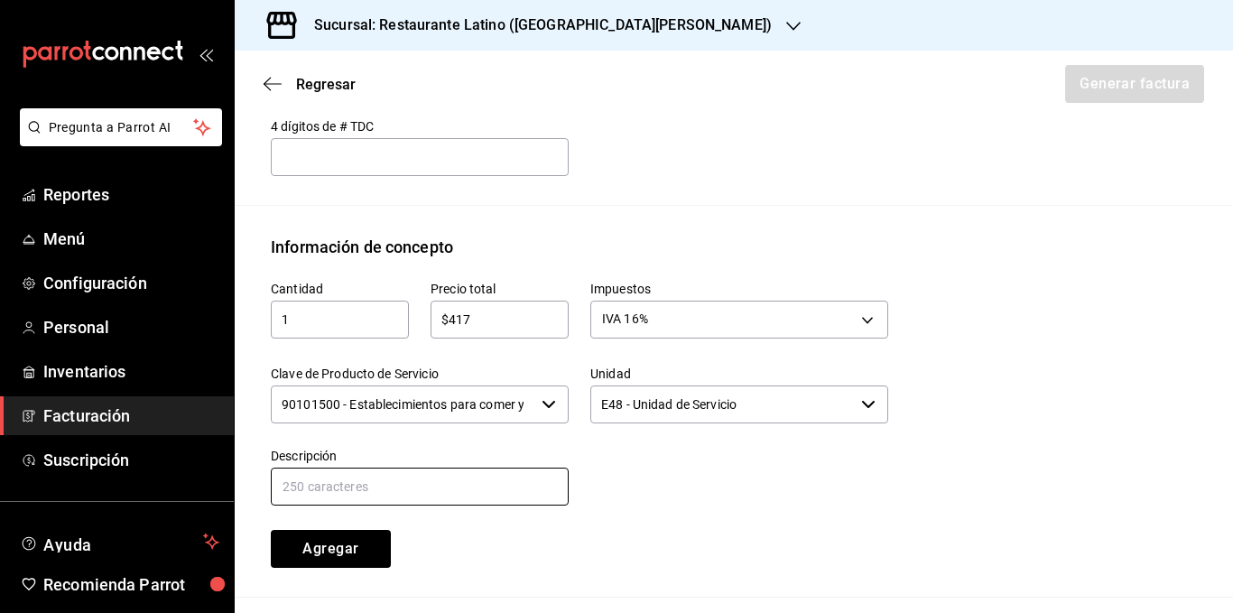
click at [389, 479] on input "text" at bounding box center [420, 487] width 298 height 38
type input "Consumo de alimentos"
click at [430, 534] on div "Cantidad 1 ​ Precio total $417 ​ Impuestos IVA 16% IVA_16 Clave de Producto de …" at bounding box center [568, 413] width 639 height 309
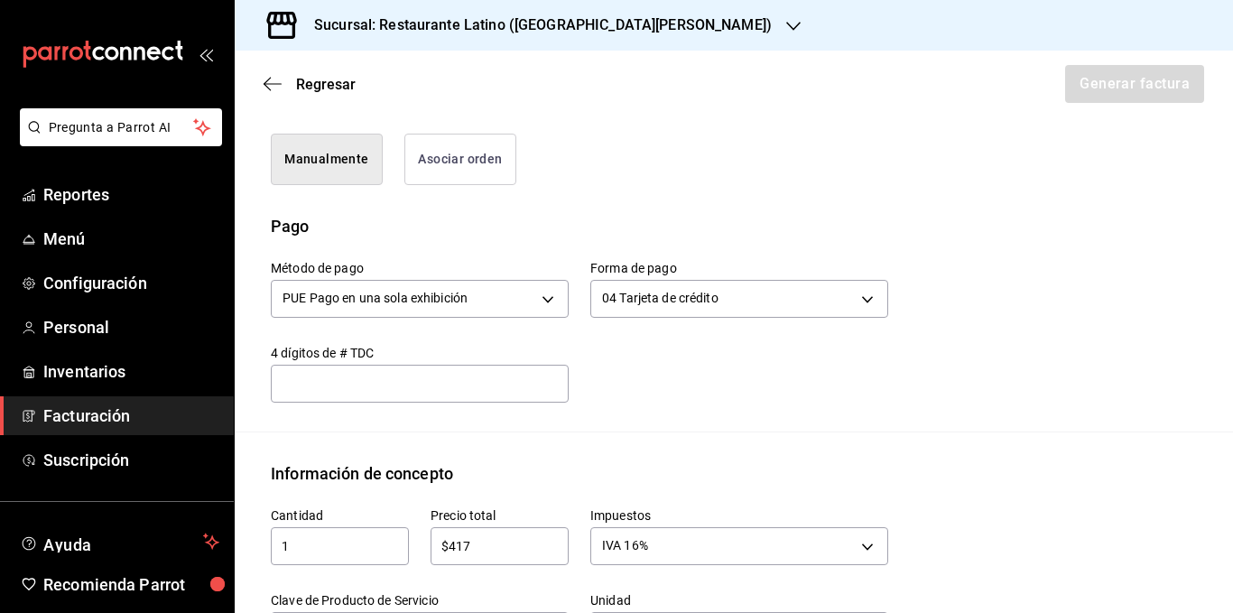
scroll to position [451, 0]
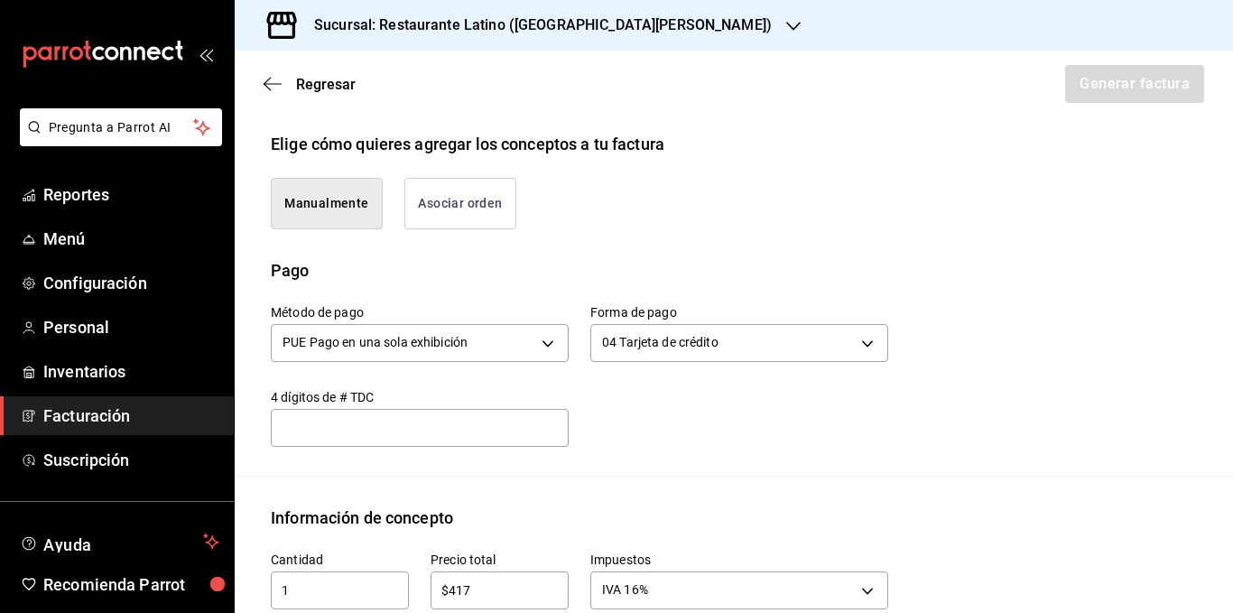
click at [673, 490] on div "Emisor Perfil fiscal ALIMENTOS CASEROS DEL NORTE Tipo de comprobante Ingreso Re…" at bounding box center [734, 361] width 999 height 1363
click at [651, 415] on div "Método de pago PUE Pago en una sola exhibición PUE Forma de pago 04 Tarjeta de …" at bounding box center [568, 365] width 639 height 164
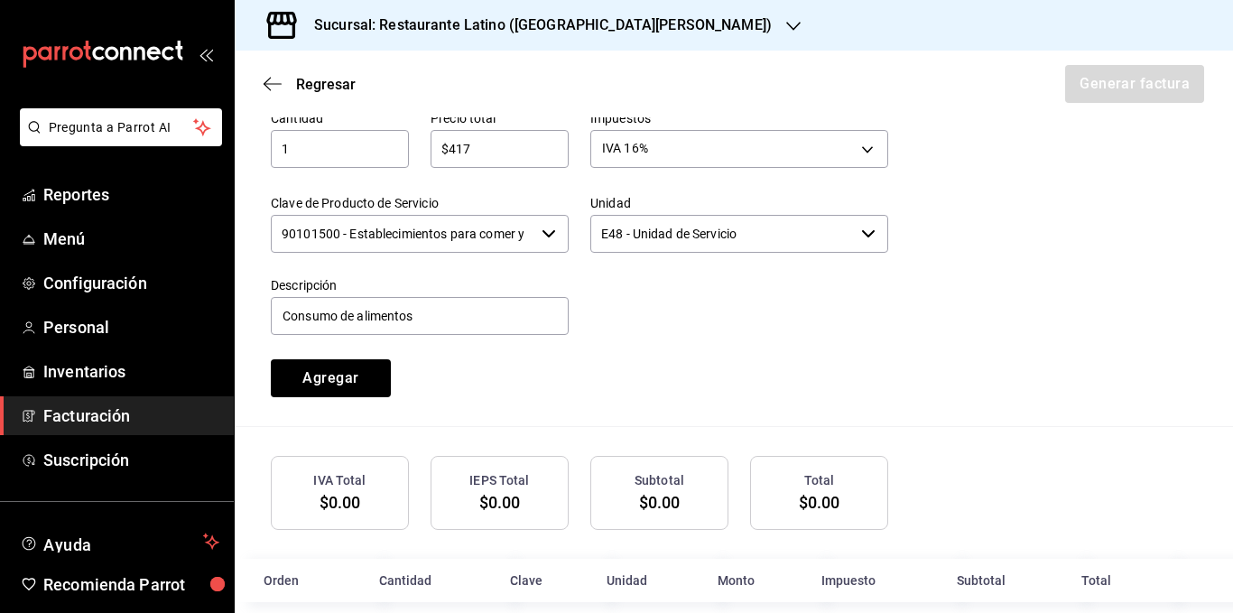
scroll to position [919, 0]
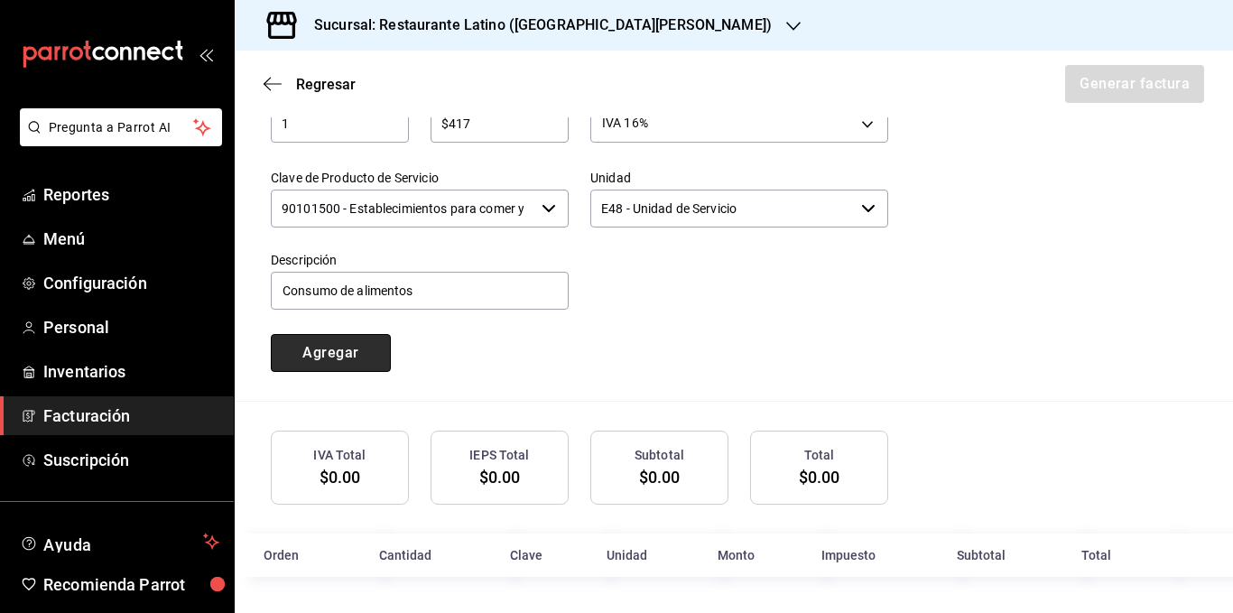
click at [345, 359] on button "Agregar" at bounding box center [331, 353] width 120 height 38
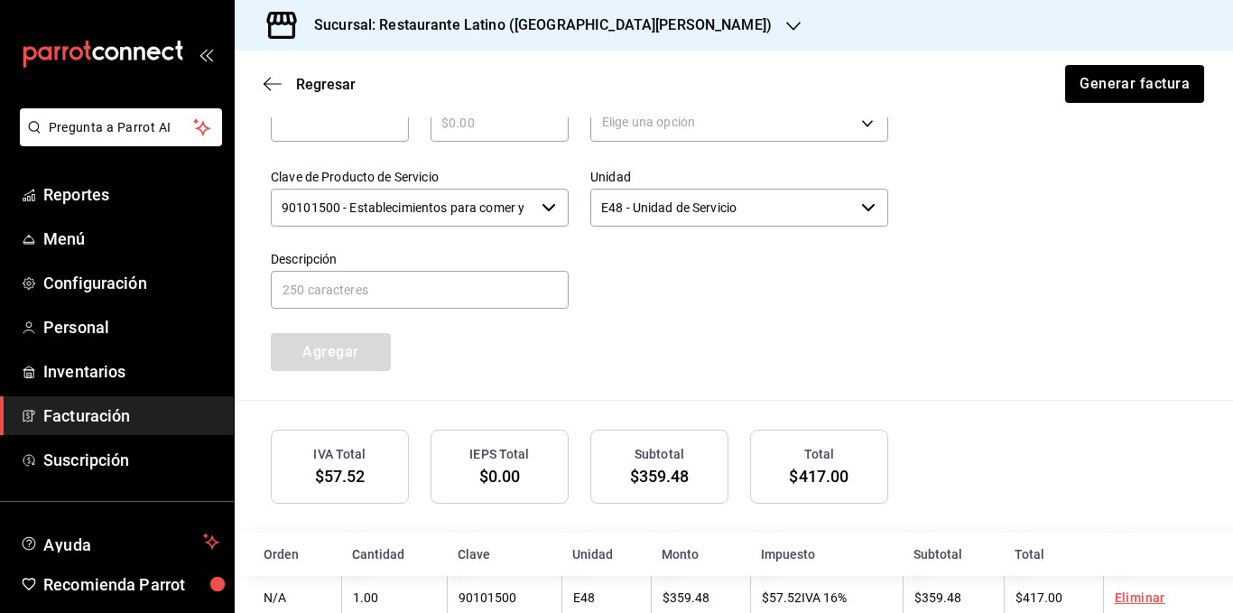
click at [851, 397] on div "Cantidad ​ Precio total ​ Impuestos Elige una opción Clave de Producto de Servi…" at bounding box center [734, 231] width 926 height 338
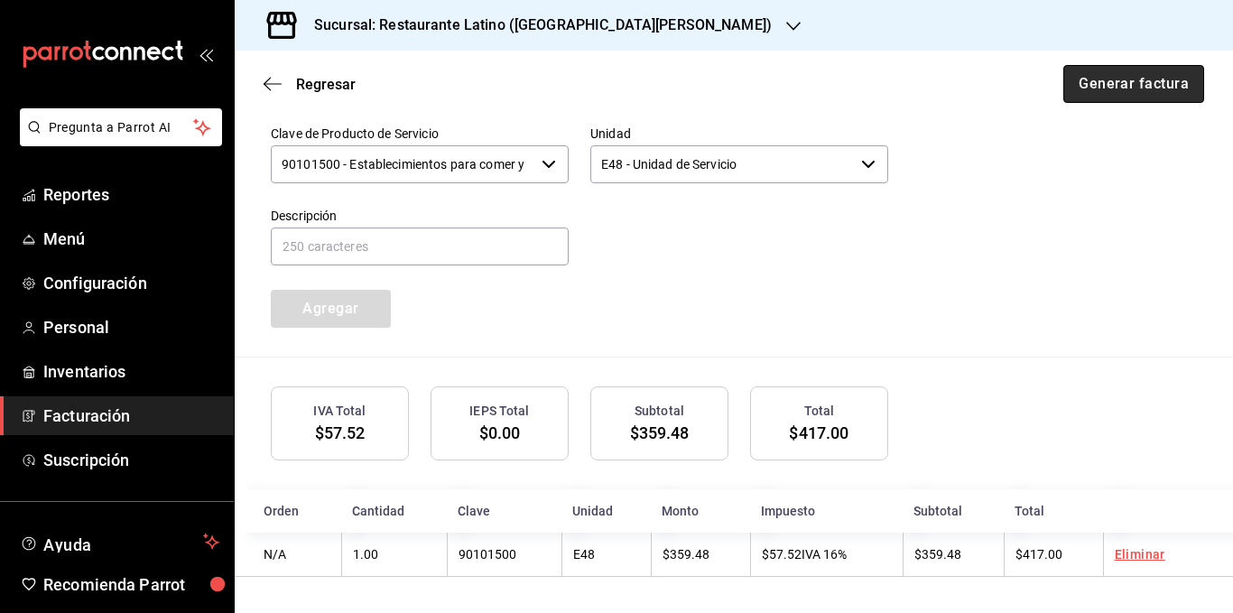
click at [1114, 89] on button "Generar factura" at bounding box center [1134, 84] width 141 height 38
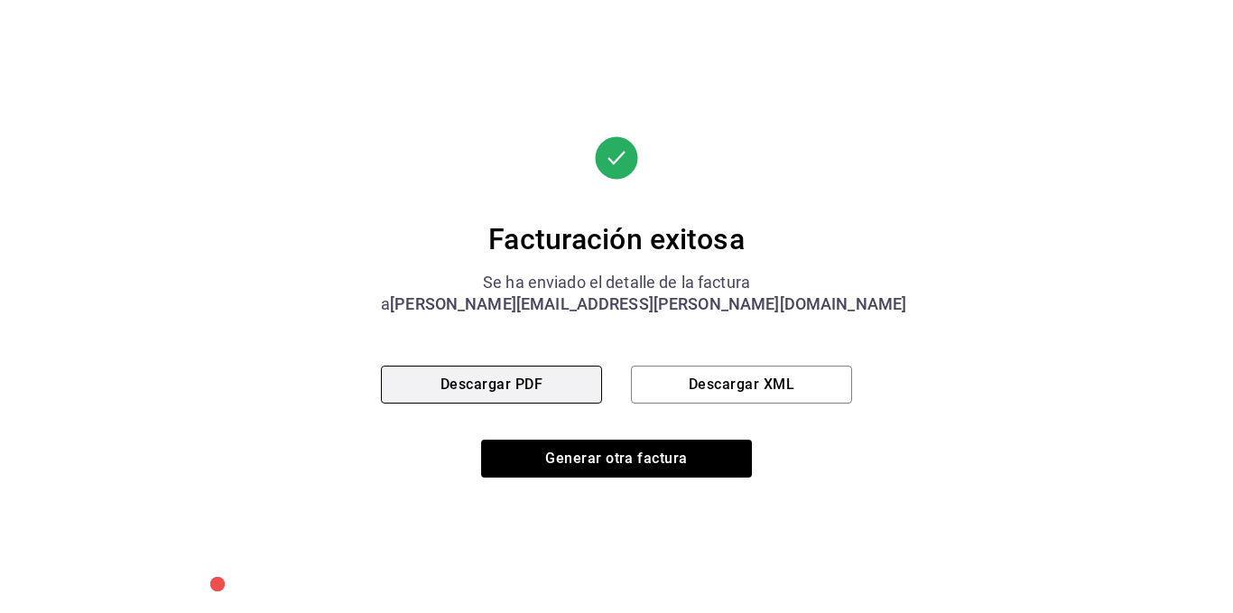
click at [556, 382] on button "Descargar PDF" at bounding box center [491, 385] width 221 height 38
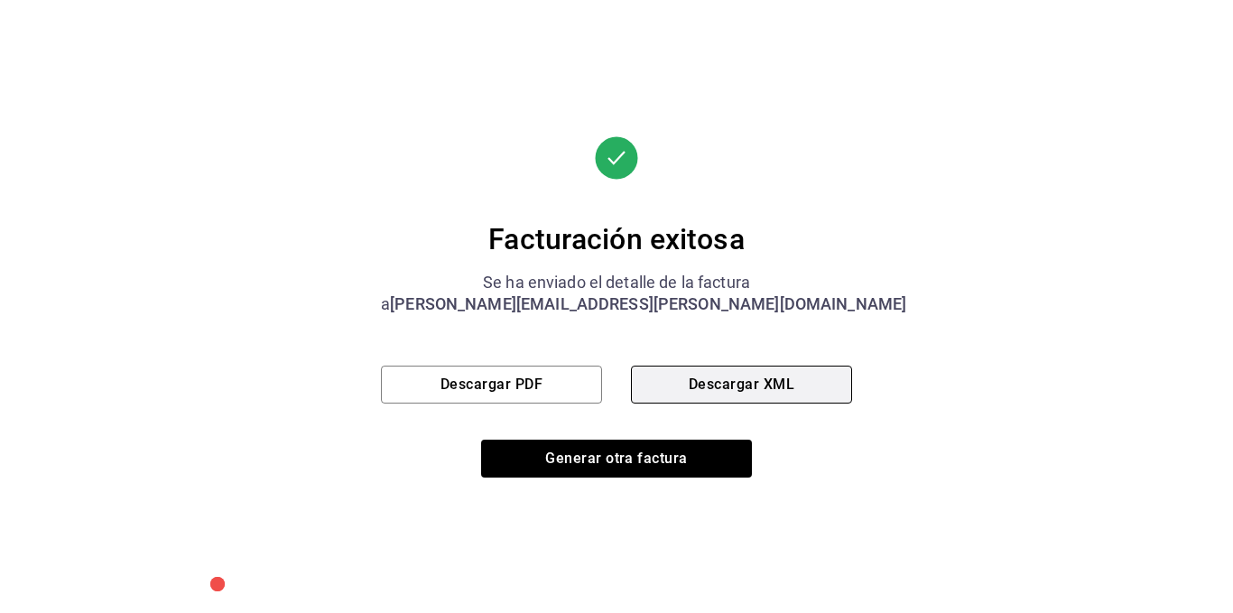
click at [708, 388] on button "Descargar XML" at bounding box center [741, 385] width 221 height 38
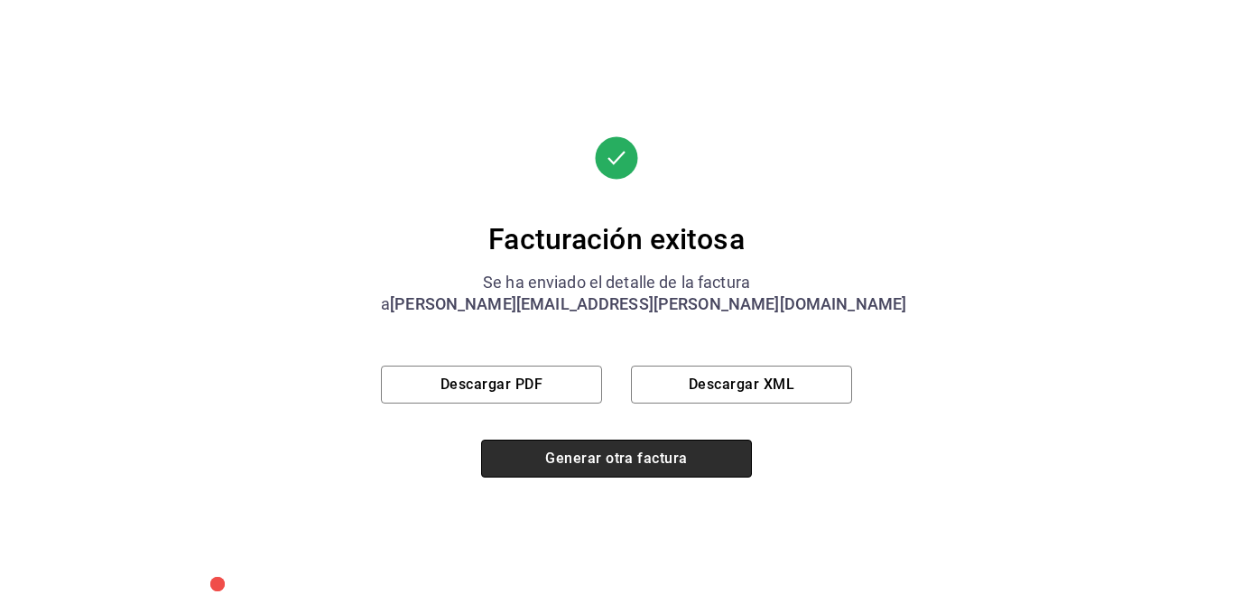
click at [572, 460] on button "Generar otra factura" at bounding box center [616, 459] width 271 height 38
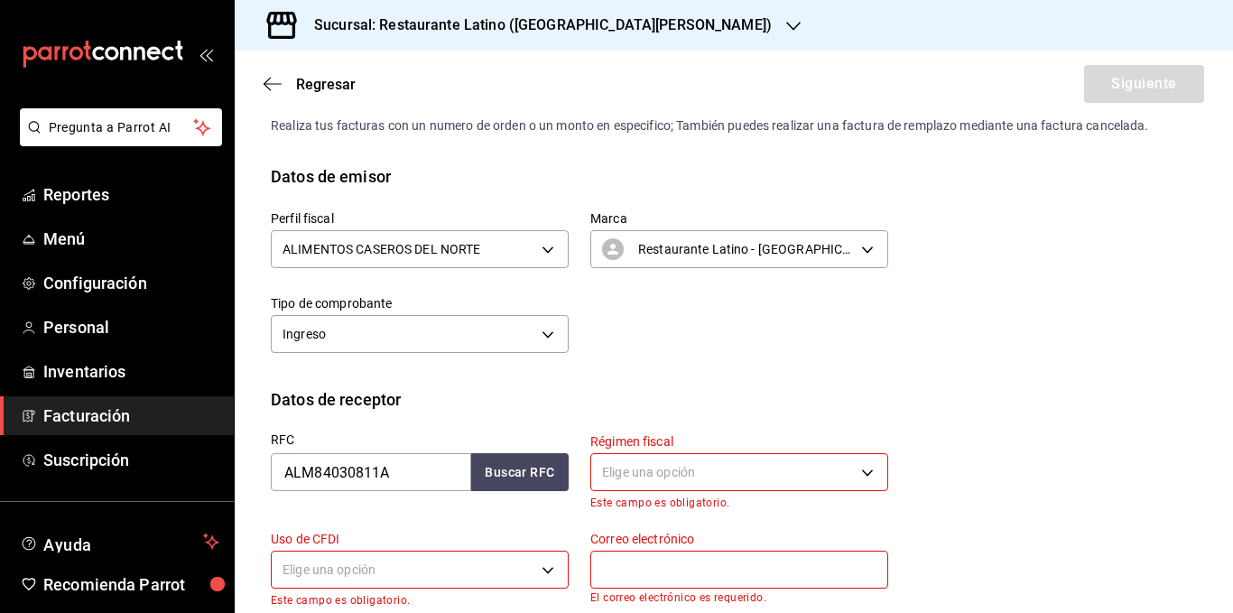
scroll to position [0, 0]
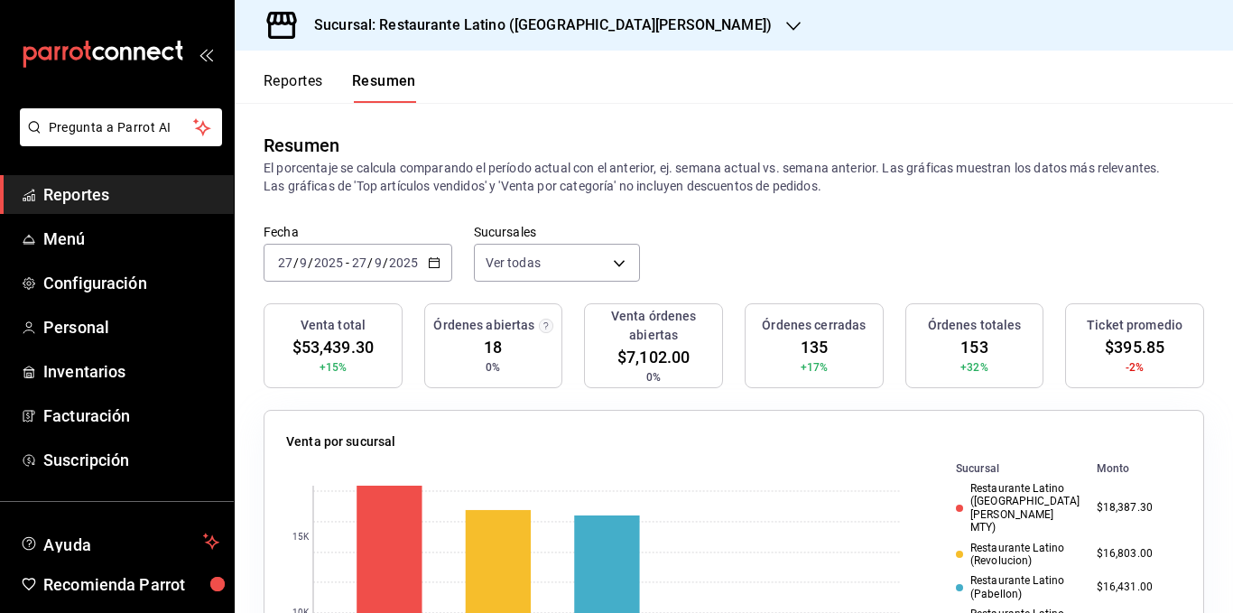
click at [458, 184] on p "El porcentaje se calcula comparando el período actual con el anterior, ej. sema…" at bounding box center [734, 177] width 941 height 36
